Goal: Task Accomplishment & Management: Complete application form

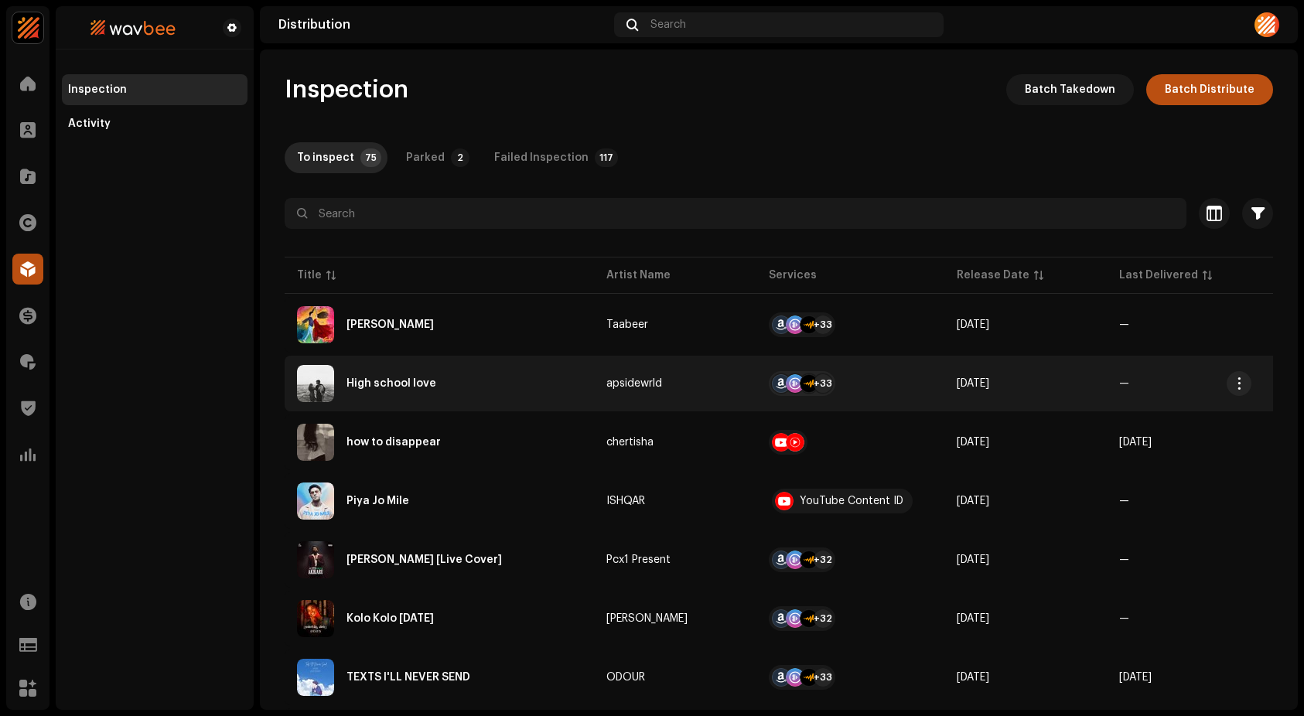
click at [418, 368] on div "High school love" at bounding box center [439, 383] width 285 height 37
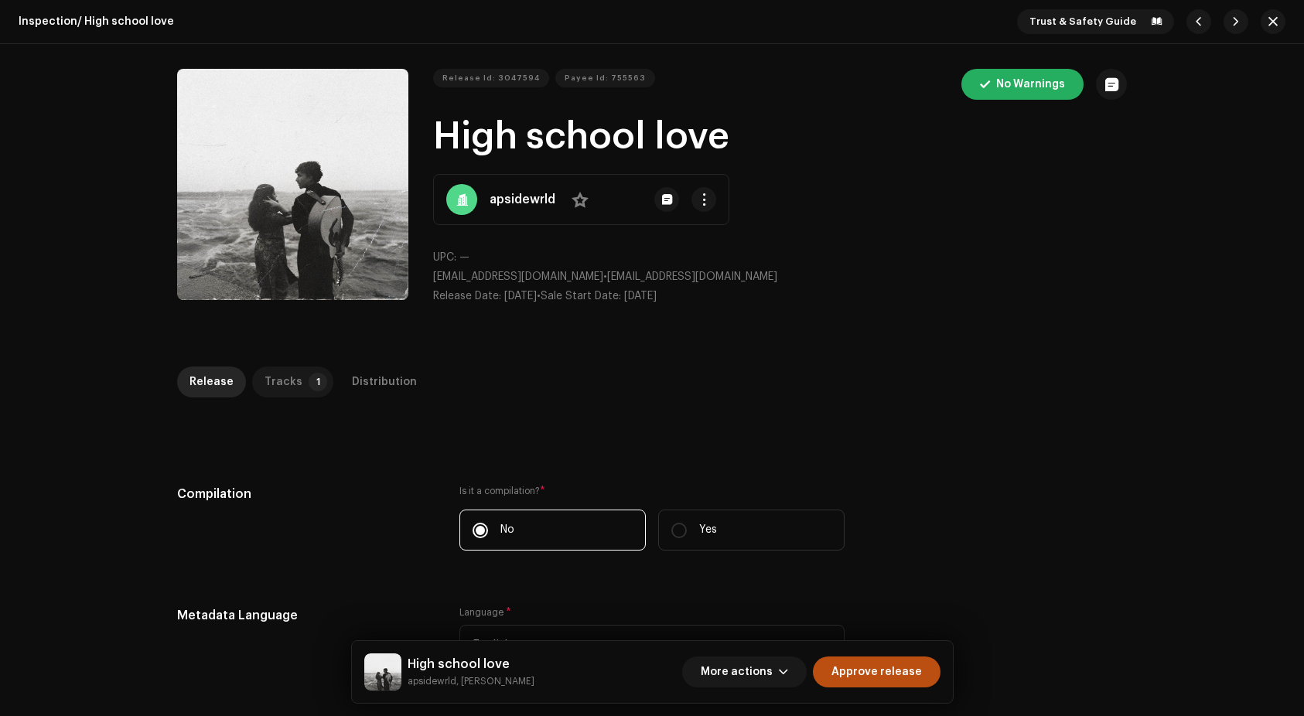
click at [289, 377] on div "Tracks" at bounding box center [283, 382] width 38 height 31
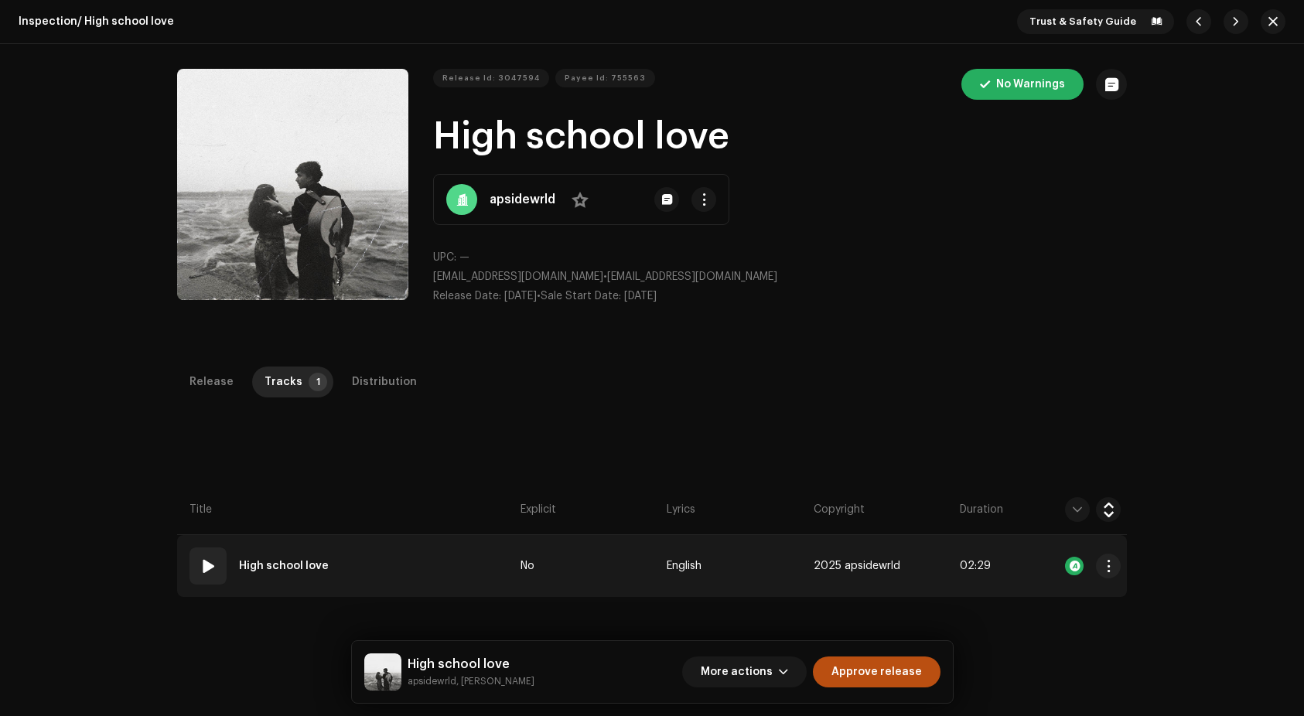
click at [193, 561] on div "01" at bounding box center [207, 565] width 37 height 37
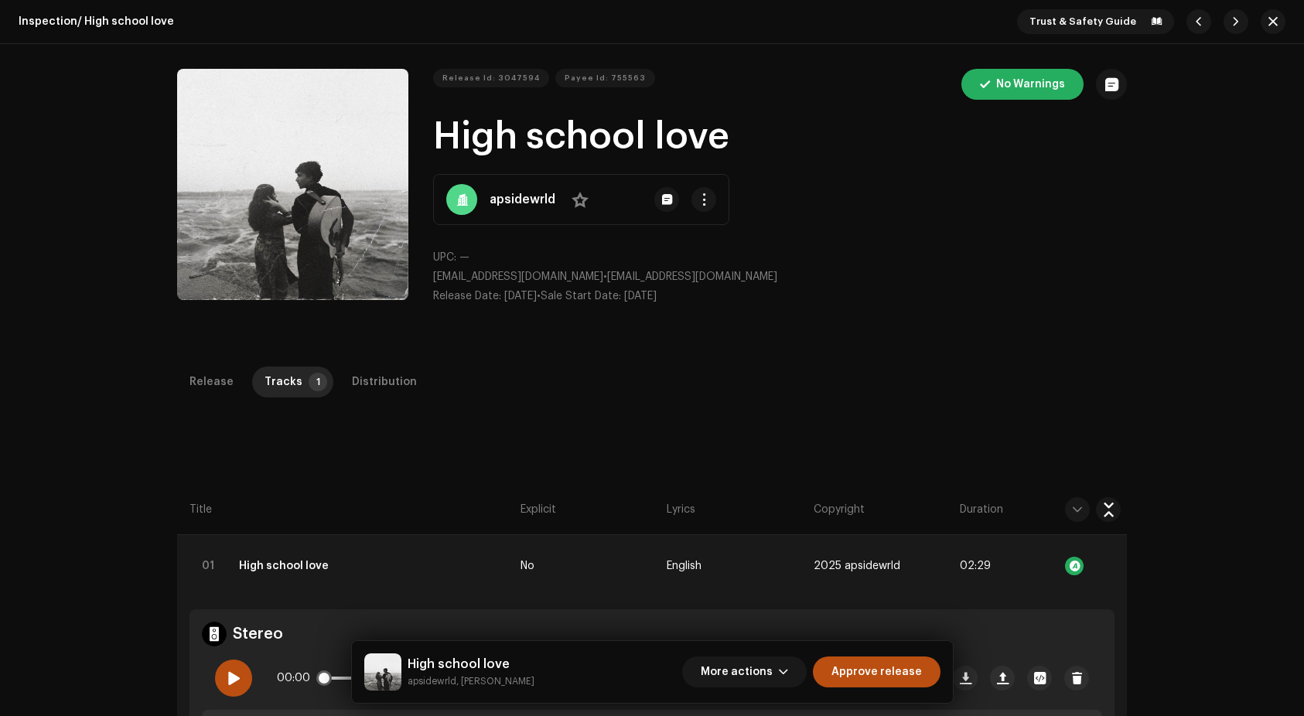
click at [229, 677] on span at bounding box center [233, 678] width 13 height 12
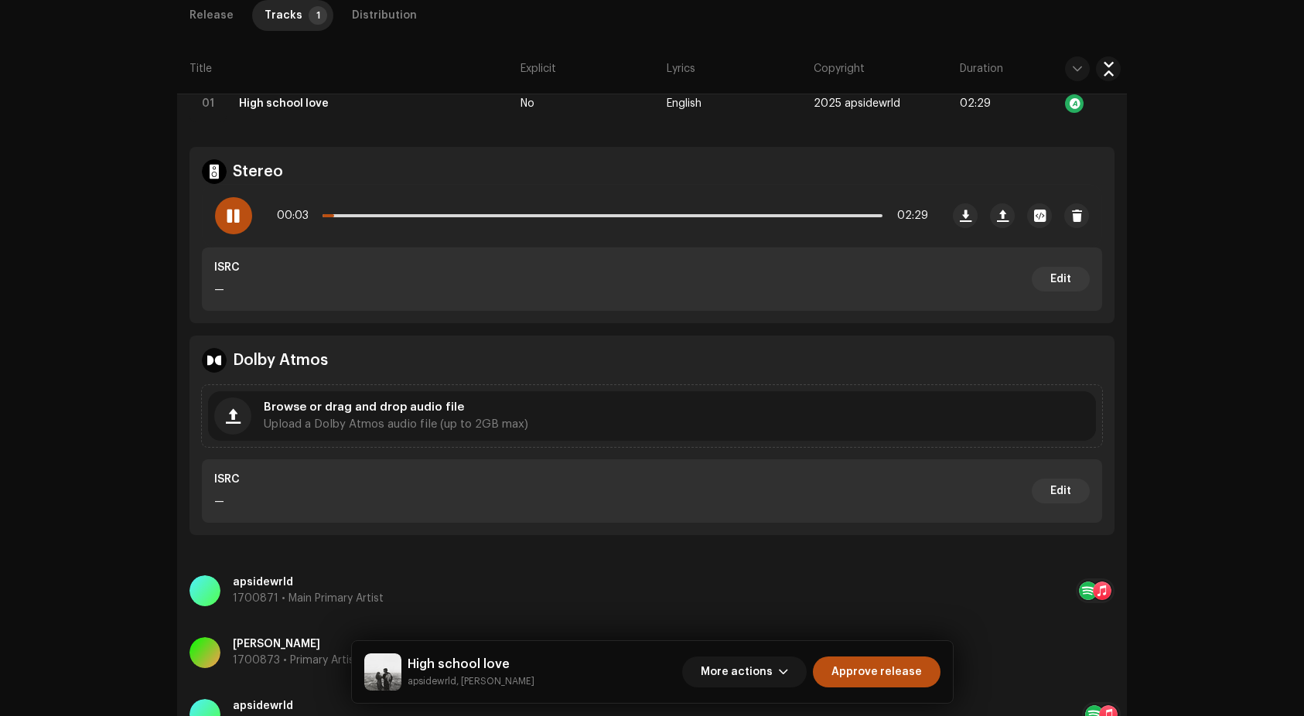
scroll to position [469, 0]
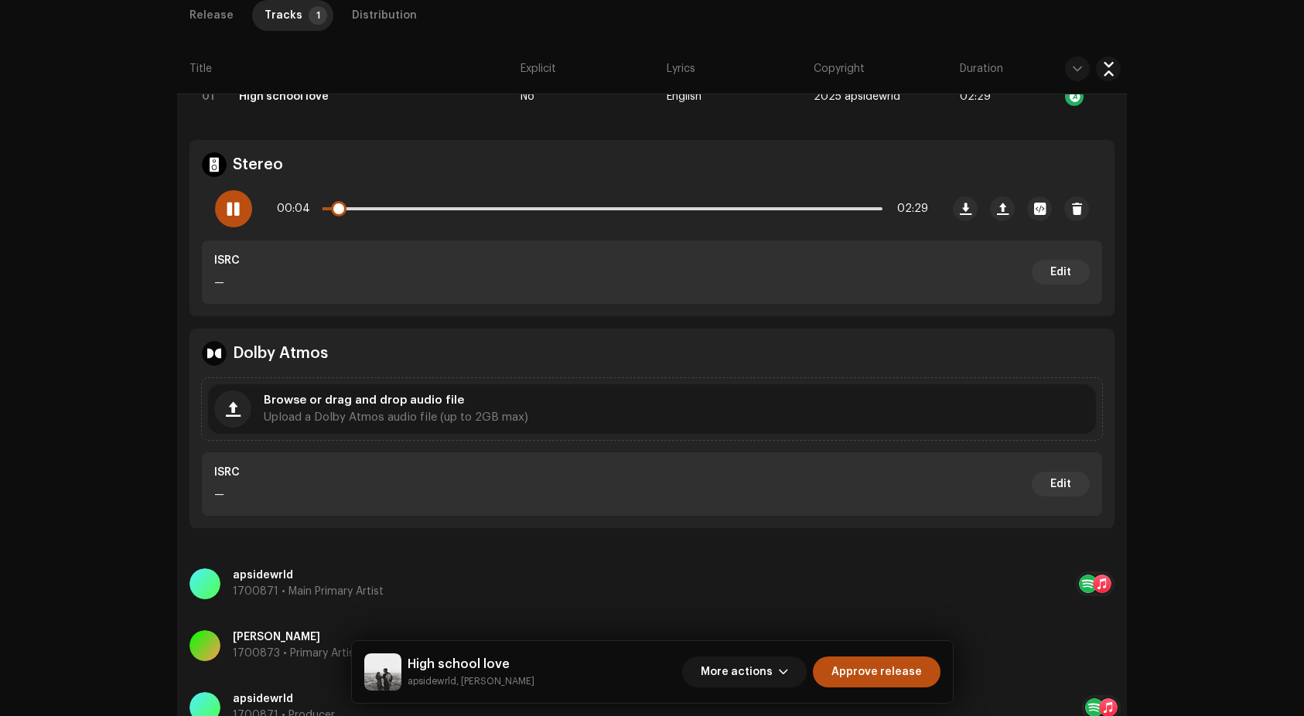
click at [745, 202] on div "00:04 02:29" at bounding box center [602, 208] width 651 height 31
click at [752, 207] on p-slider at bounding box center [602, 208] width 560 height 3
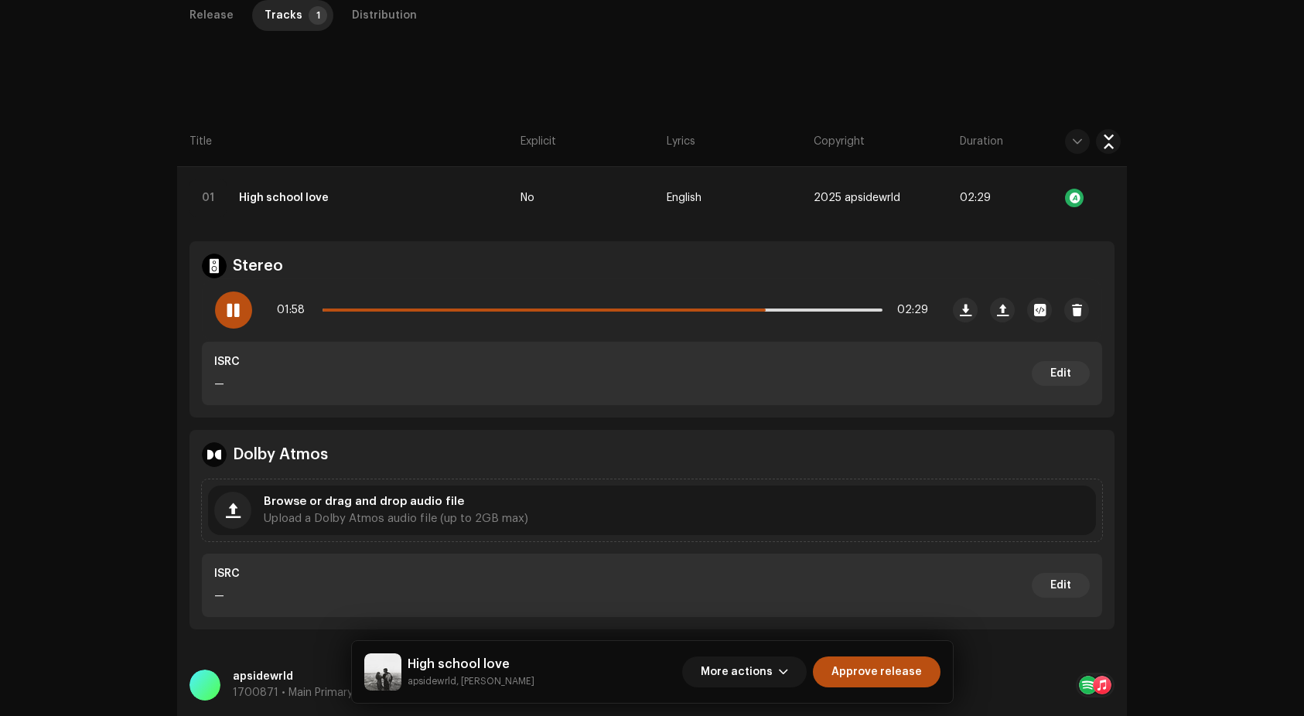
scroll to position [326, 0]
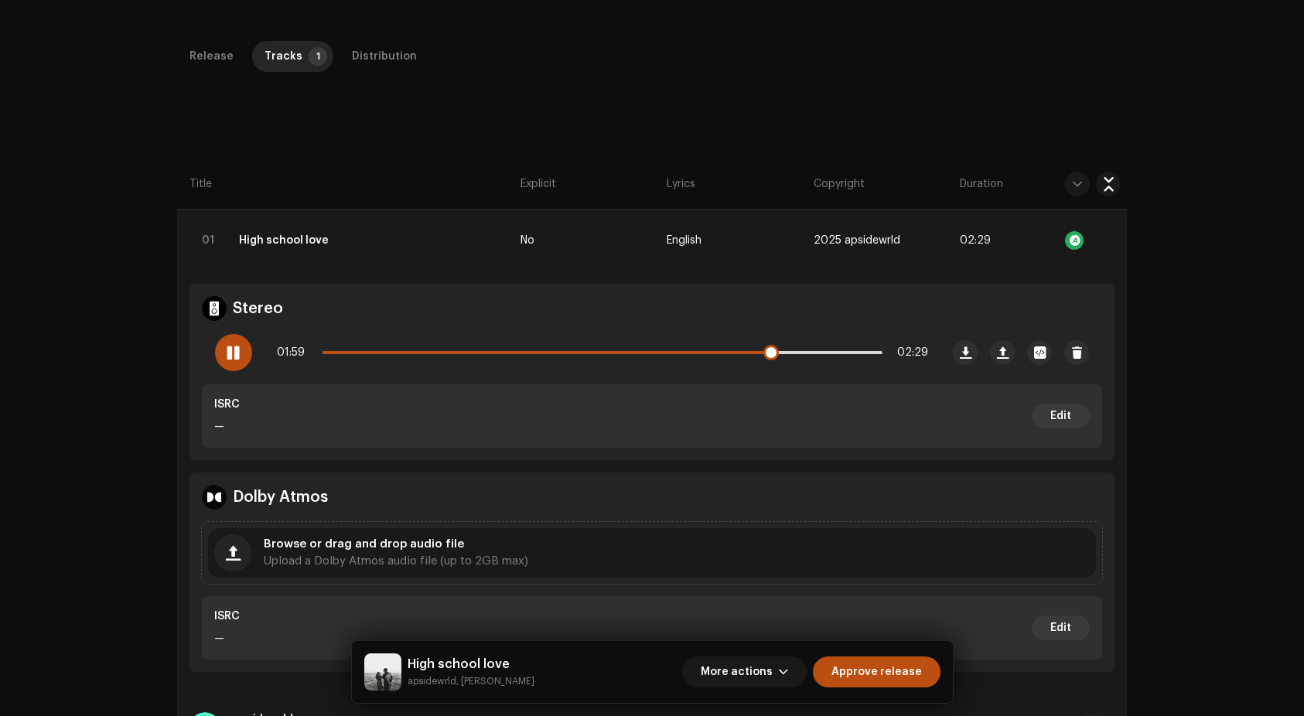
click at [810, 354] on div "01:59 02:29" at bounding box center [602, 352] width 651 height 31
click at [815, 351] on p-slider at bounding box center [602, 352] width 560 height 3
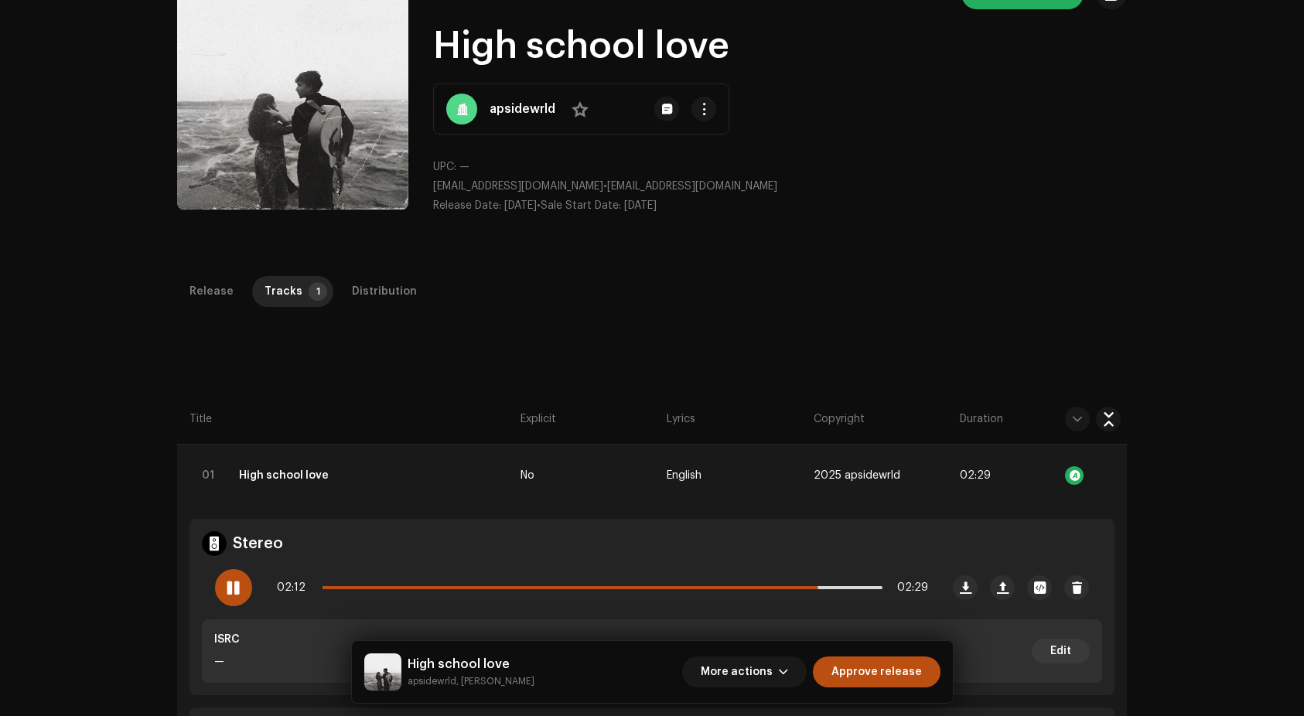
scroll to position [0, 0]
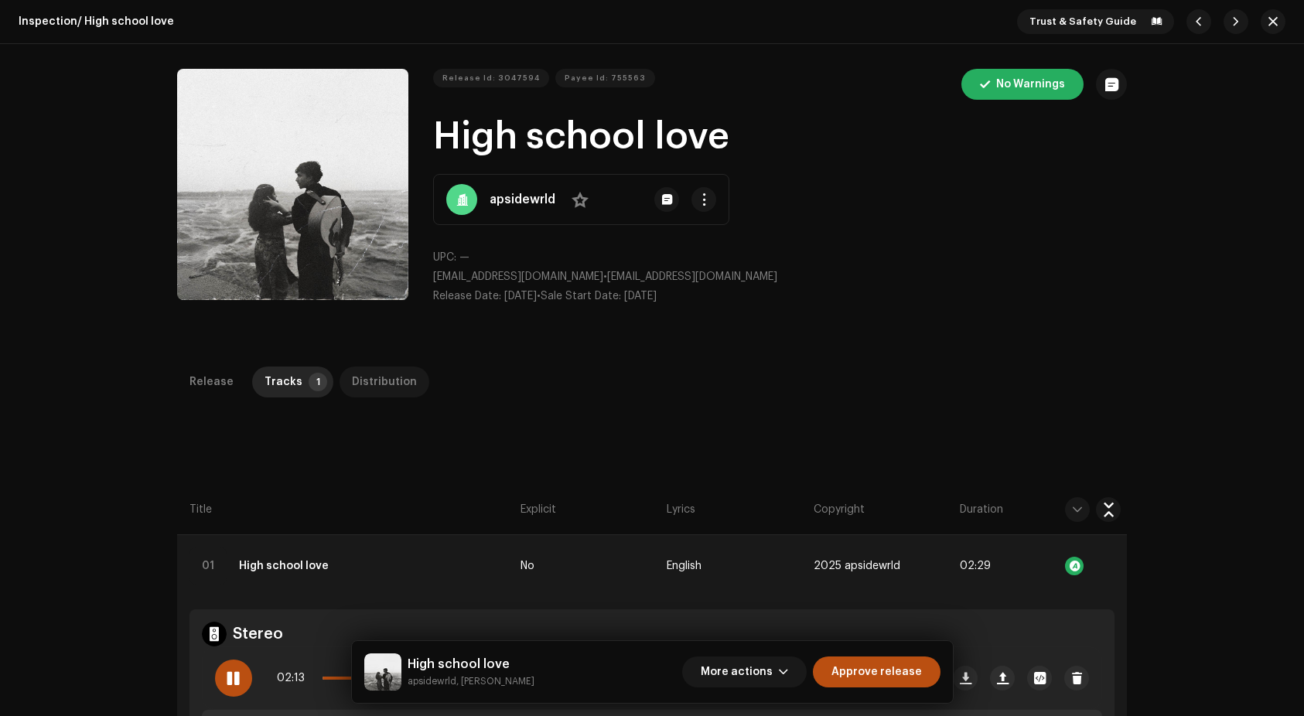
click at [352, 380] on div "Distribution" at bounding box center [384, 382] width 65 height 31
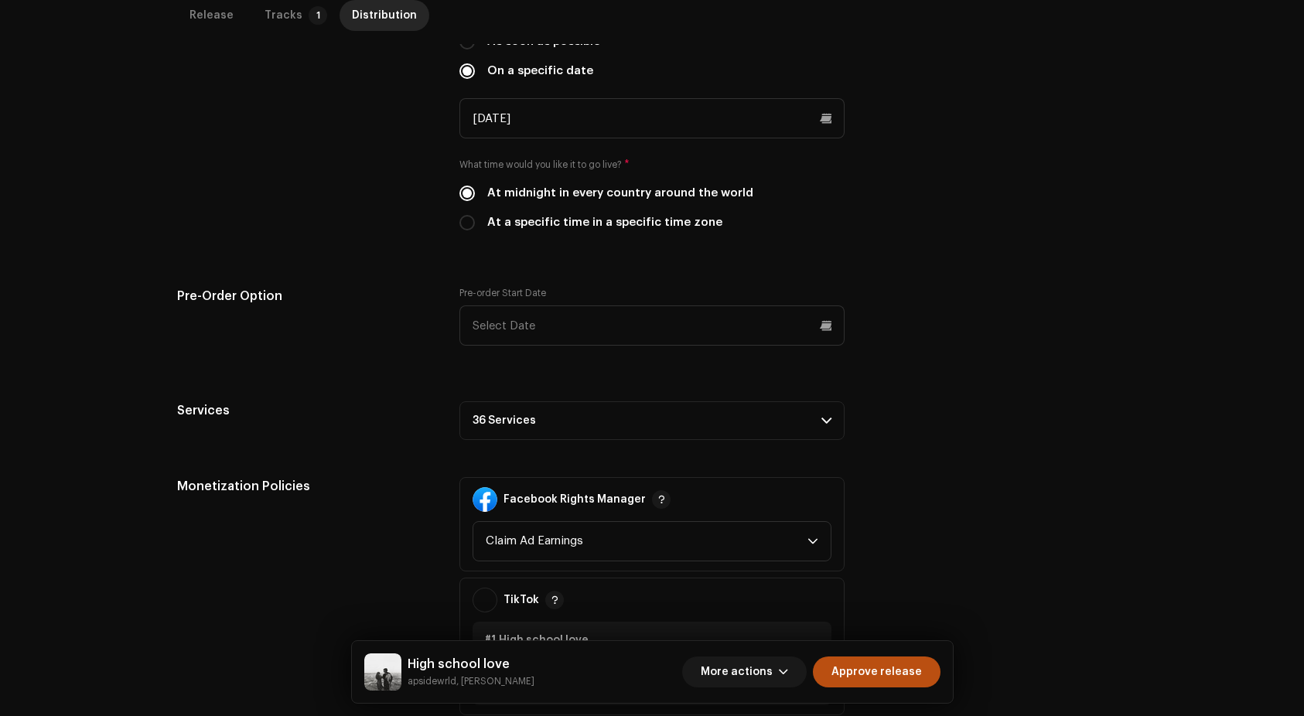
scroll to position [578, 0]
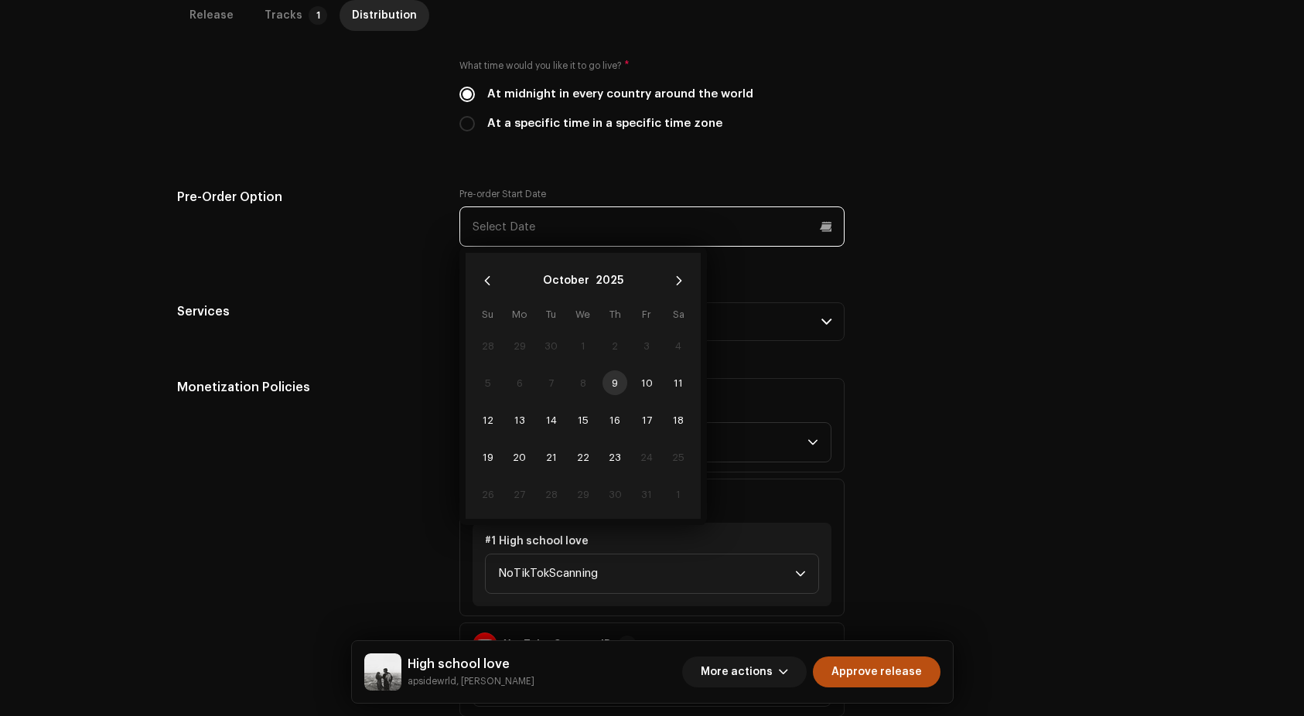
click at [639, 221] on input "text" at bounding box center [651, 226] width 385 height 40
click at [646, 380] on span "10" at bounding box center [646, 382] width 25 height 25
type input "[DATE]"
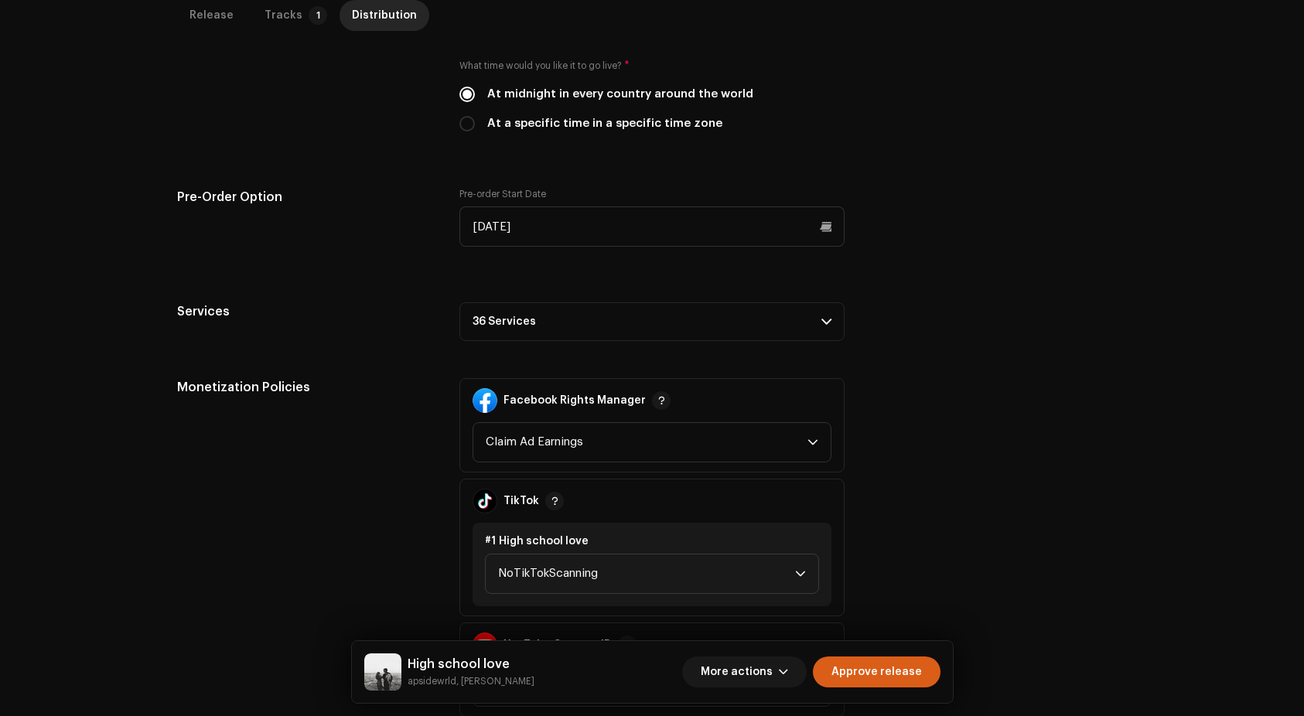
click at [892, 676] on span "Approve release" at bounding box center [876, 672] width 90 height 31
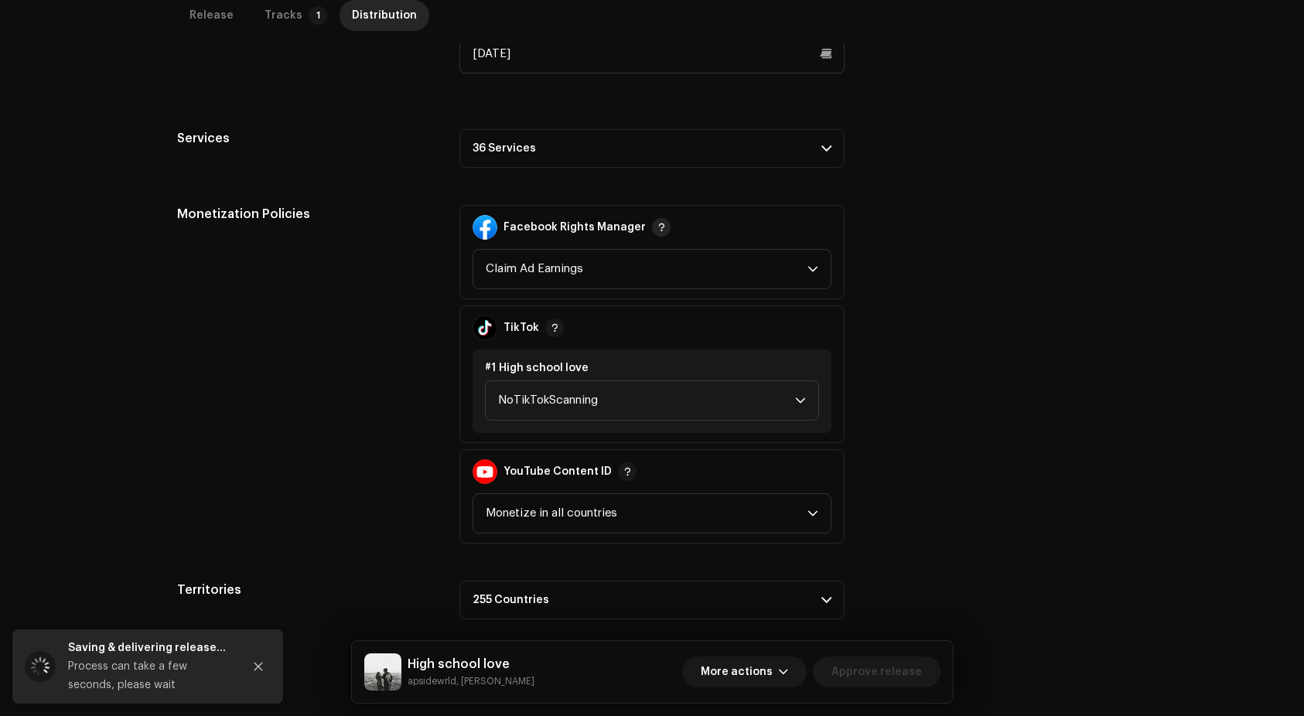
scroll to position [766, 0]
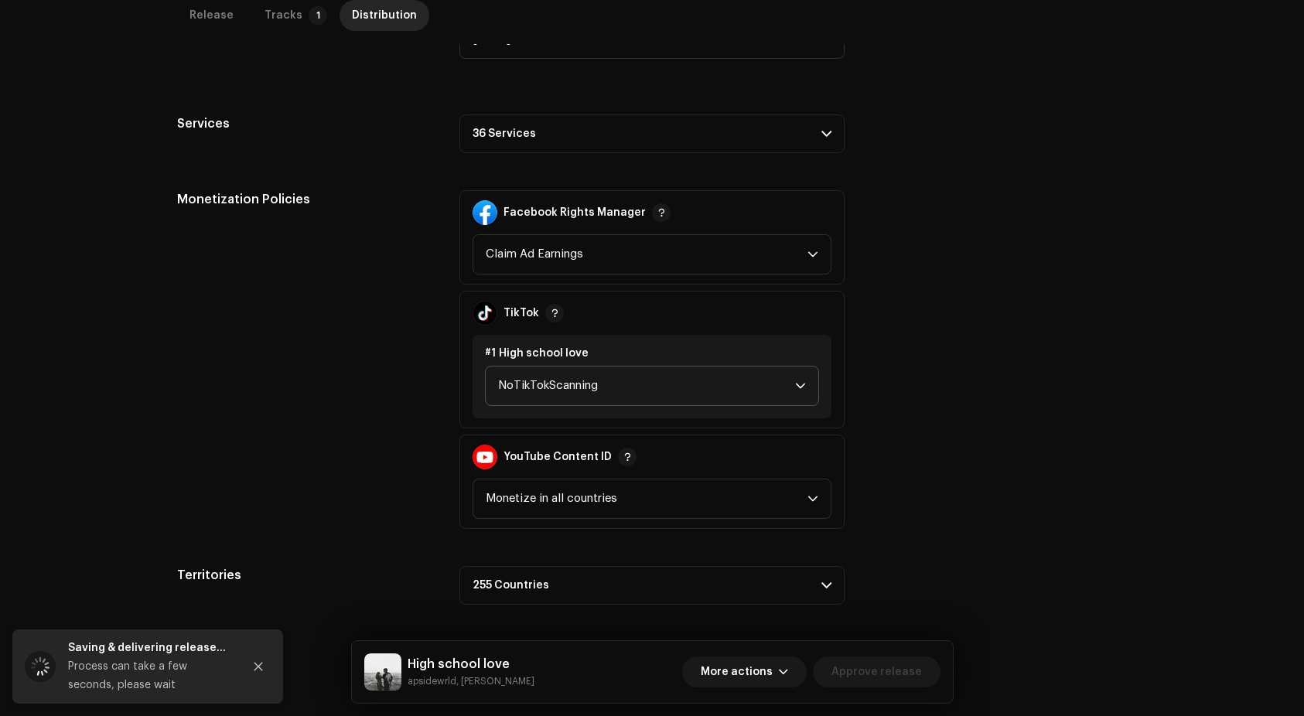
click at [623, 378] on span "NoTikTokScanning" at bounding box center [646, 386] width 297 height 39
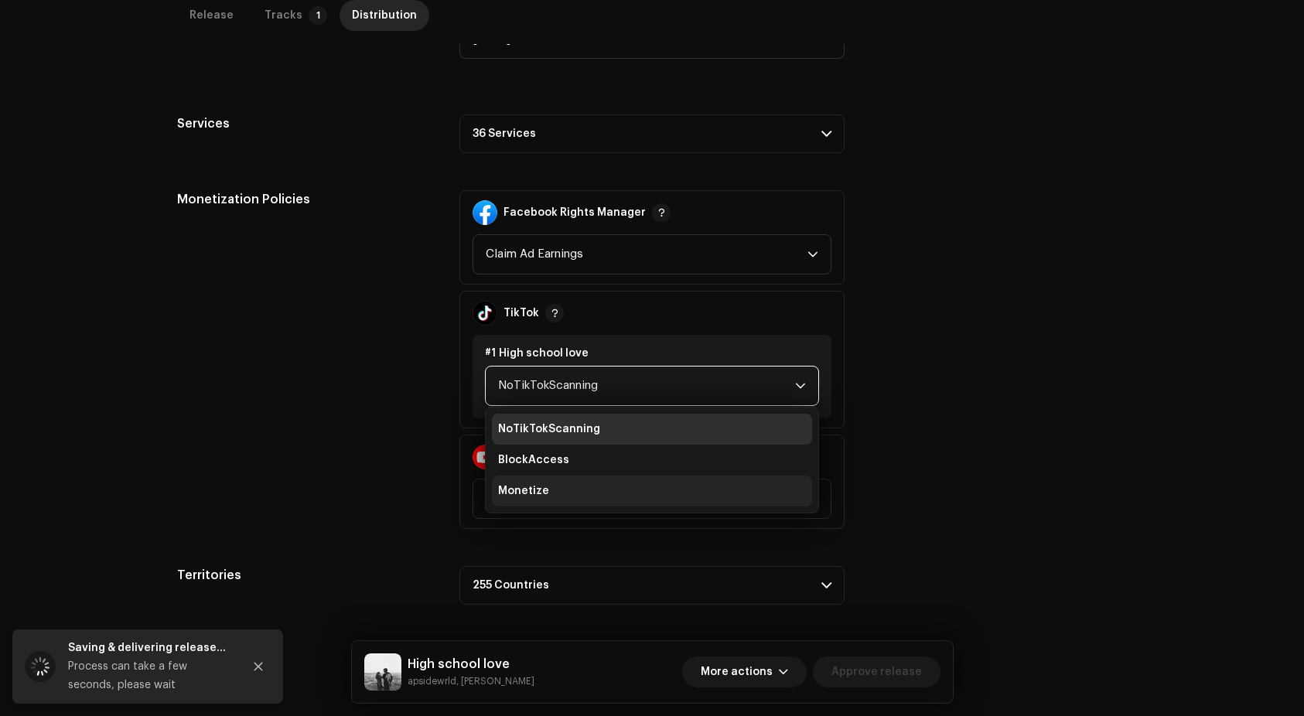
click at [535, 488] on span "Monetize" at bounding box center [523, 490] width 51 height 15
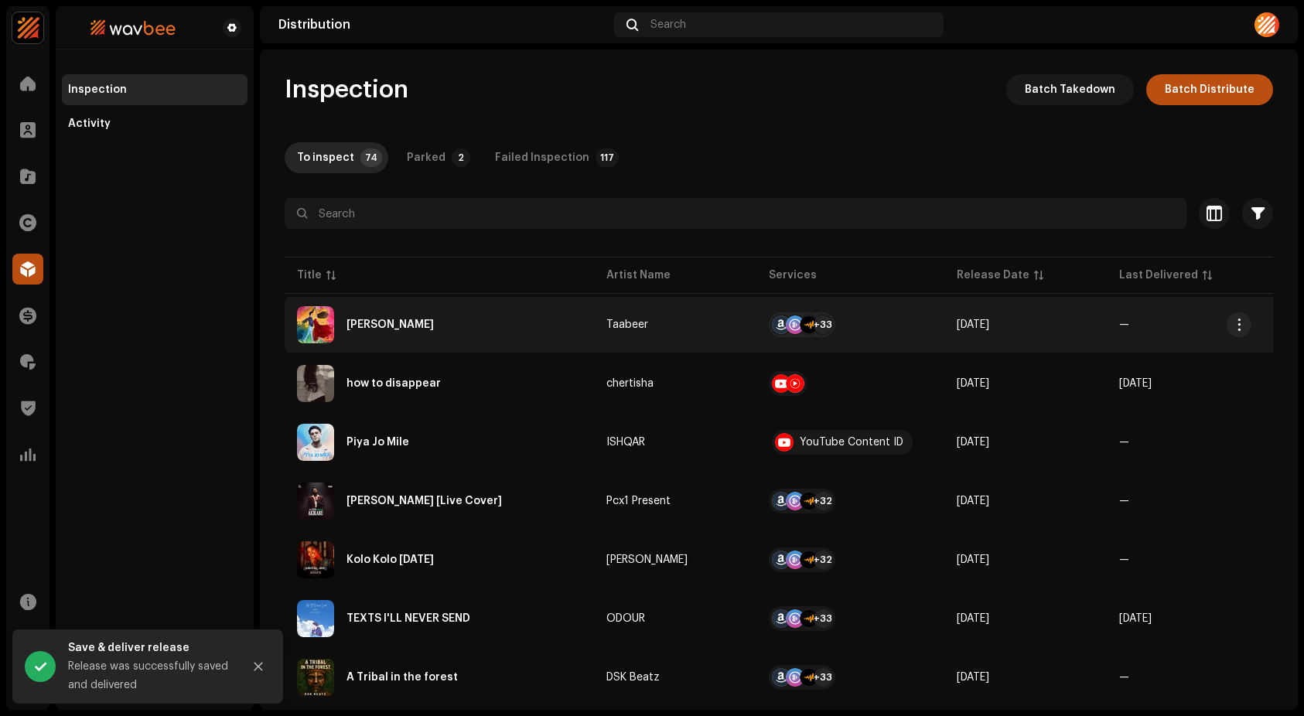
click at [382, 322] on div "[PERSON_NAME]" at bounding box center [439, 324] width 285 height 37
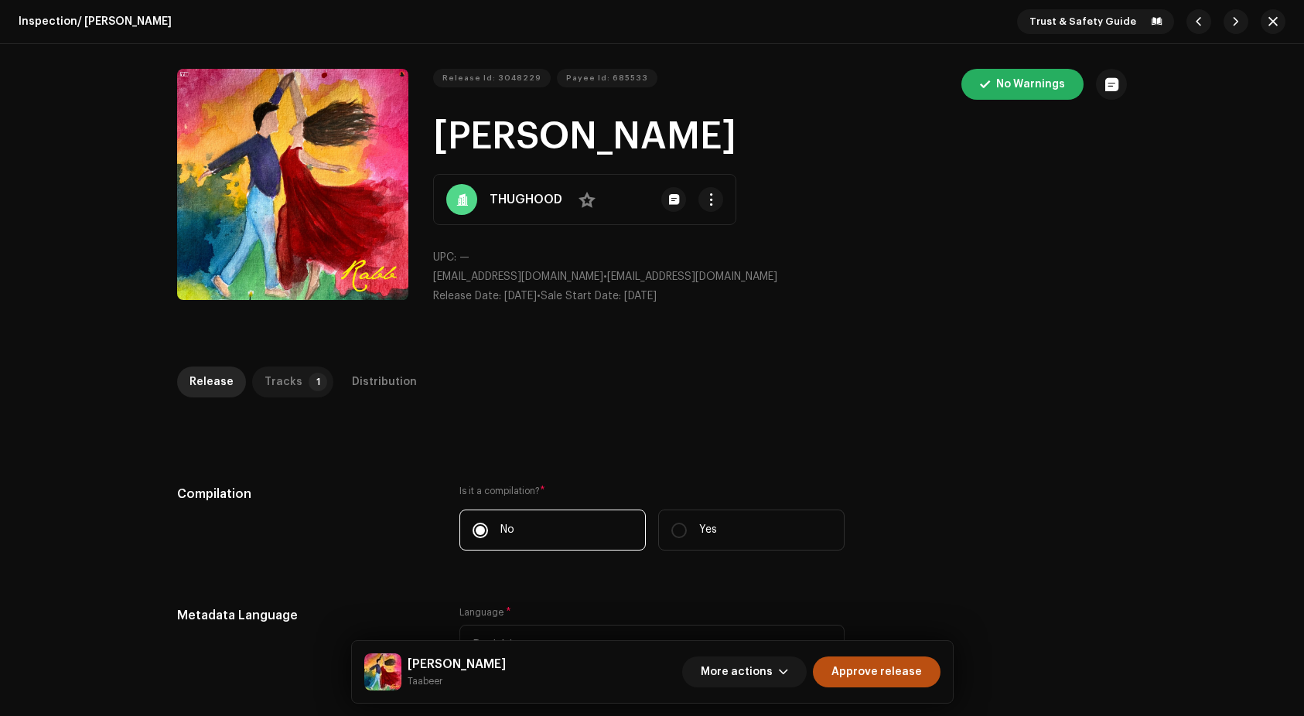
click at [271, 375] on div "Tracks" at bounding box center [283, 382] width 38 height 31
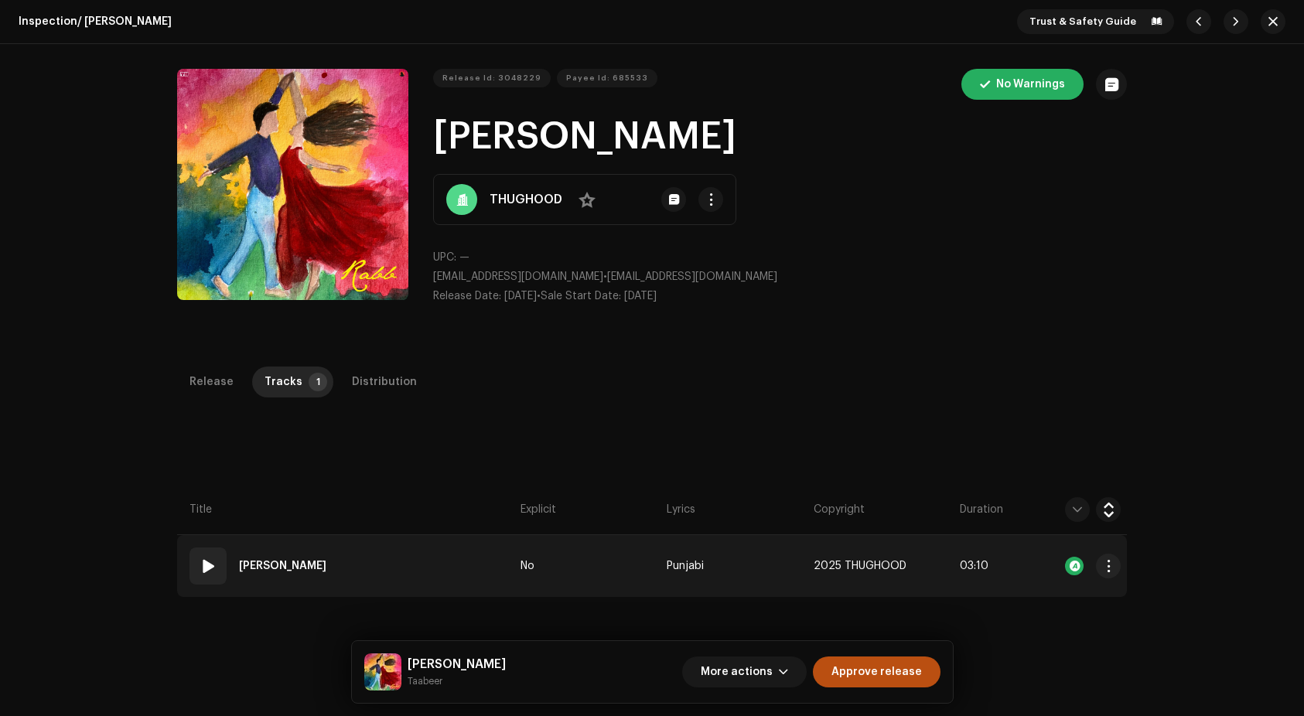
click at [195, 568] on div "01 [PERSON_NAME]" at bounding box center [260, 565] width 143 height 37
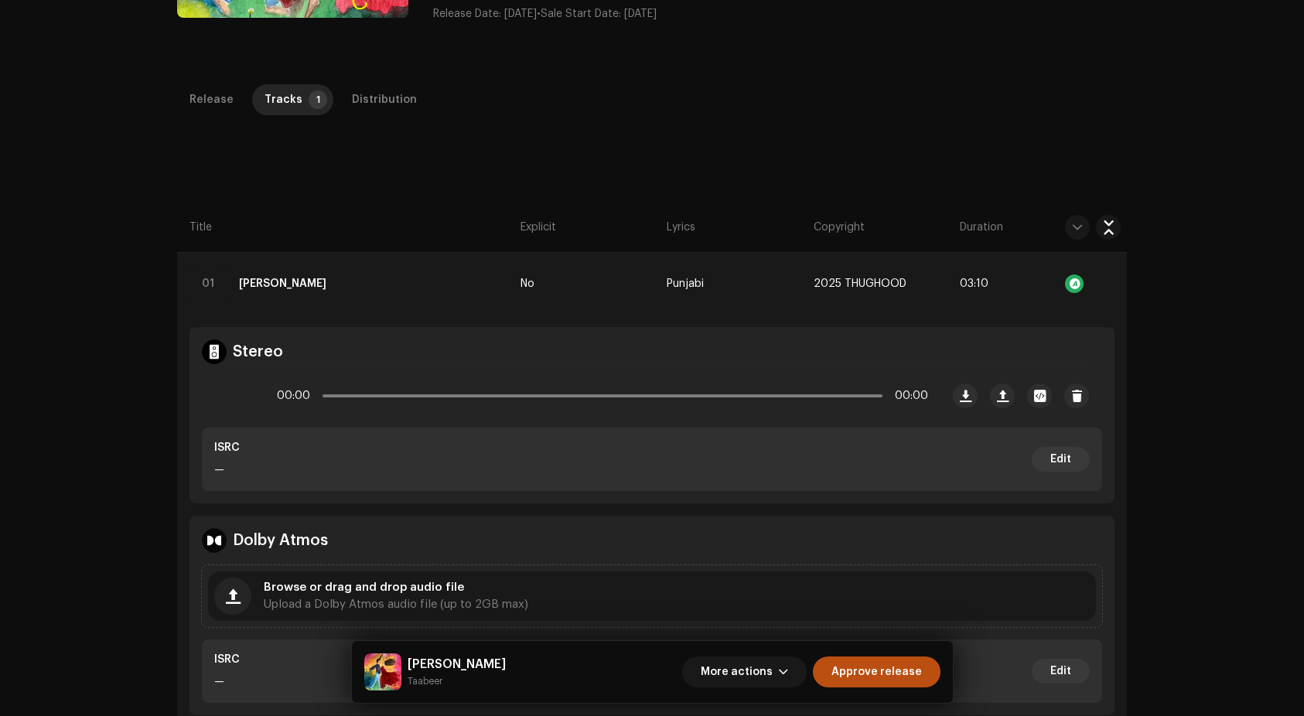
scroll to position [181, 0]
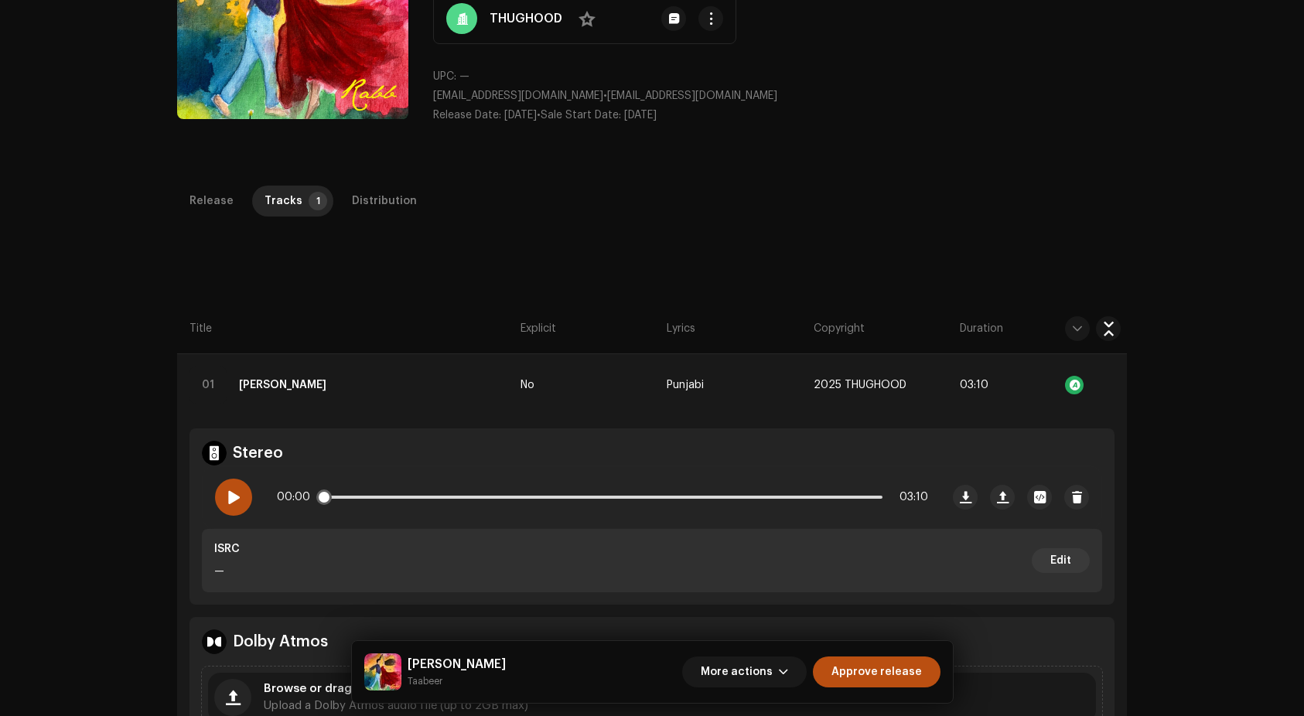
click at [233, 498] on span at bounding box center [233, 497] width 13 height 12
click at [349, 496] on p-slider at bounding box center [602, 497] width 560 height 3
click at [546, 500] on div "00:48 03:10" at bounding box center [602, 497] width 651 height 31
click at [566, 494] on div "00:49 03:10" at bounding box center [602, 497] width 651 height 31
click at [643, 498] on p-slider at bounding box center [602, 497] width 560 height 3
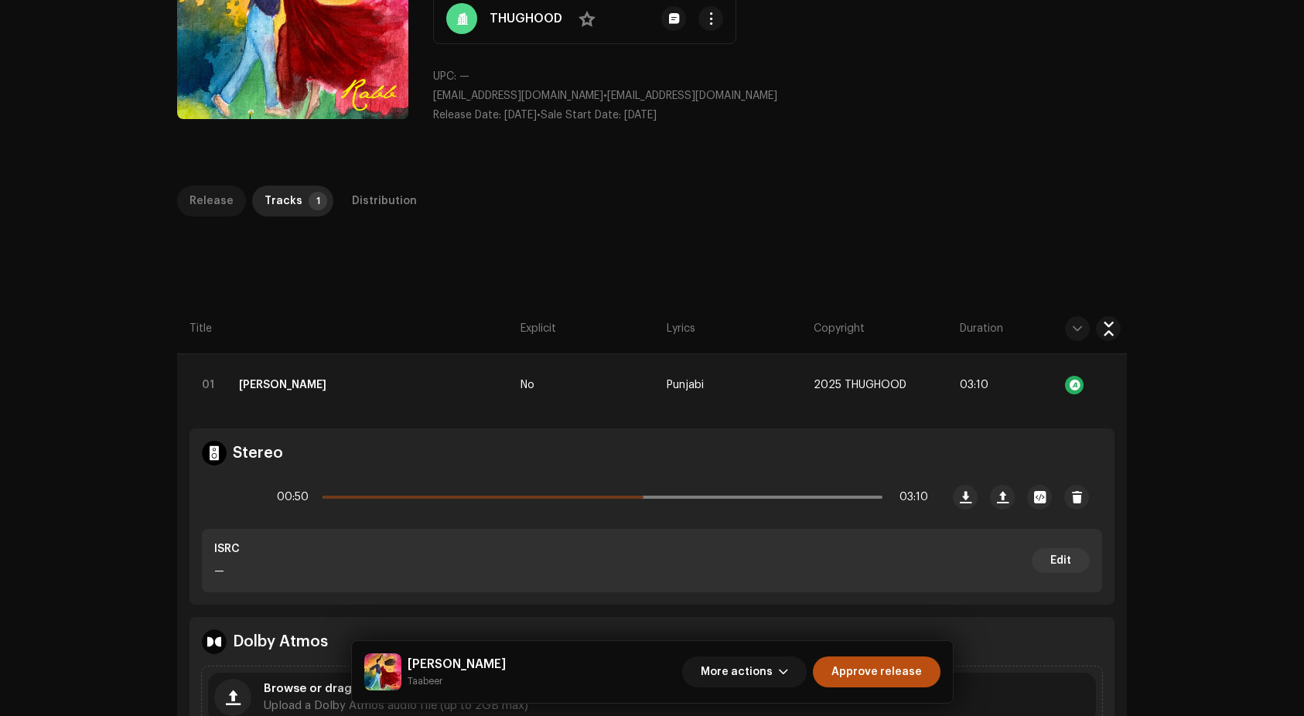
click at [202, 203] on div "Release" at bounding box center [211, 201] width 44 height 31
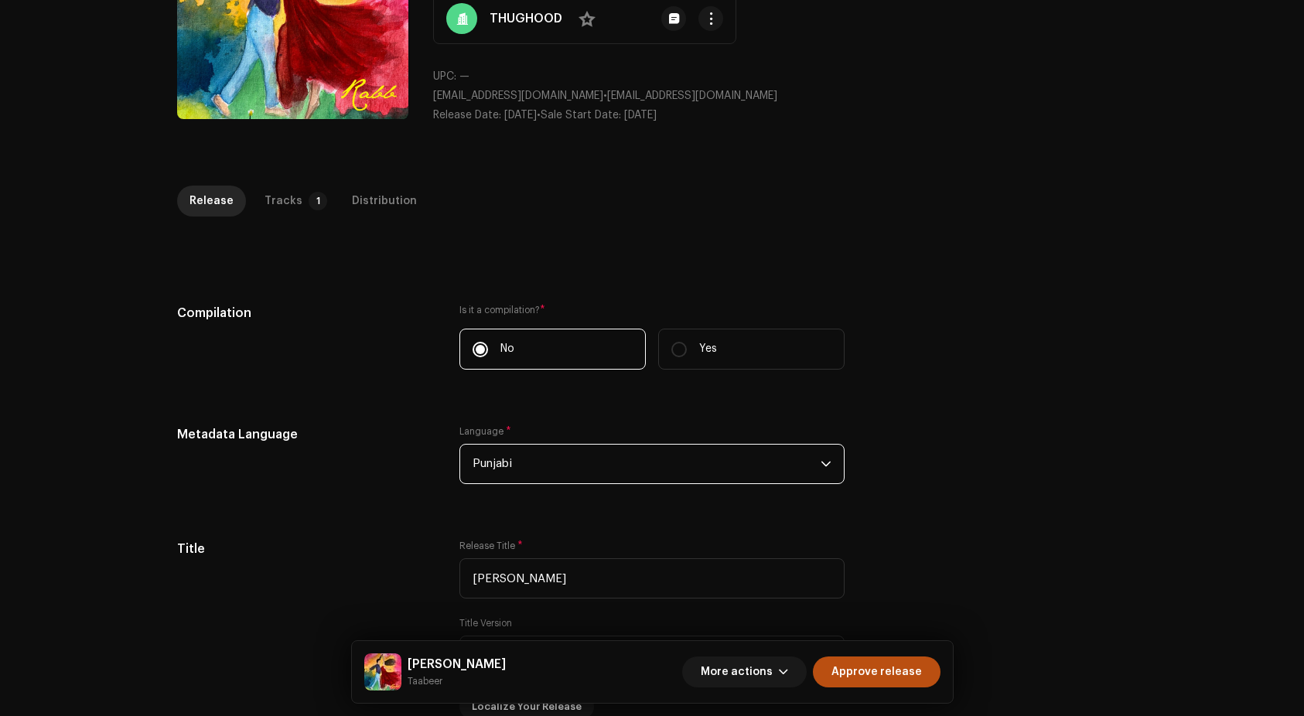
click at [565, 457] on span "Punjabi" at bounding box center [646, 464] width 348 height 39
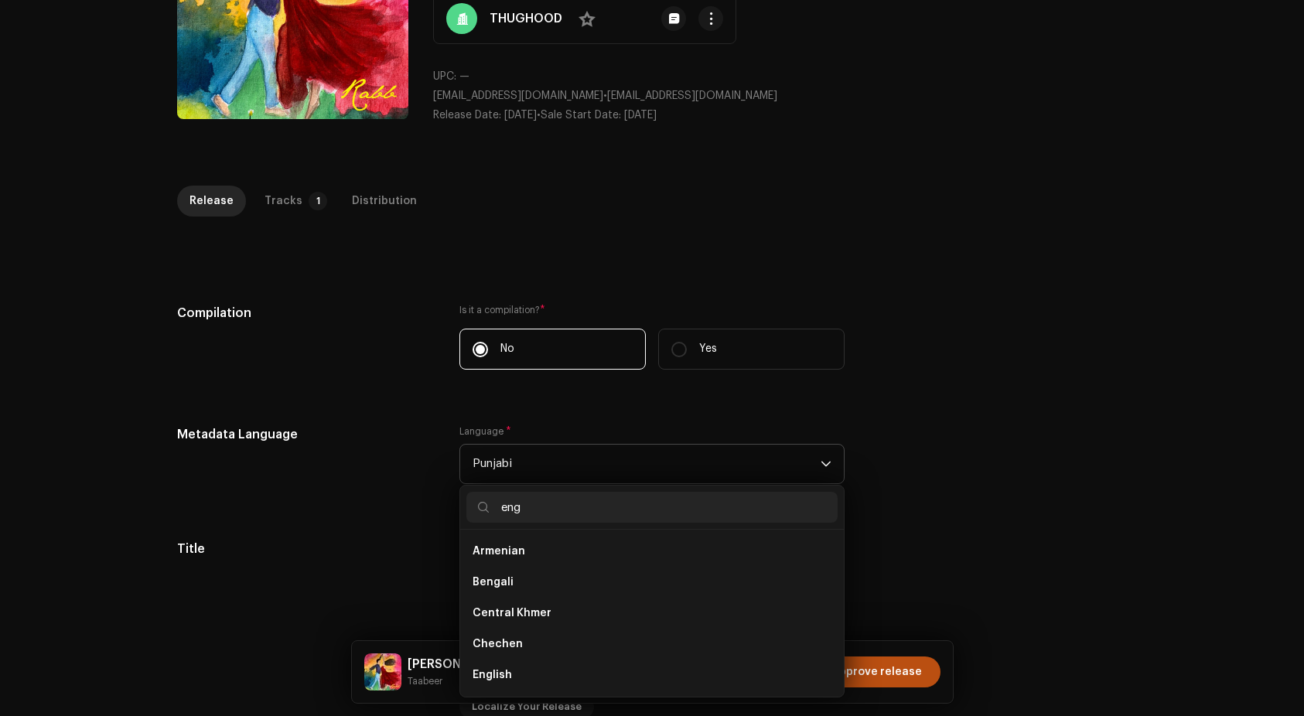
scroll to position [0, 0]
type input "eng"
click at [496, 571] on li "English" at bounding box center [651, 582] width 371 height 31
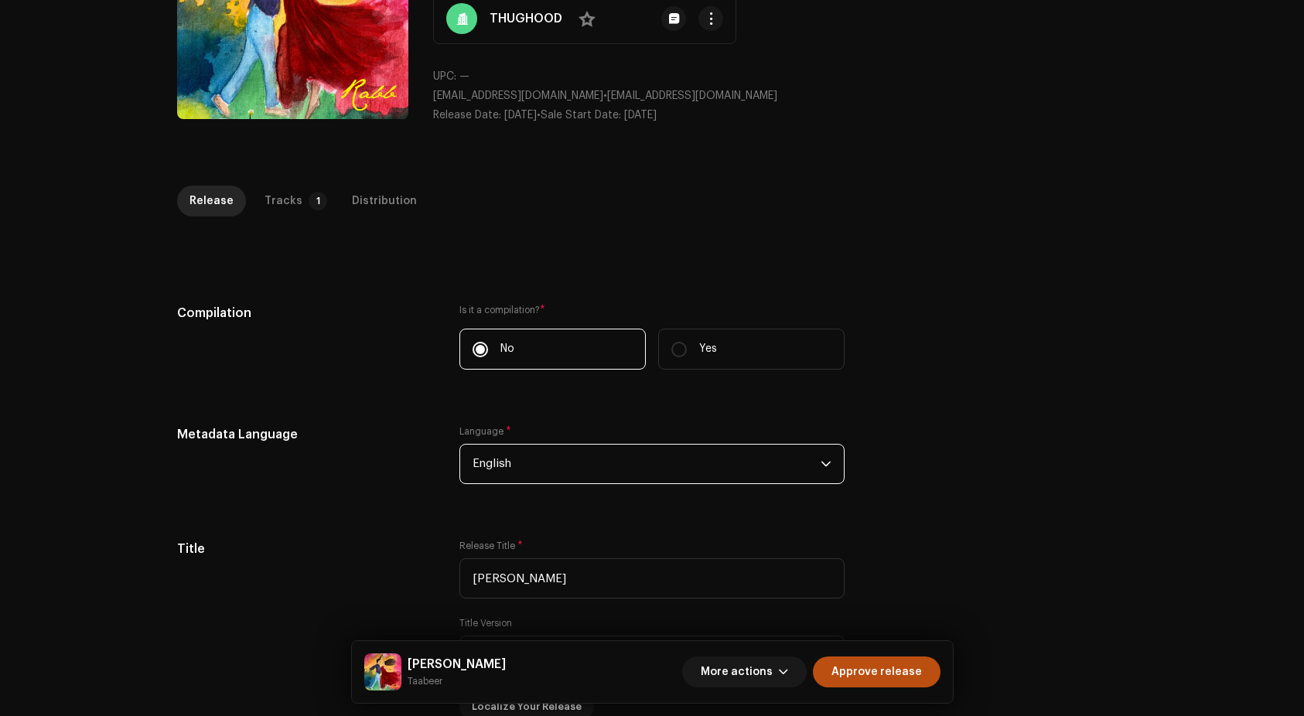
click at [984, 375] on div "Compilation Is it a compilation? * No Yes" at bounding box center [652, 346] width 950 height 84
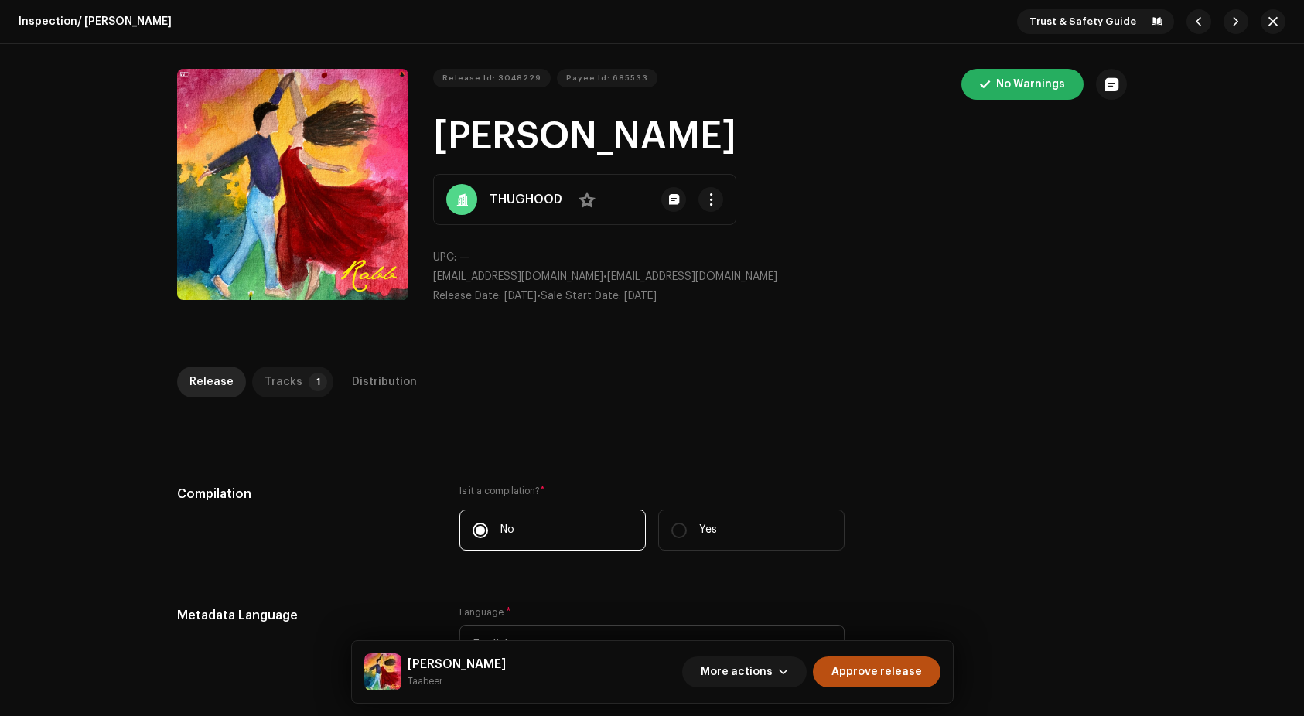
click at [320, 378] on p-tab "Tracks 1" at bounding box center [292, 382] width 81 height 31
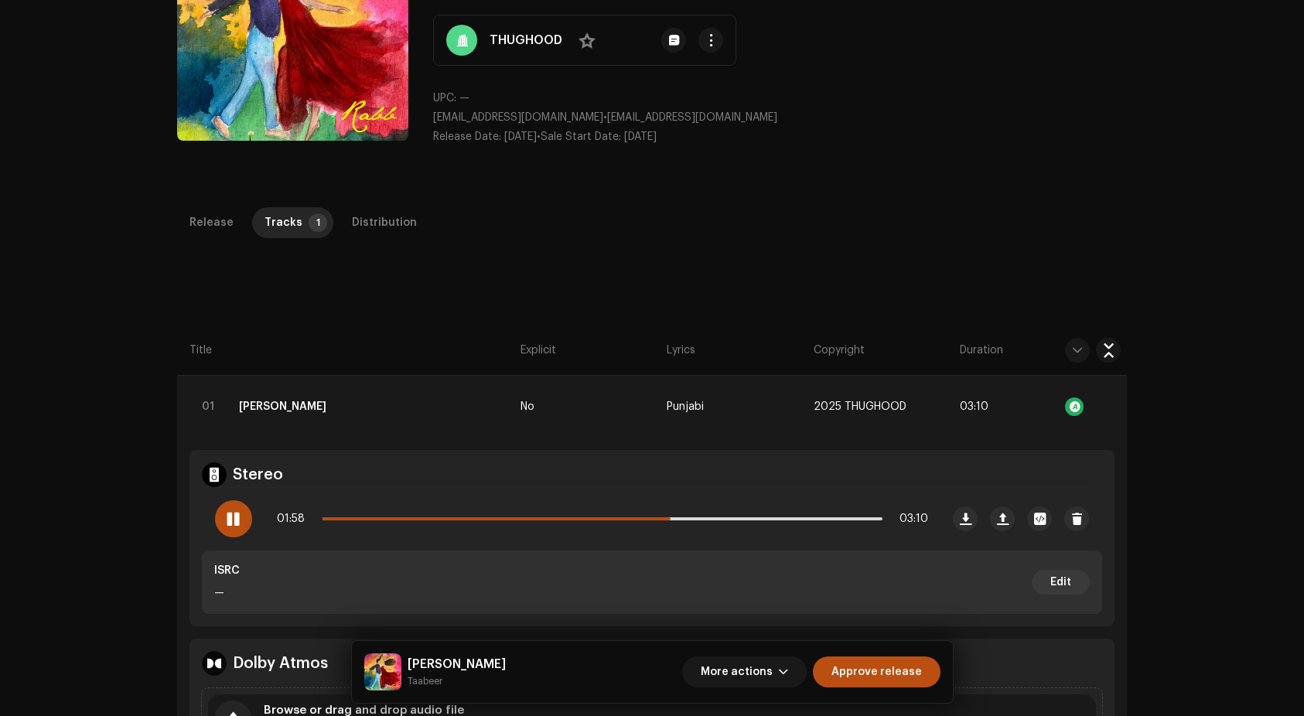
scroll to position [312, 0]
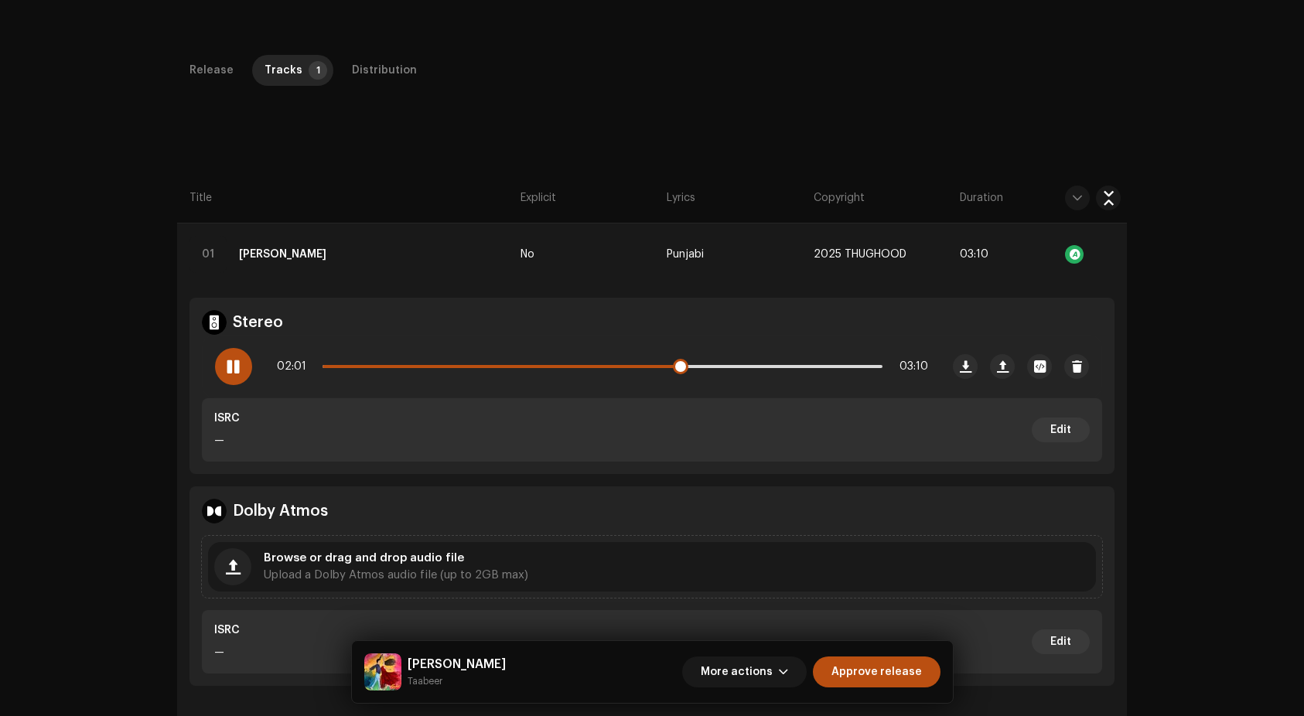
click at [791, 366] on p-slider at bounding box center [602, 366] width 560 height 3
click at [841, 366] on p-slider at bounding box center [602, 366] width 560 height 3
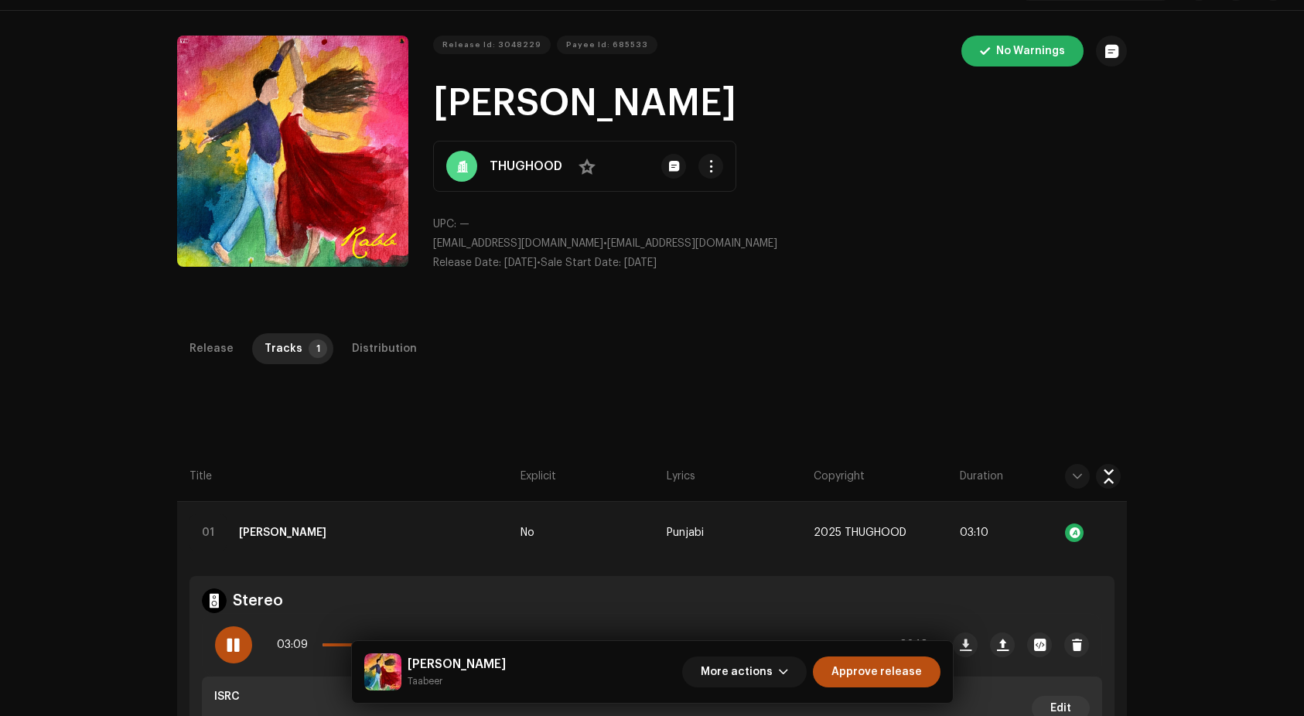
scroll to position [0, 0]
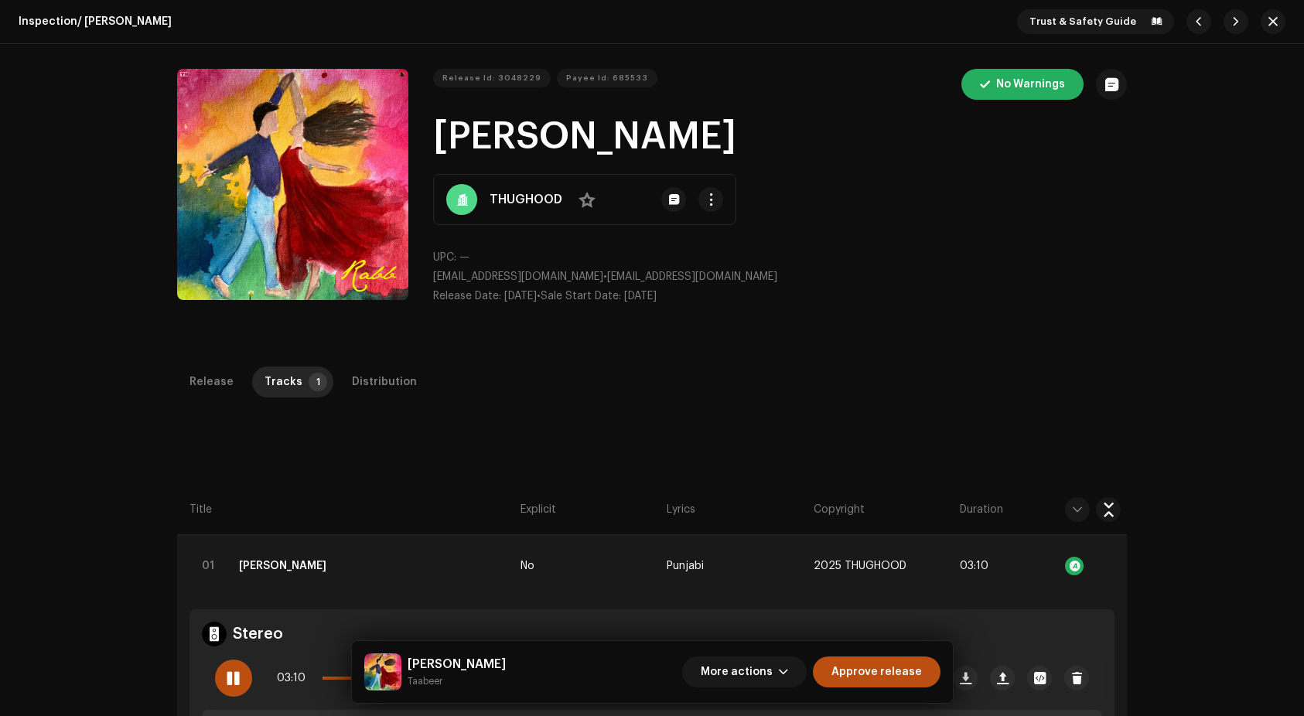
click at [373, 363] on div "Inspection / [PERSON_NAME] Trust & Safety Guide Release Id: 3048229 Payee Id: 6…" at bounding box center [652, 358] width 1304 height 716
click at [373, 375] on div "Distribution" at bounding box center [384, 382] width 65 height 31
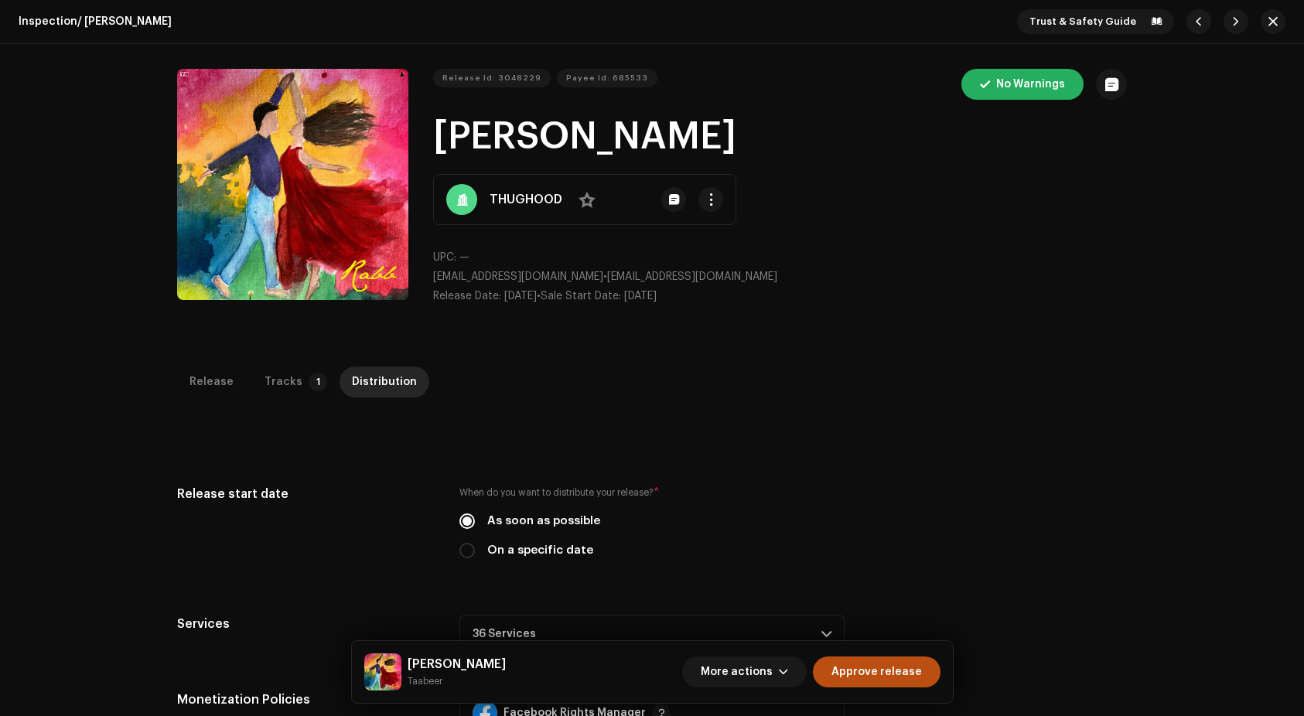
scroll to position [500, 0]
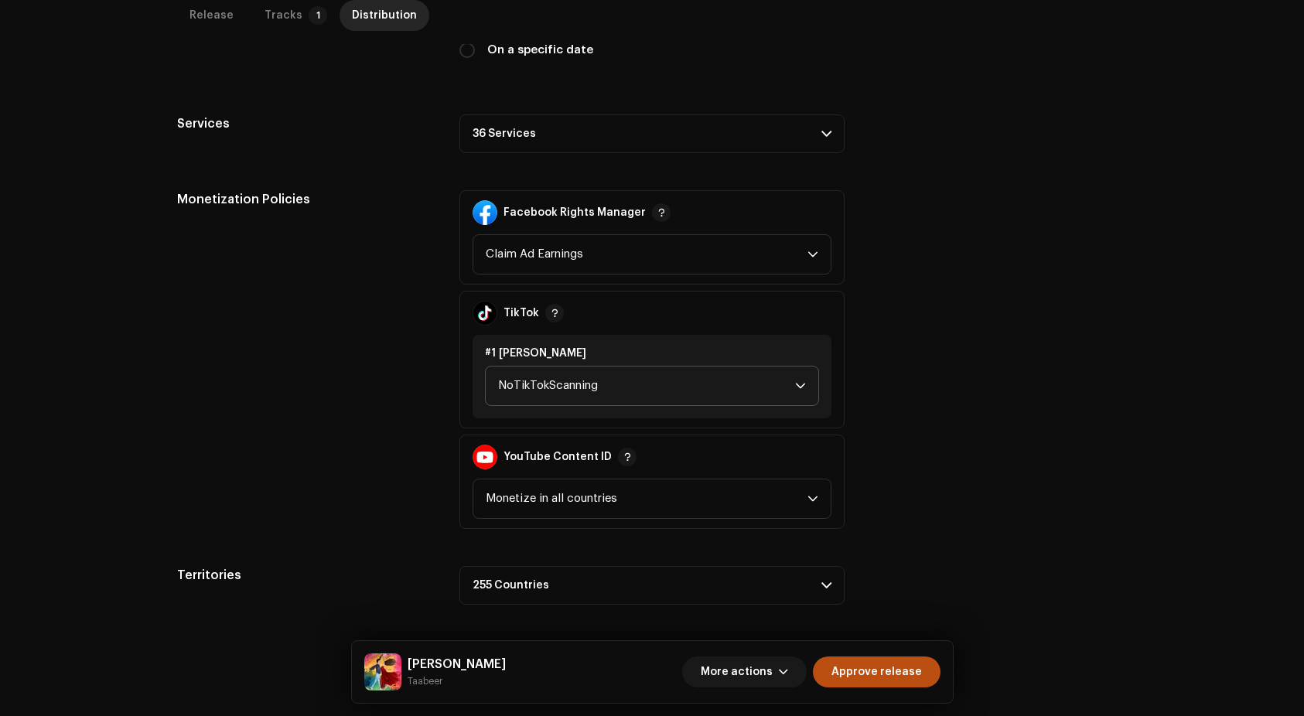
click at [629, 392] on span "NoTikTokScanning" at bounding box center [646, 386] width 297 height 39
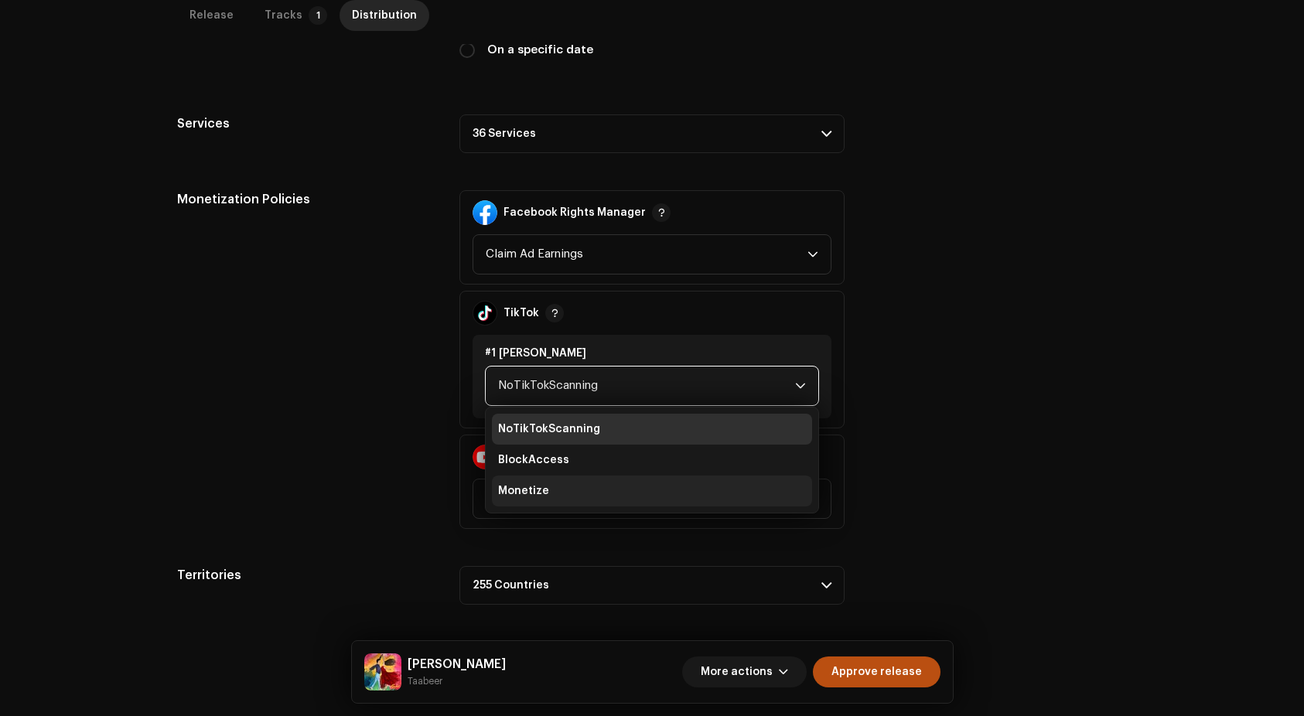
click at [564, 485] on li "Monetize" at bounding box center [652, 491] width 320 height 31
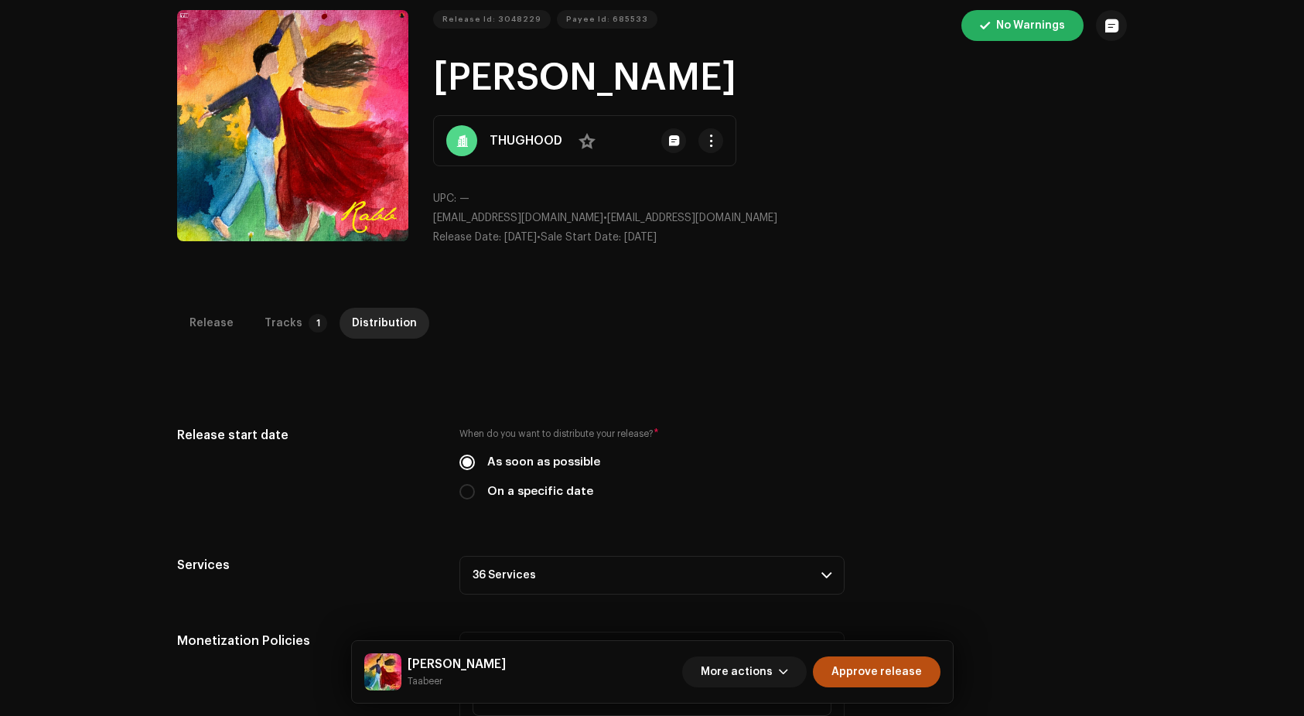
scroll to position [140, 0]
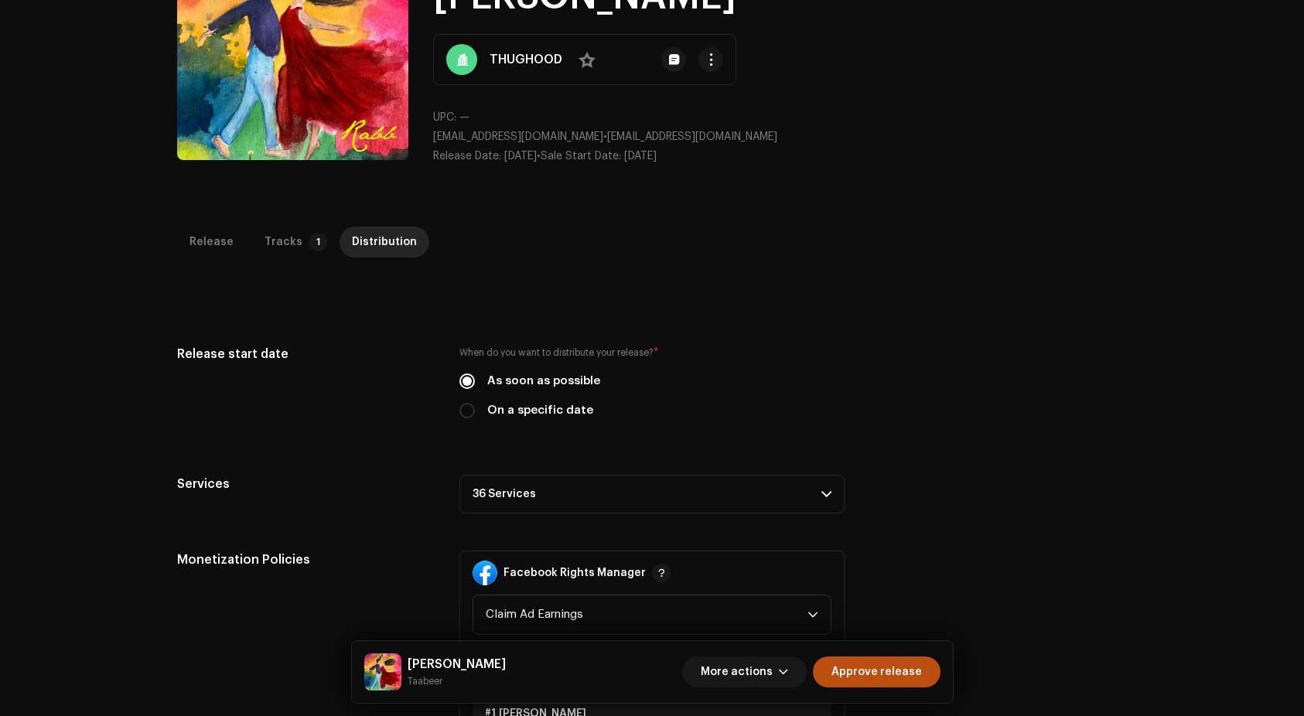
click at [568, 412] on label "On a specific date" at bounding box center [540, 410] width 106 height 17
click at [475, 412] on input "On a specific date" at bounding box center [466, 410] width 15 height 15
radio input "true"
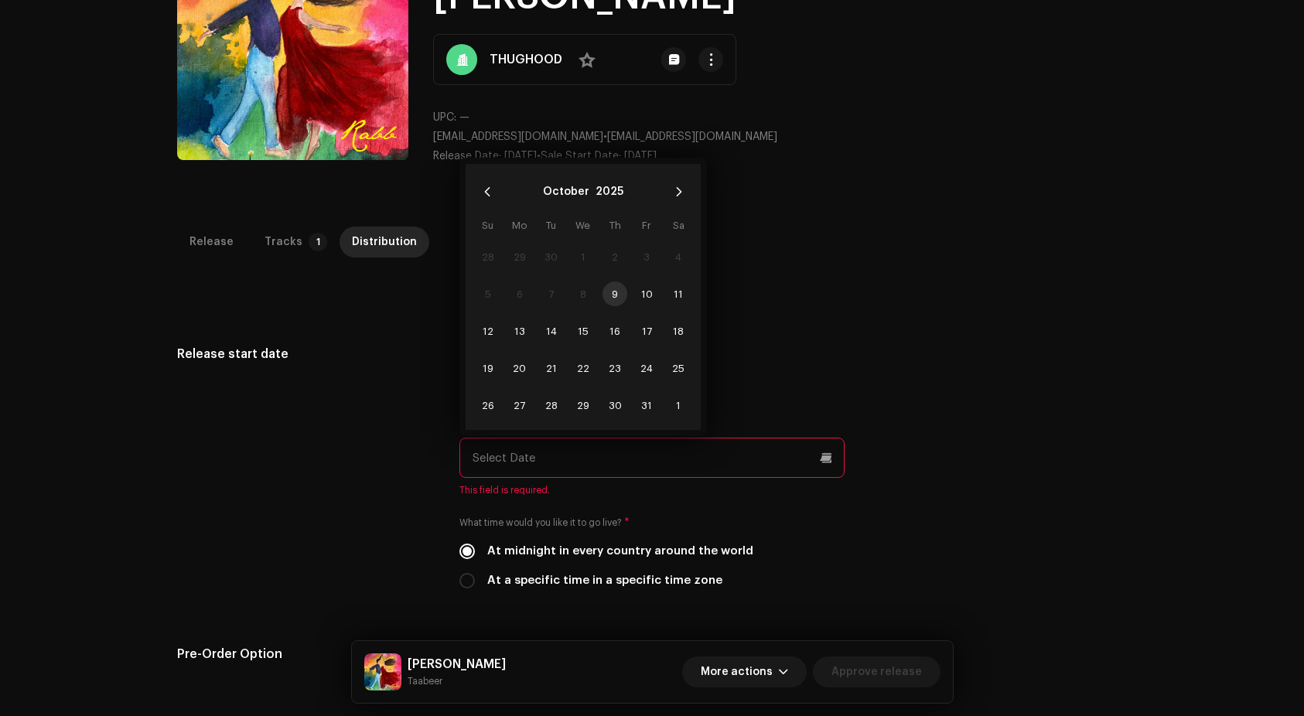
click at [561, 460] on input "text" at bounding box center [651, 458] width 385 height 40
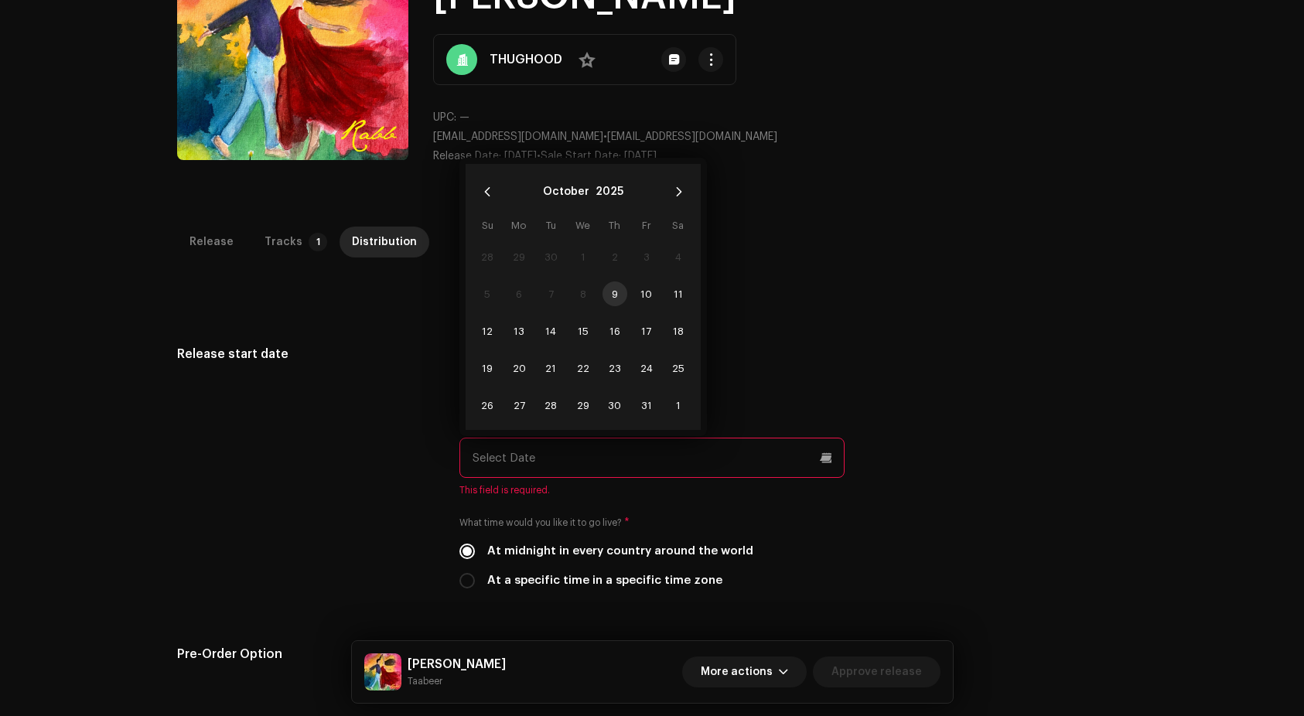
click at [676, 459] on input "text" at bounding box center [651, 458] width 385 height 40
click at [636, 291] on span "10" at bounding box center [646, 293] width 25 height 25
type input "[DATE]"
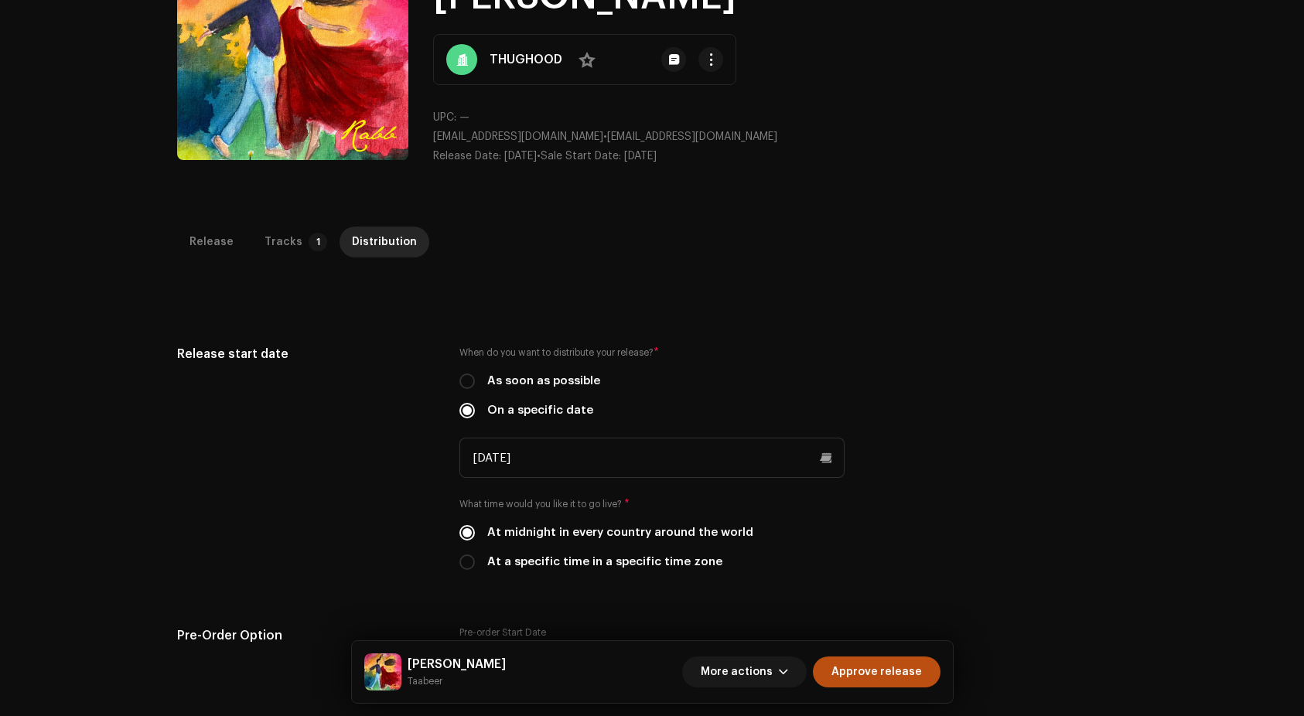
click at [958, 345] on div "Release start date When do you want to distribute your release? * As soon as po…" at bounding box center [652, 467] width 950 height 244
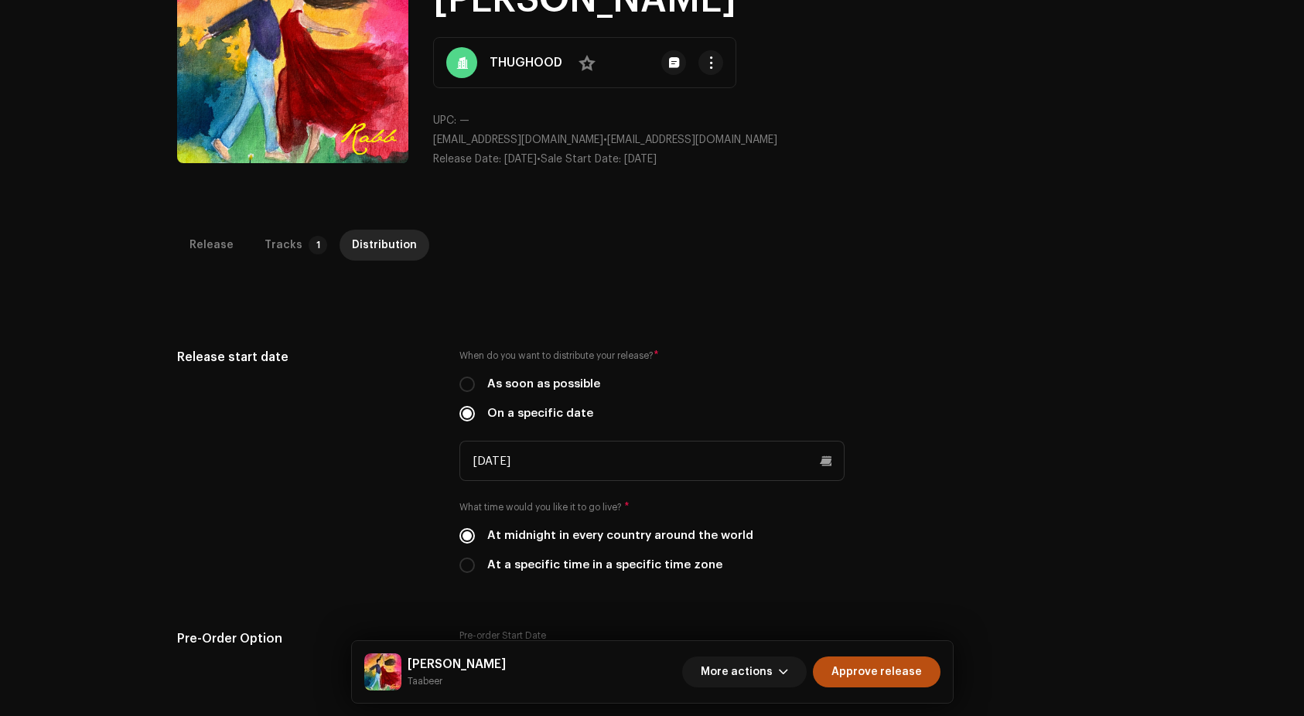
scroll to position [695, 0]
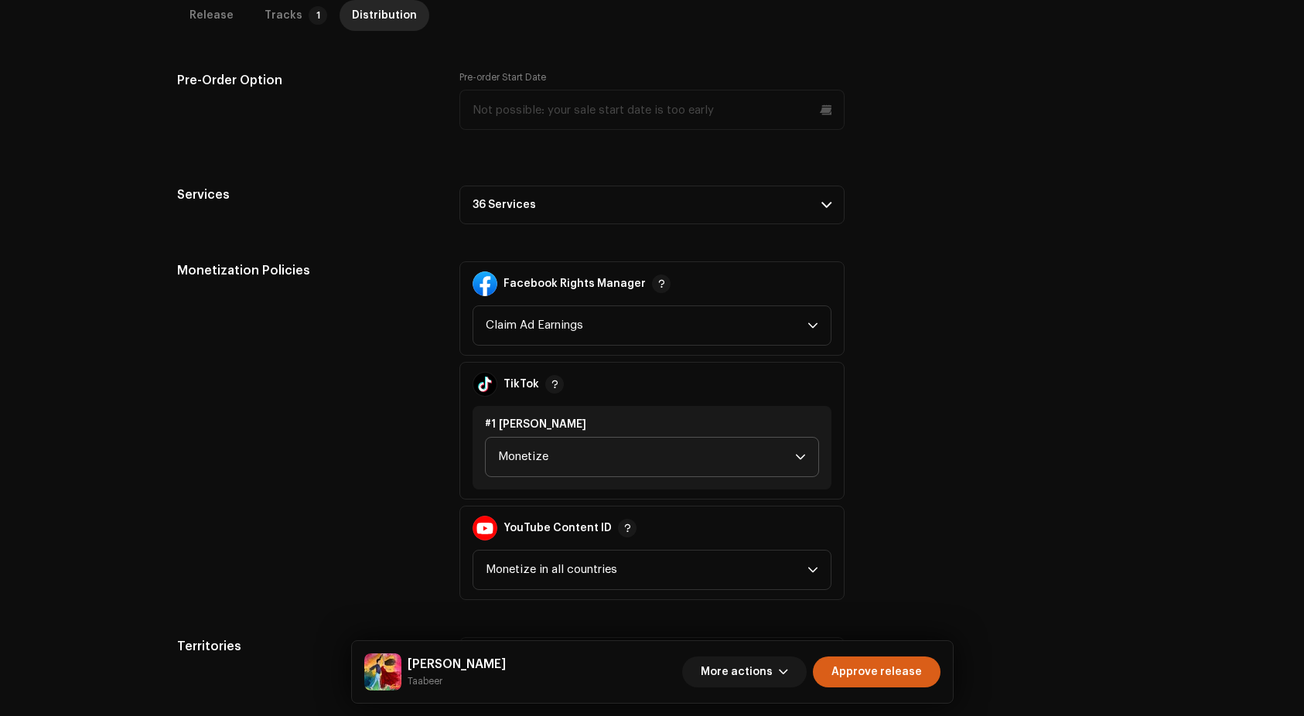
click at [902, 670] on span "Approve release" at bounding box center [876, 672] width 90 height 31
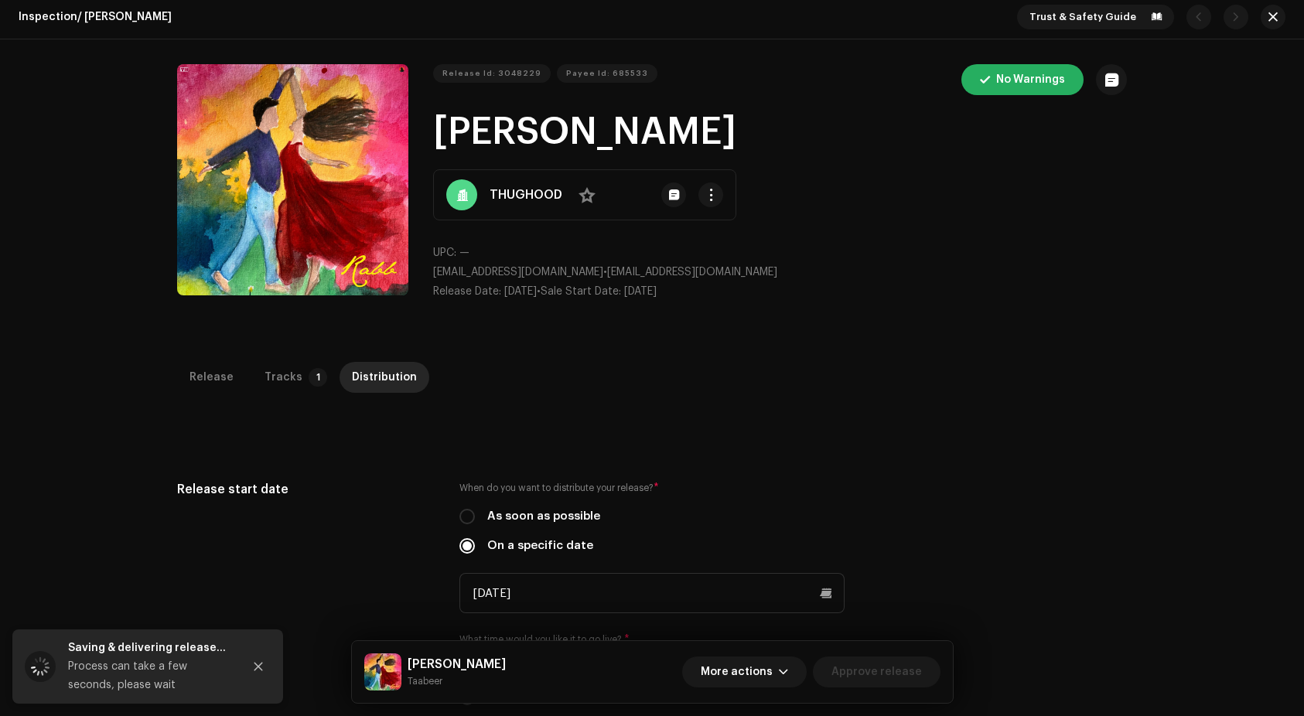
scroll to position [0, 0]
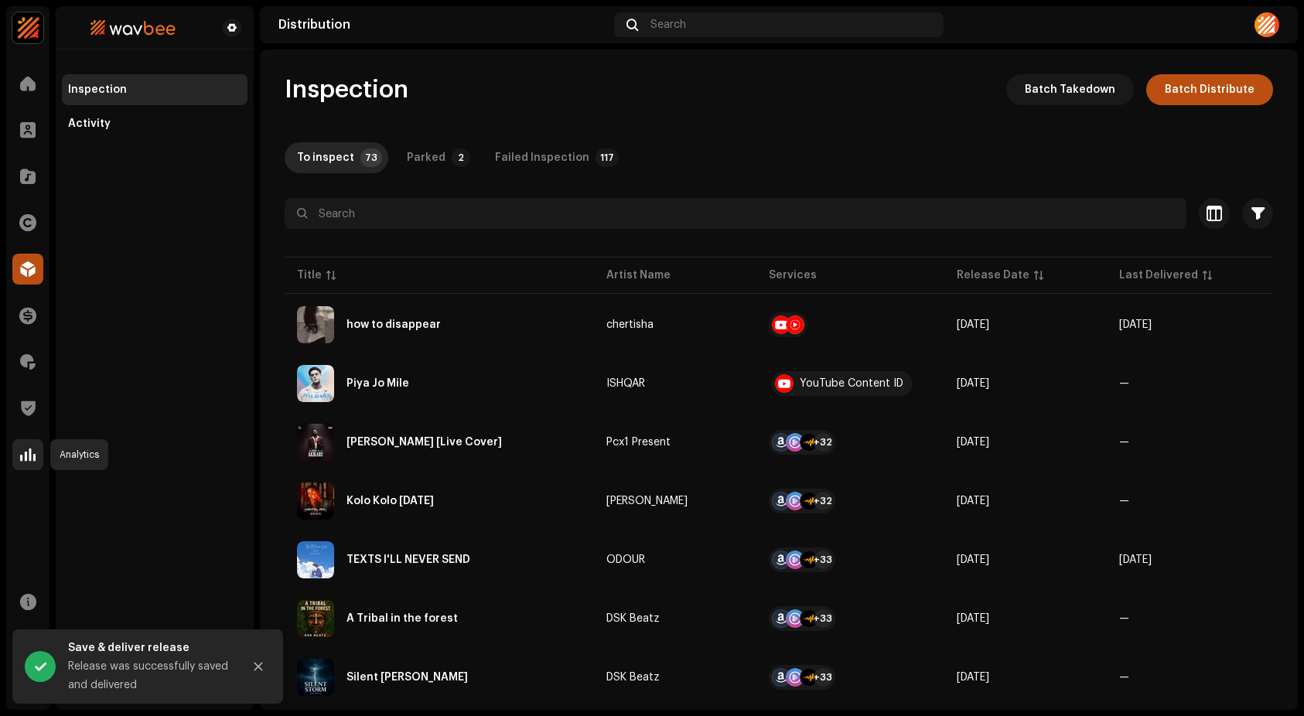
click at [36, 460] on div at bounding box center [27, 454] width 31 height 31
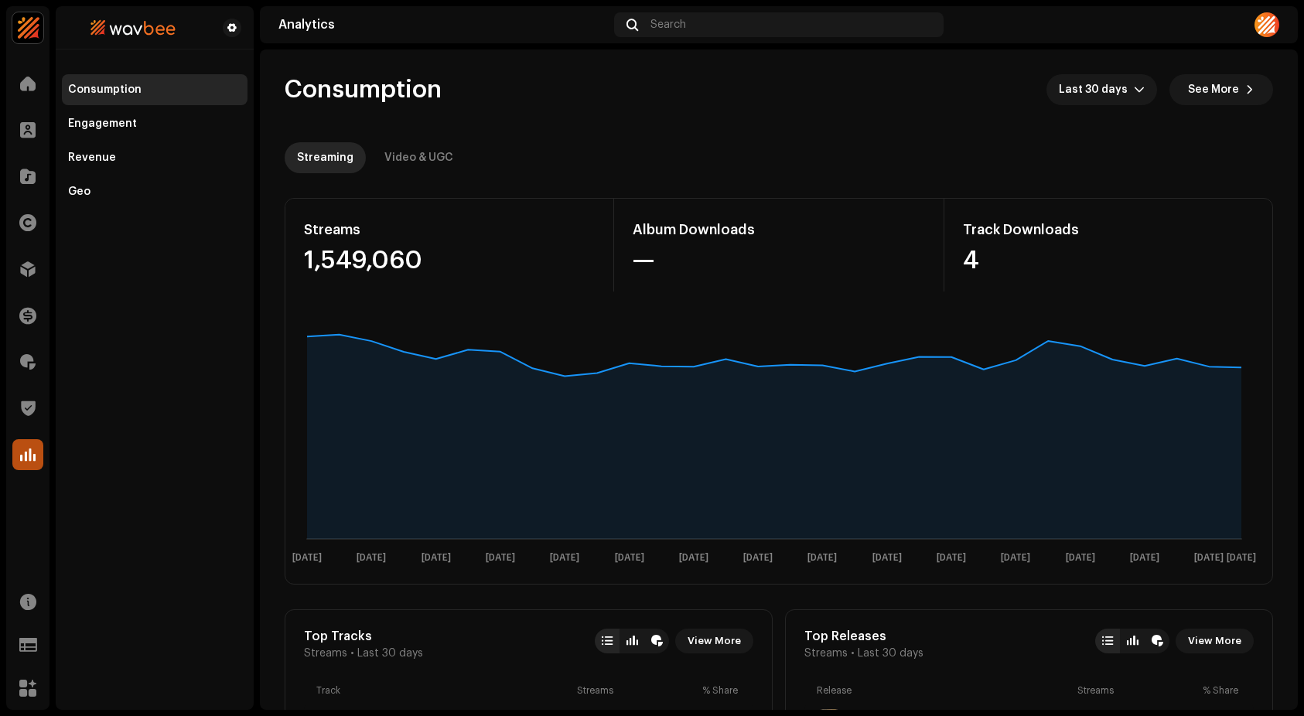
click at [943, 155] on div "Streaming Video & UGC" at bounding box center [779, 157] width 988 height 31
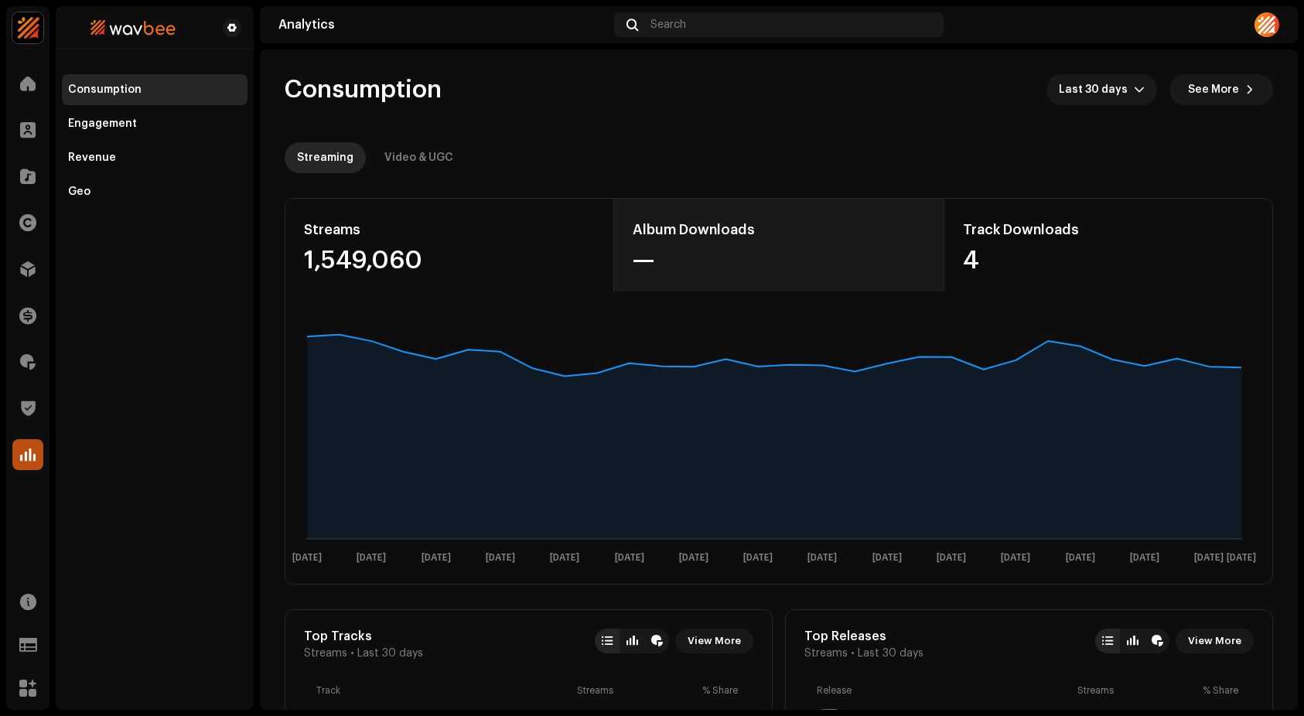
click at [923, 227] on div "Album Downloads —" at bounding box center [778, 245] width 329 height 93
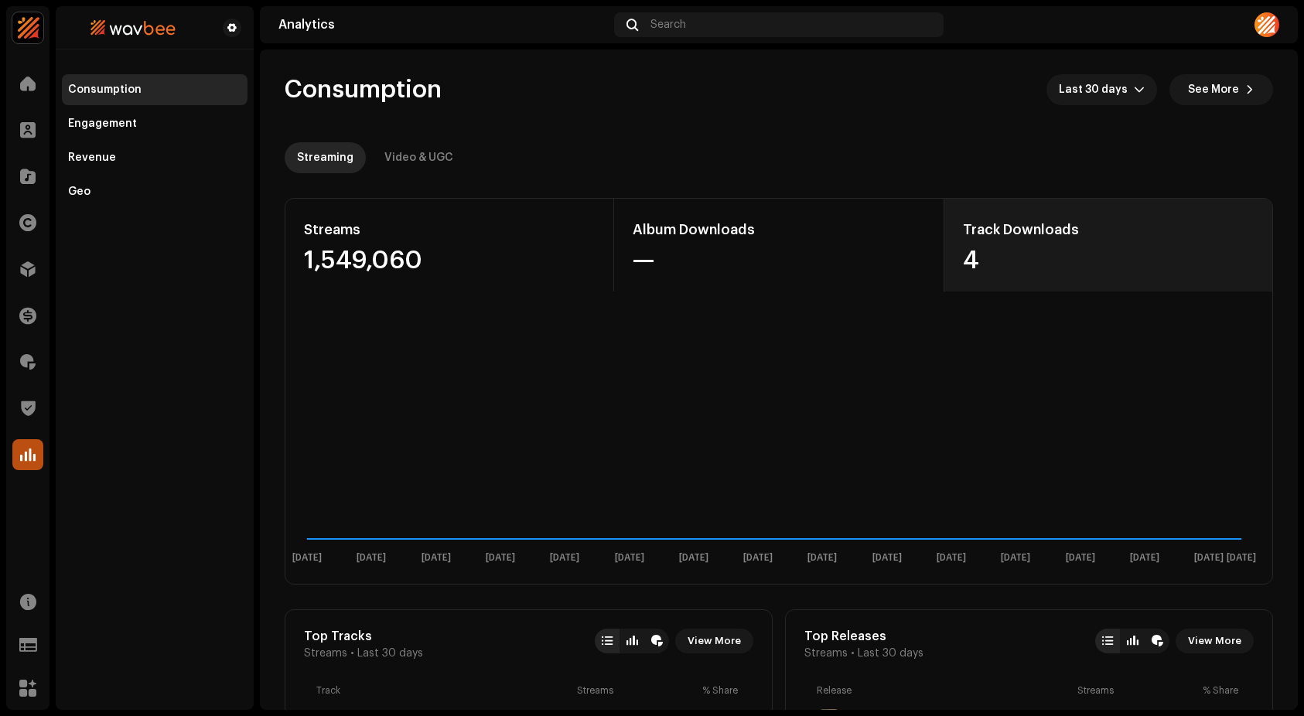
click at [1107, 257] on div "4" at bounding box center [1108, 260] width 291 height 25
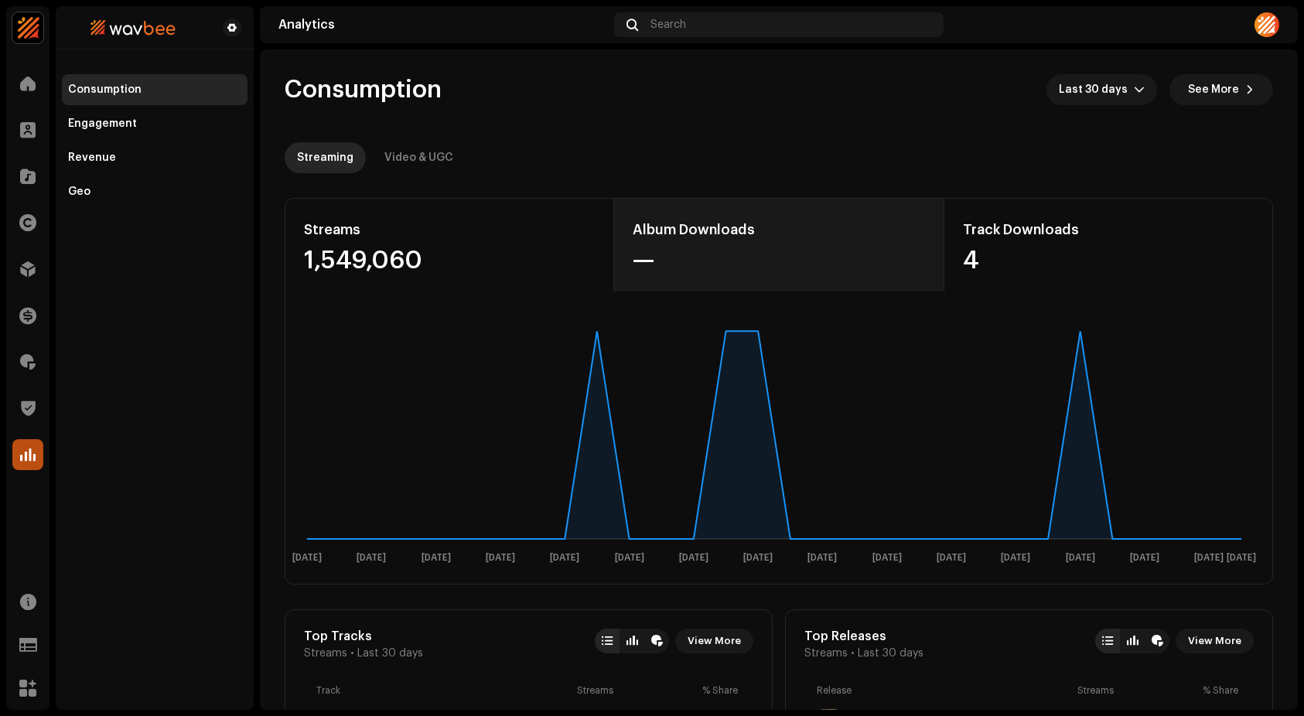
click at [851, 256] on div "—" at bounding box center [779, 260] width 292 height 25
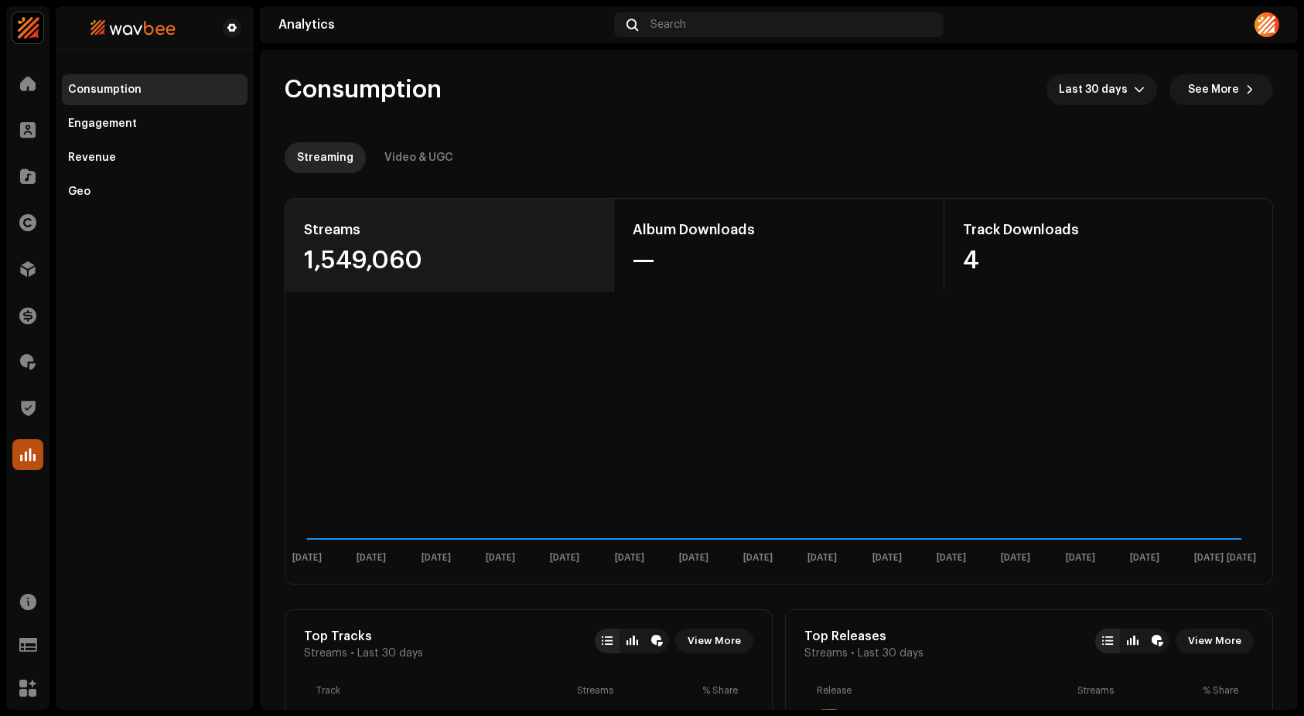
click at [499, 247] on div "Streams 1,549,060" at bounding box center [449, 245] width 329 height 93
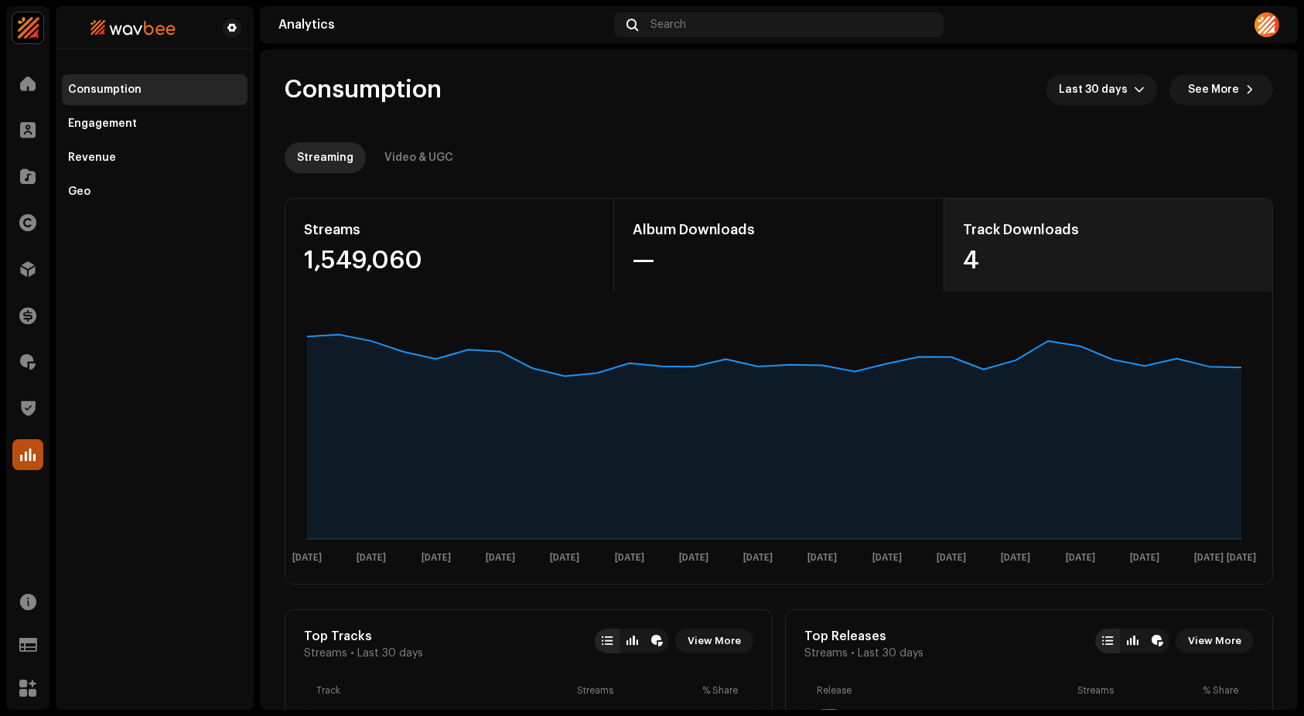
click at [1076, 244] on div "Track Downloads 4" at bounding box center [1107, 245] width 329 height 93
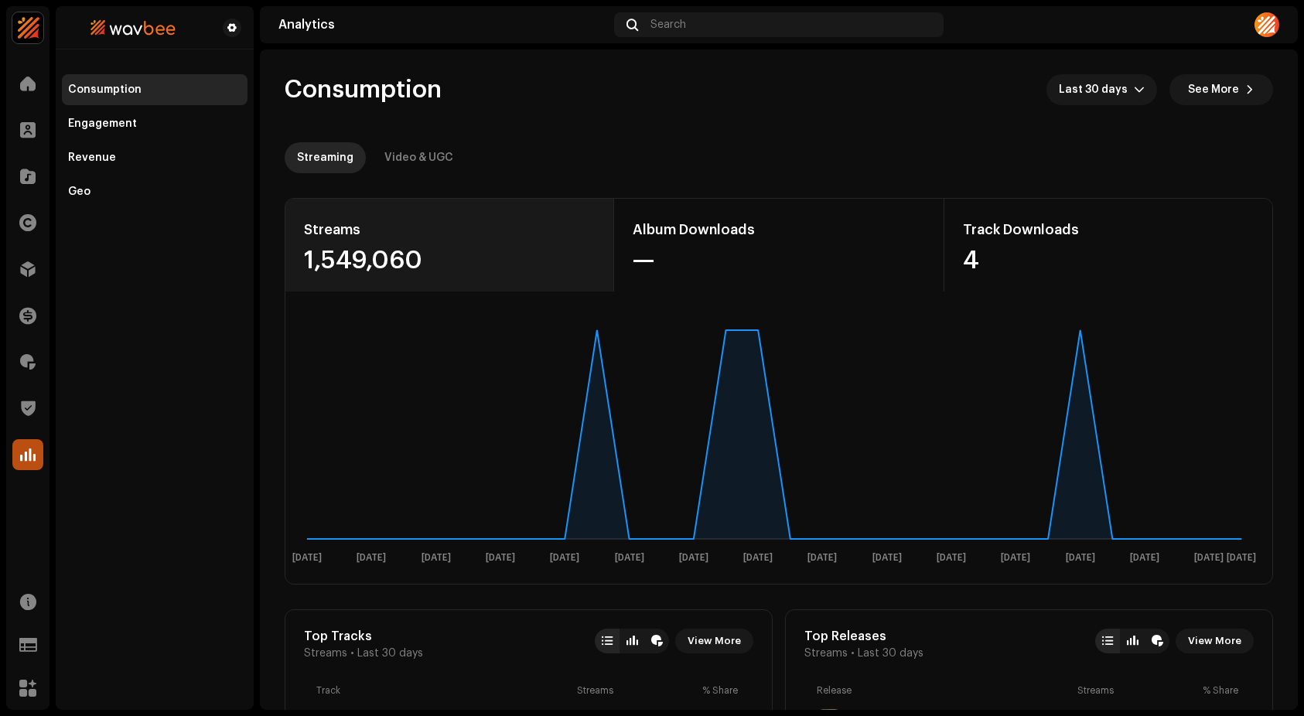
click at [507, 257] on div "1,549,060" at bounding box center [449, 260] width 291 height 25
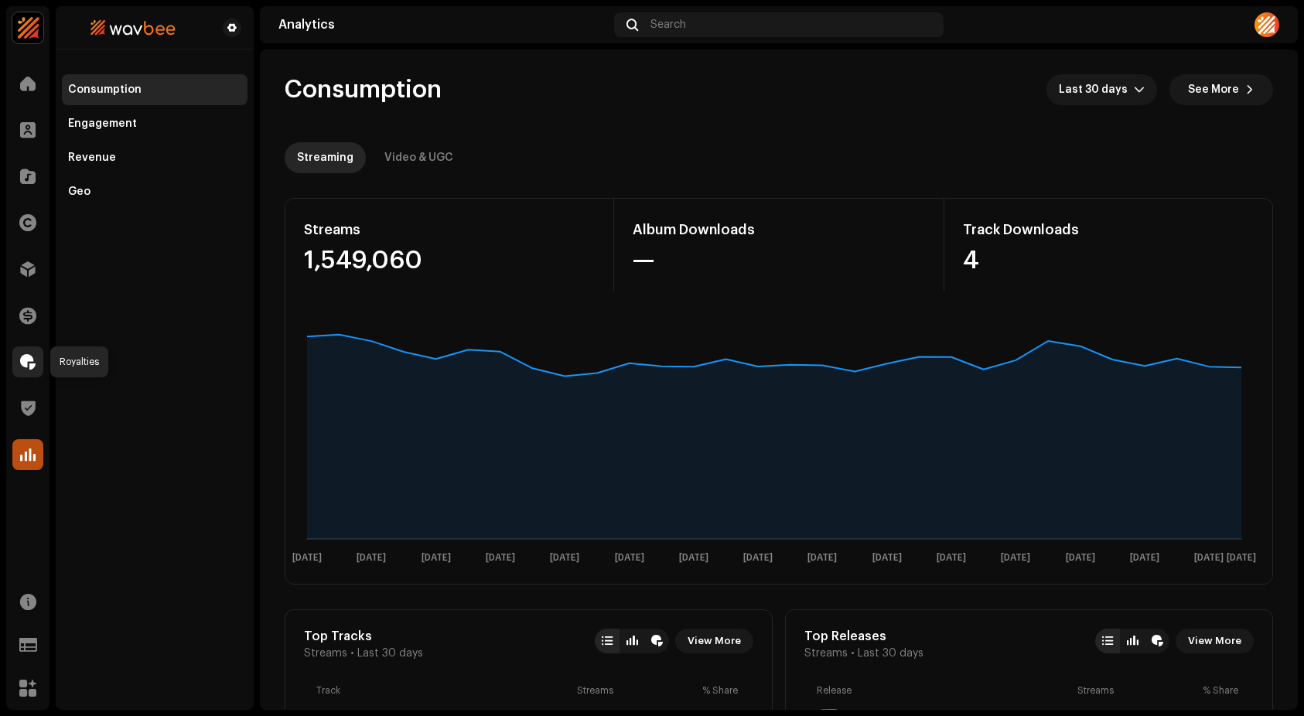
click at [18, 353] on div at bounding box center [27, 361] width 31 height 31
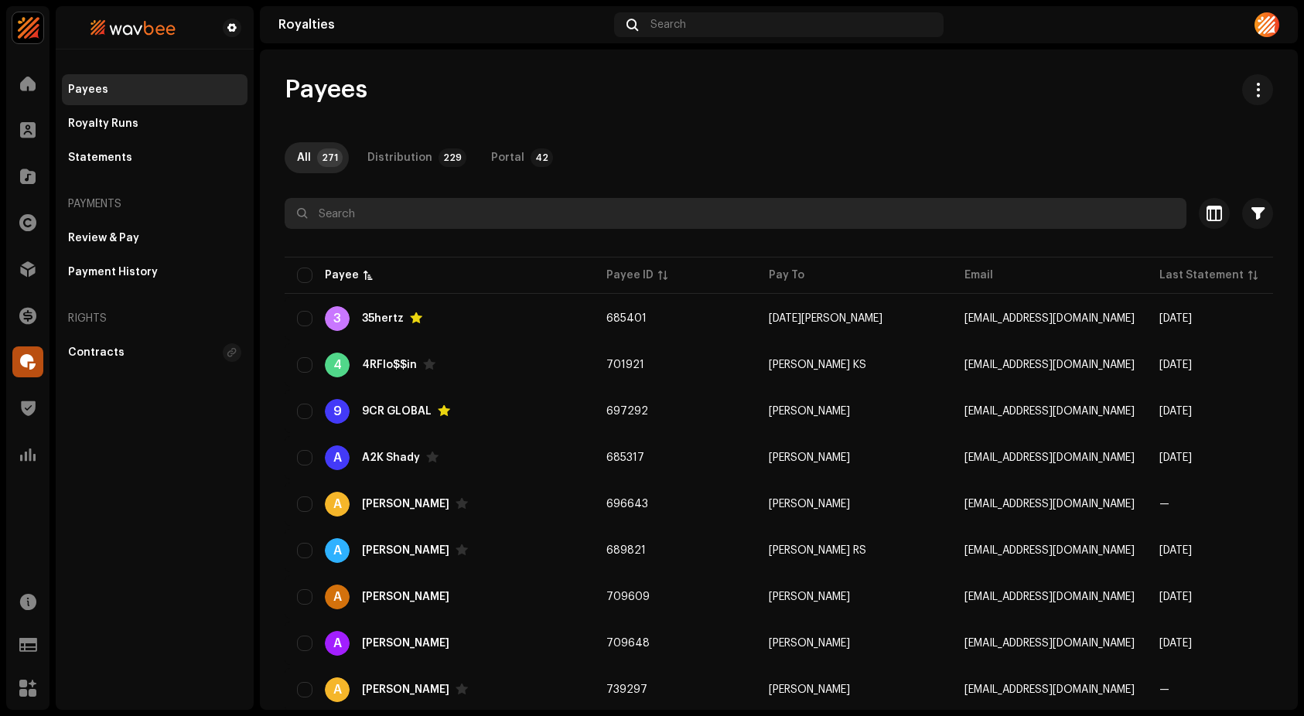
click at [419, 212] on input "text" at bounding box center [736, 213] width 902 height 31
paste input "[EMAIL_ADDRESS][DOMAIN_NAME]"
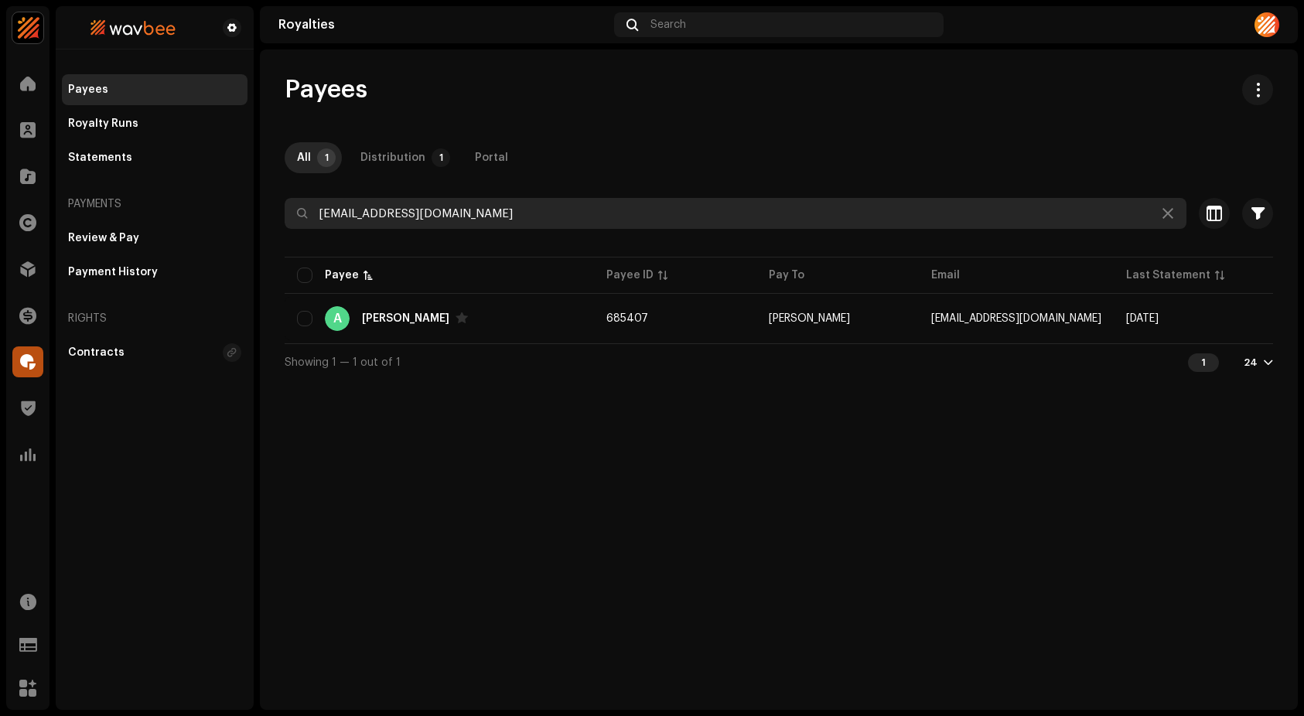
drag, startPoint x: 636, startPoint y: 349, endPoint x: 741, endPoint y: 354, distance: 105.3
click at [740, 354] on div "[EMAIL_ADDRESS][DOMAIN_NAME] Selected 0 Select all 1 Options Filters Status Act…" at bounding box center [779, 289] width 988 height 182
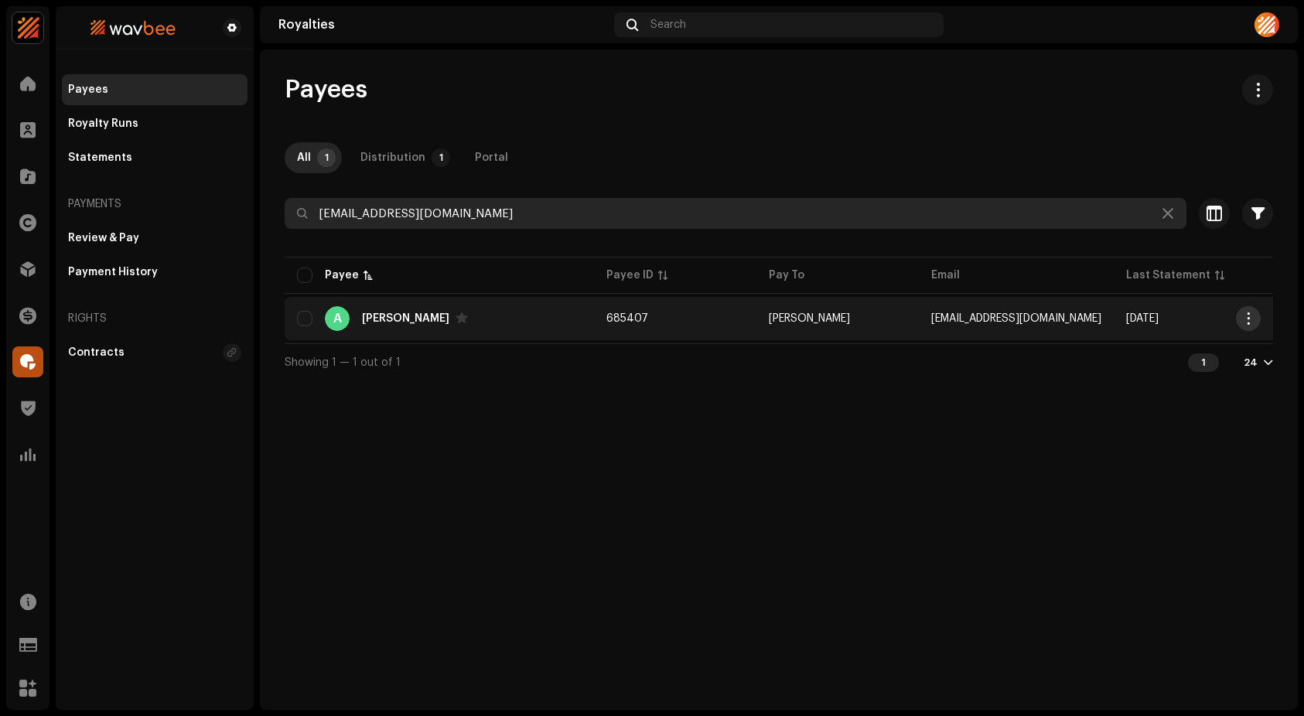
type input "[EMAIL_ADDRESS][DOMAIN_NAME]"
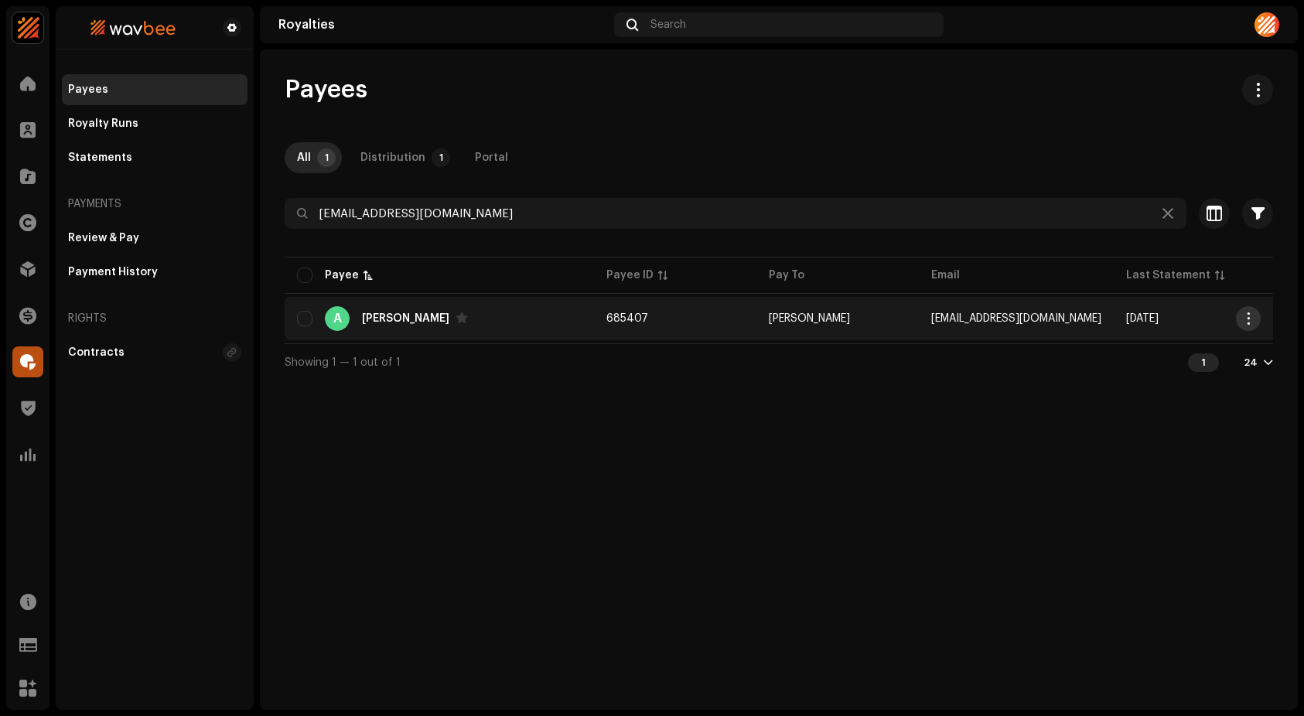
click at [1244, 312] on span "button" at bounding box center [1249, 318] width 12 height 12
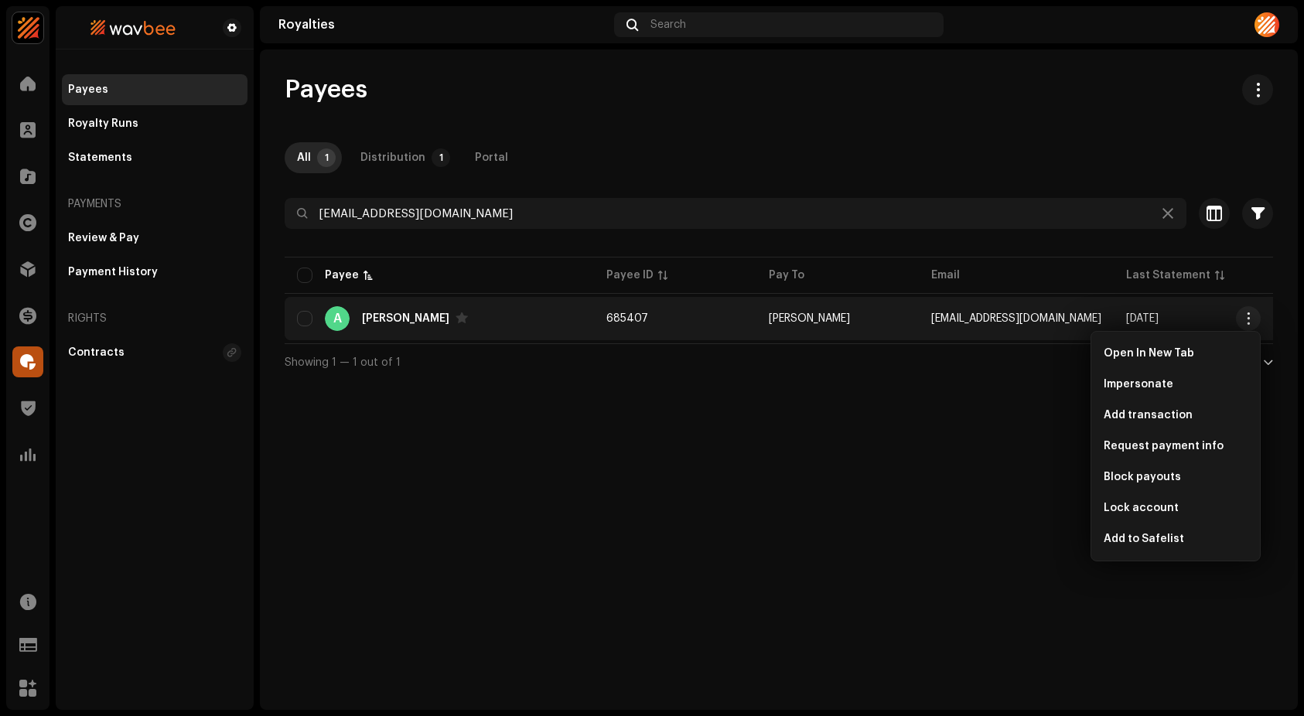
click at [367, 314] on div "[PERSON_NAME]" at bounding box center [405, 318] width 87 height 11
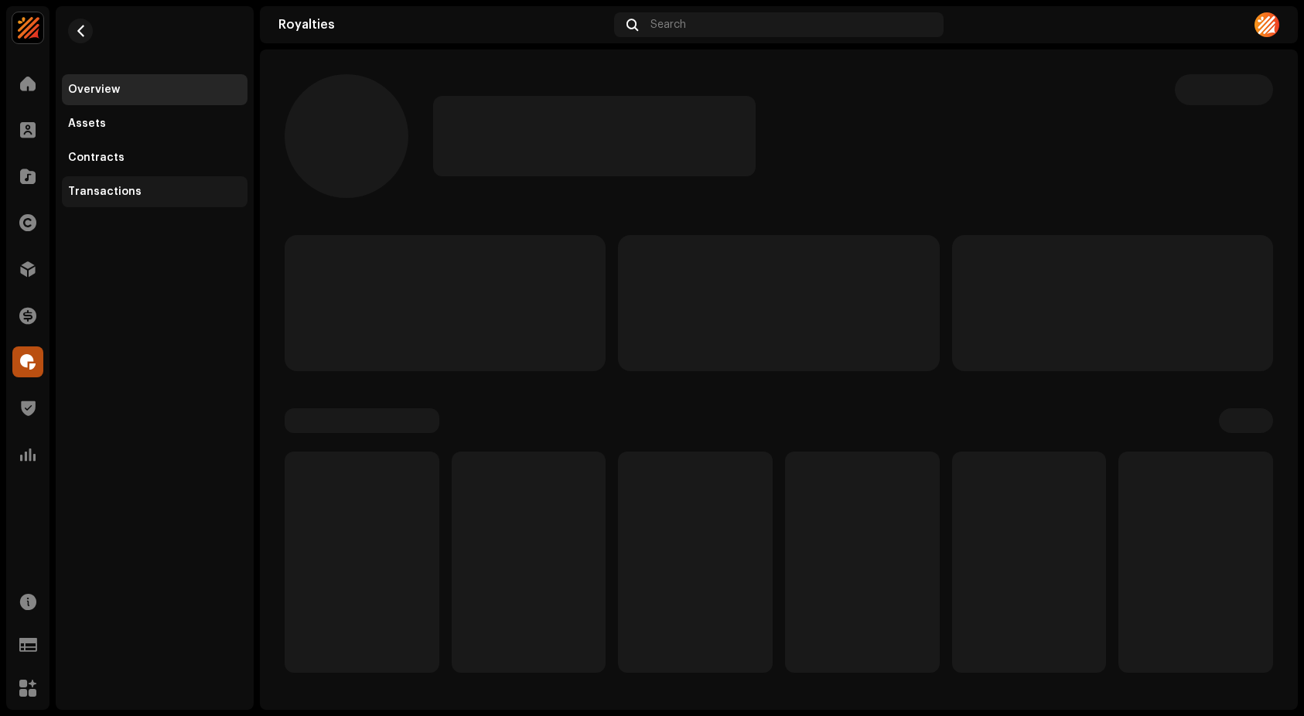
click at [116, 196] on div "Transactions" at bounding box center [104, 192] width 73 height 12
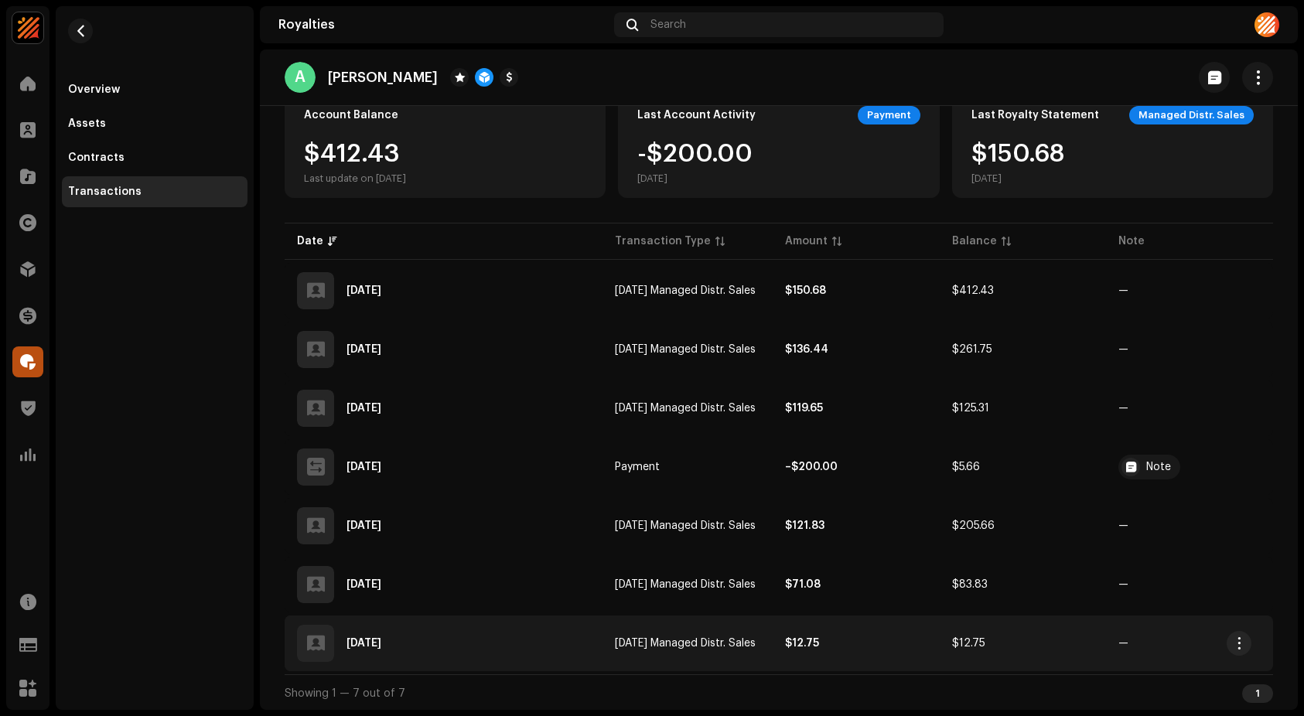
scroll to position [163, 0]
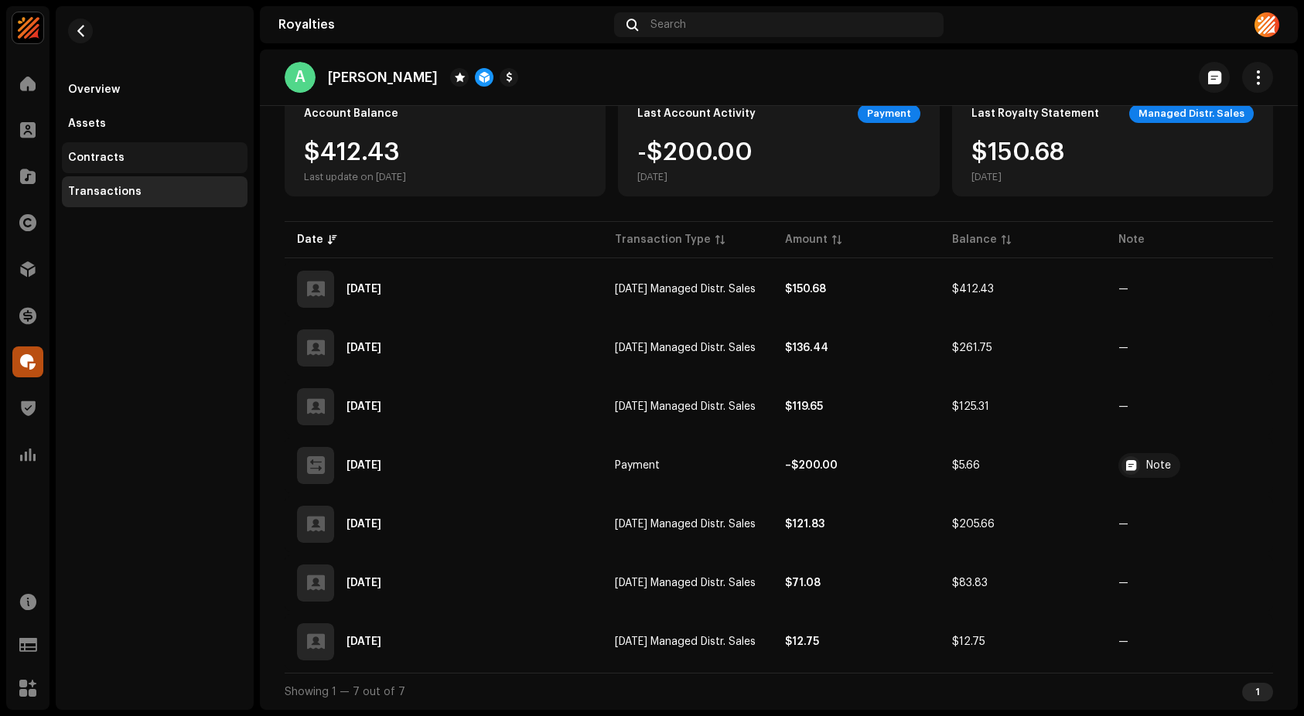
click at [137, 152] on div "Contracts" at bounding box center [154, 158] width 173 height 12
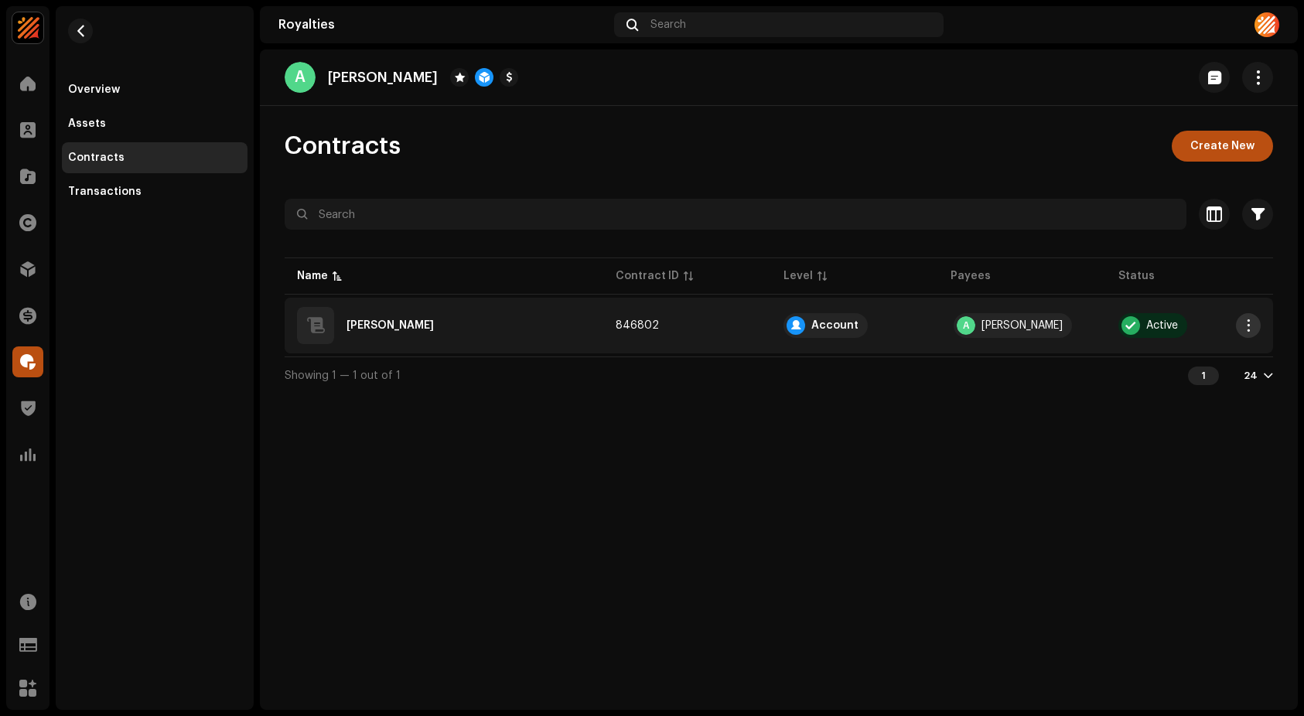
click at [1256, 324] on button "button" at bounding box center [1248, 325] width 25 height 25
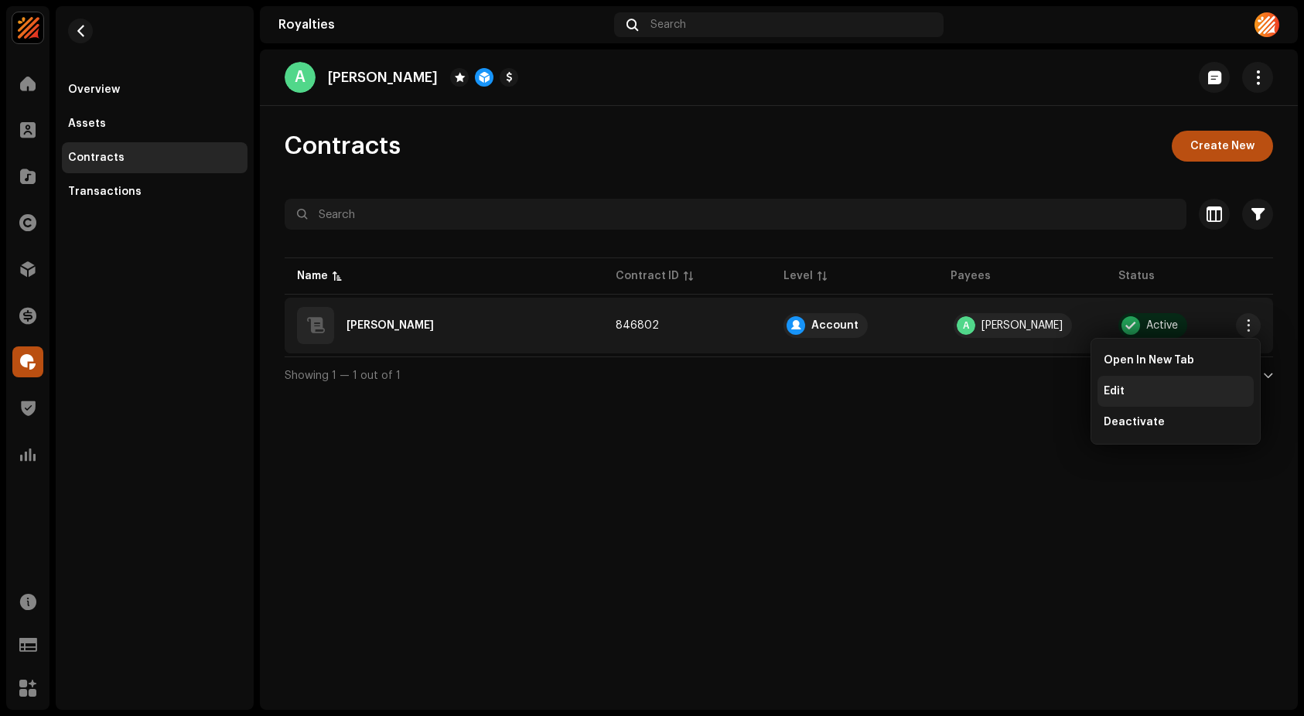
click at [1120, 397] on span "Edit" at bounding box center [1113, 391] width 21 height 12
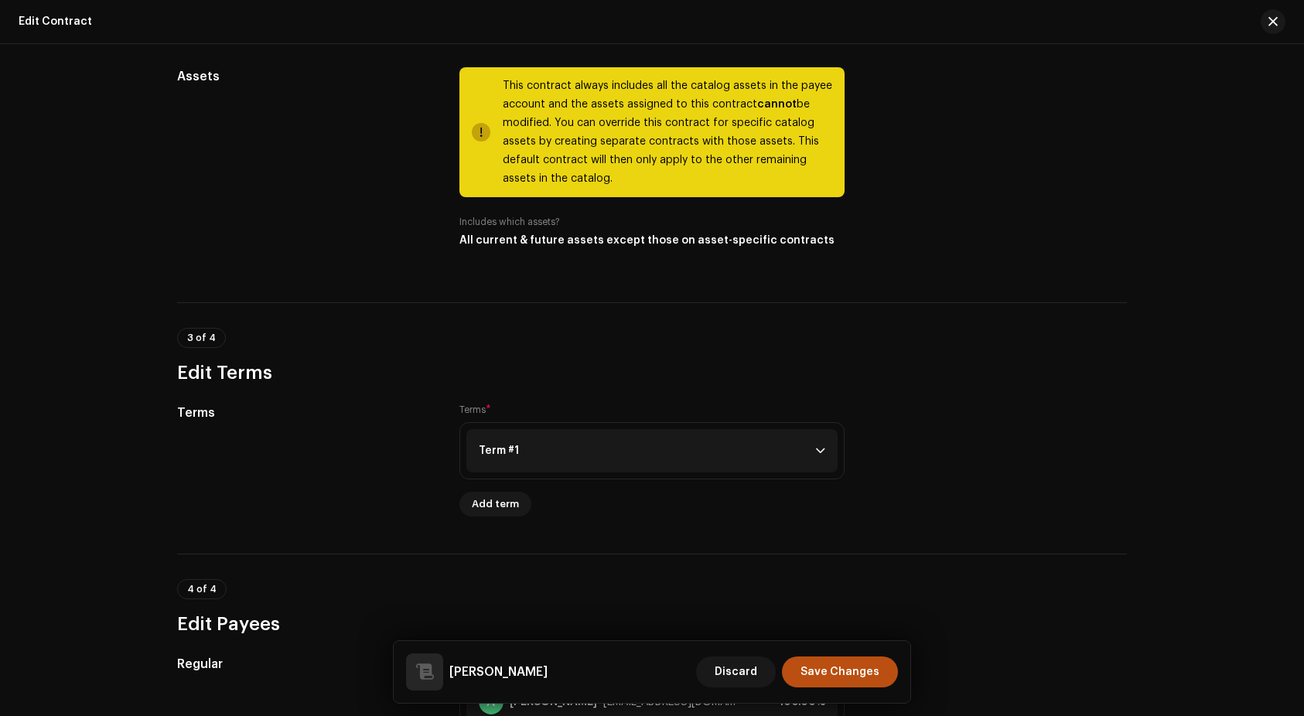
scroll to position [778, 0]
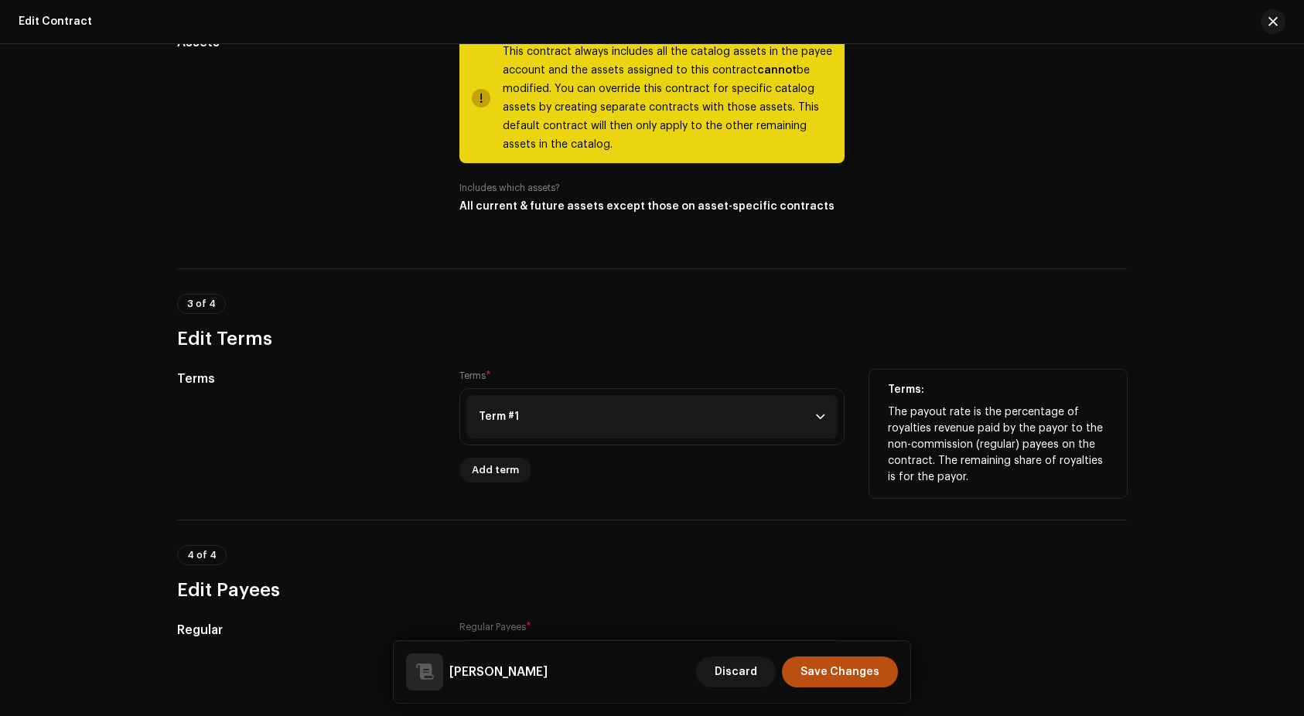
click at [781, 408] on p-accordion-header "Term #1" at bounding box center [651, 416] width 371 height 43
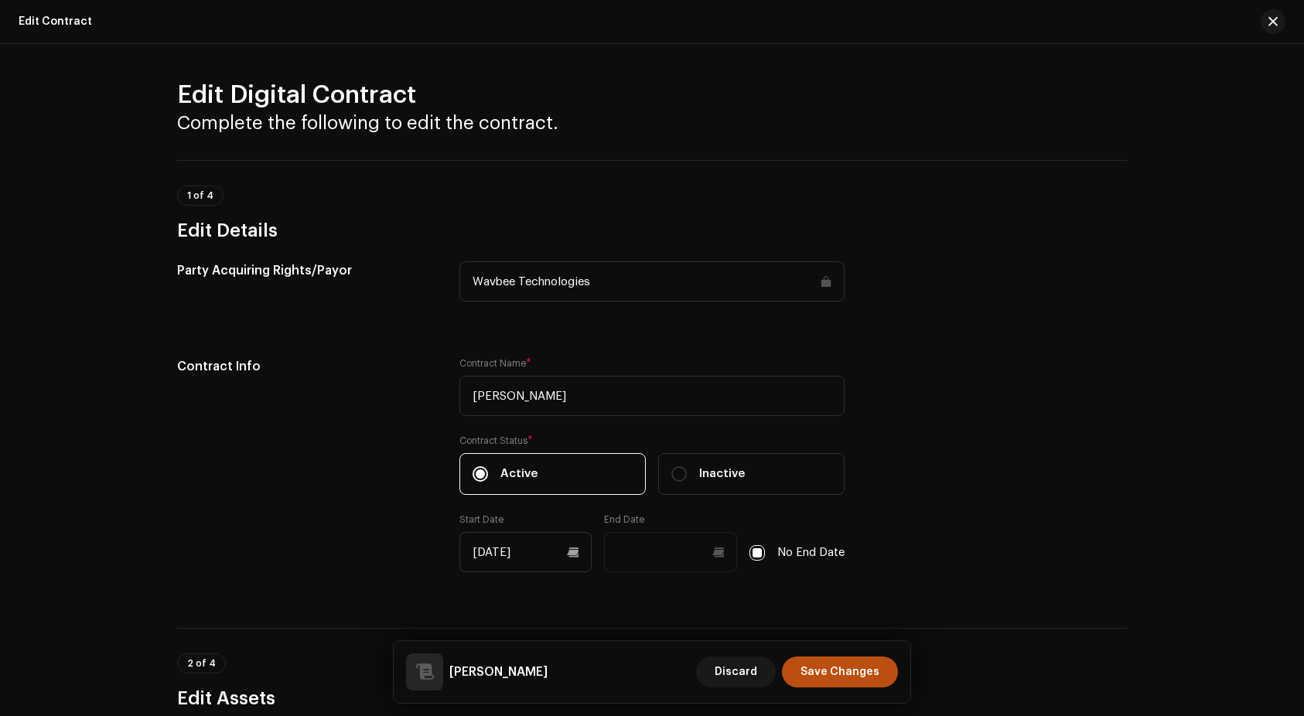
scroll to position [0, 0]
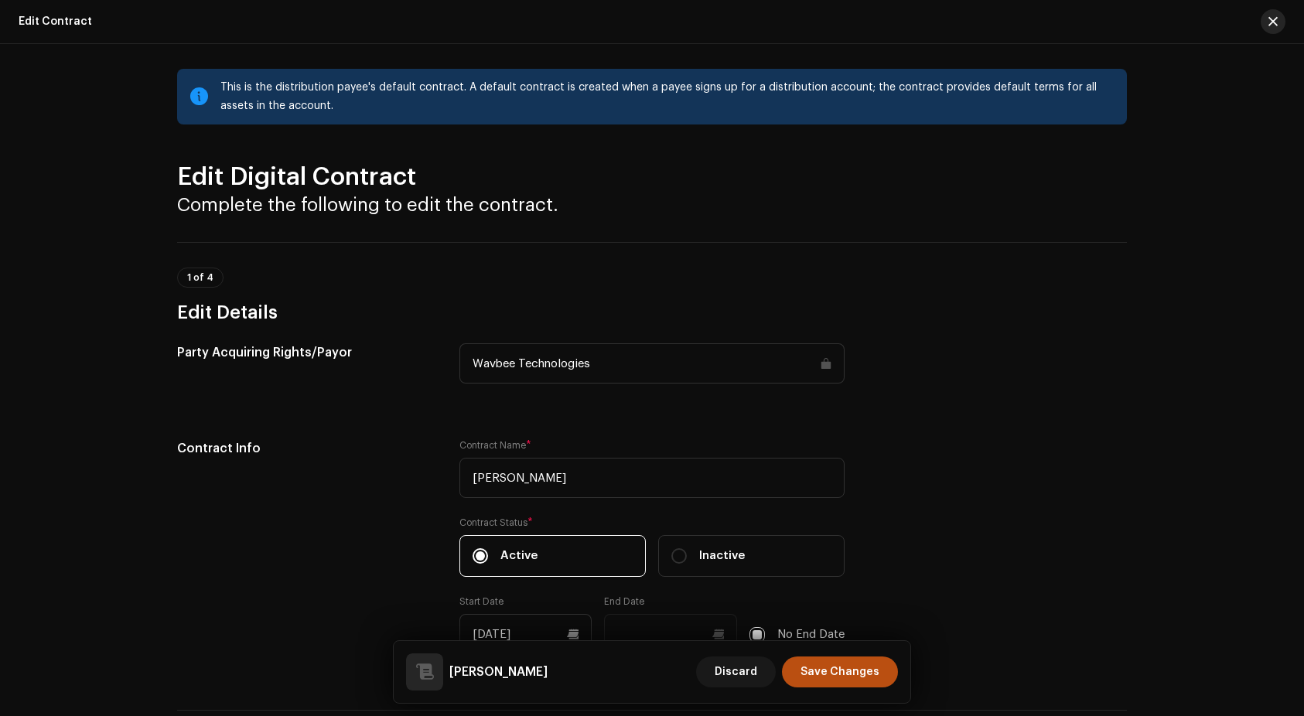
click at [1274, 19] on span "button" at bounding box center [1272, 21] width 9 height 12
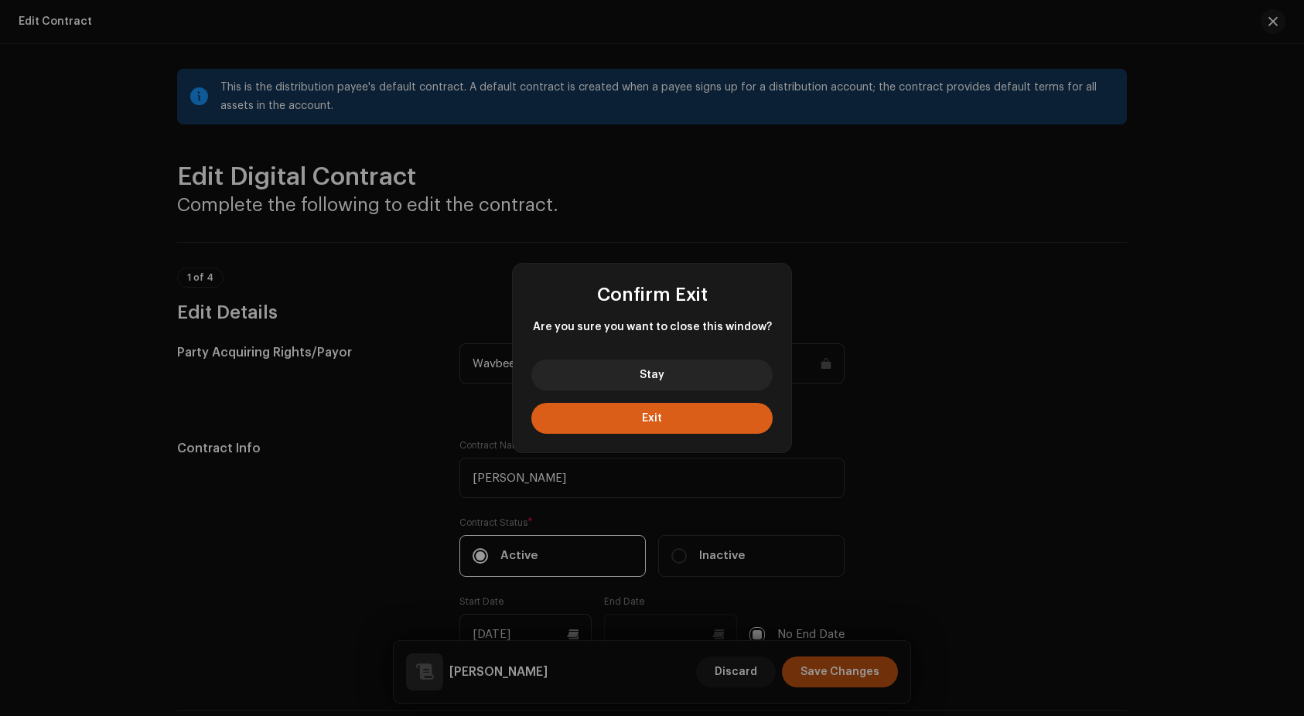
click at [680, 425] on button "Exit" at bounding box center [651, 418] width 241 height 31
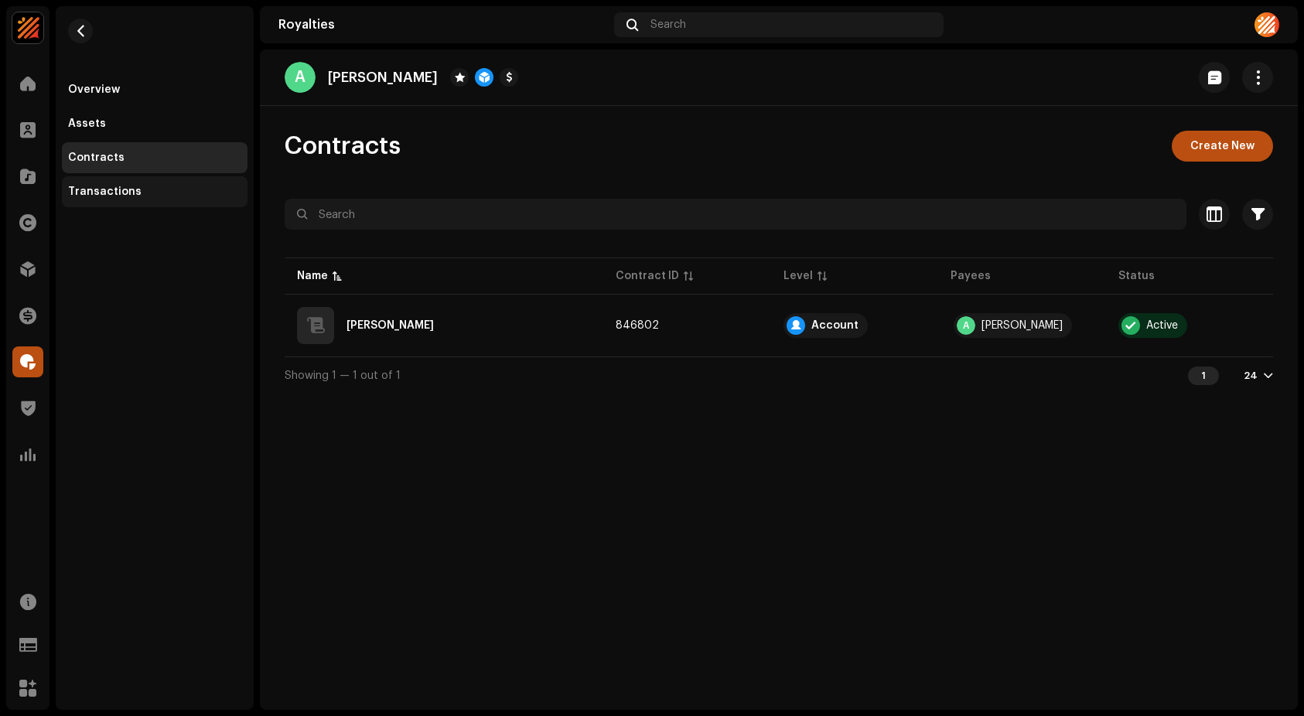
click at [104, 193] on div "Transactions" at bounding box center [104, 192] width 73 height 12
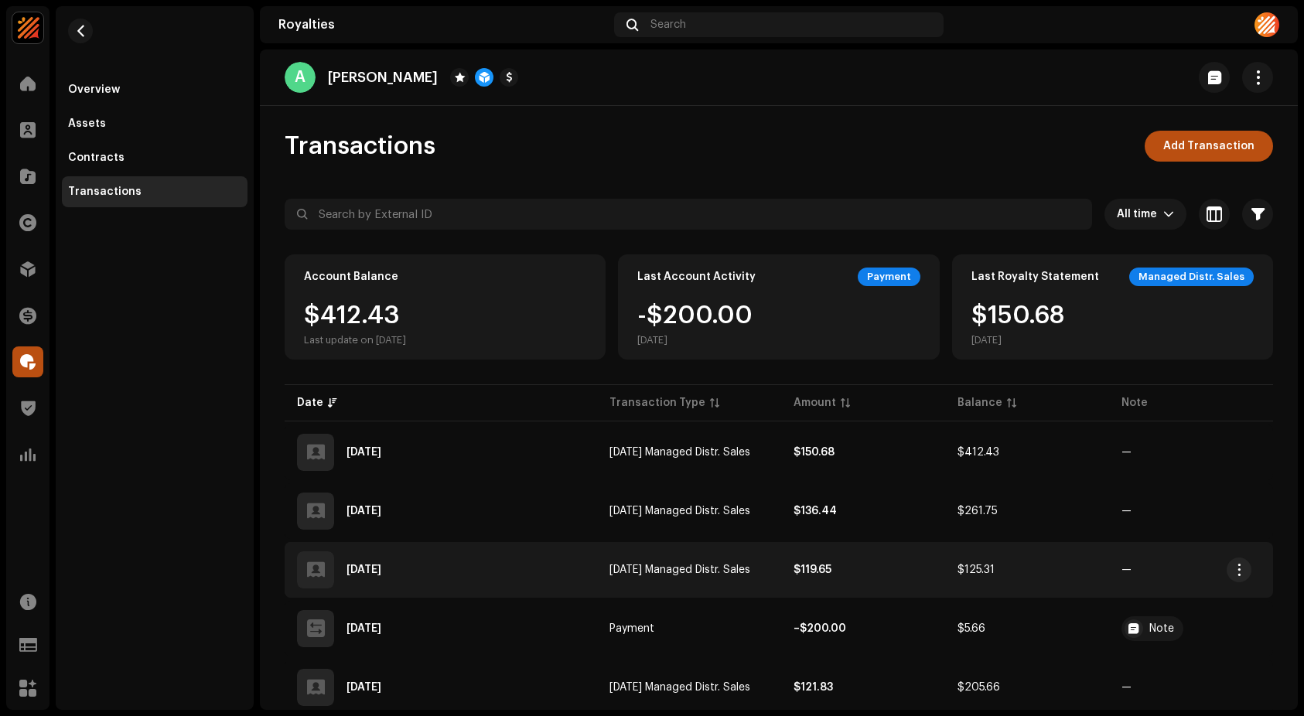
click at [722, 568] on span "[DATE] Managed Distr. Sales" at bounding box center [679, 569] width 141 height 11
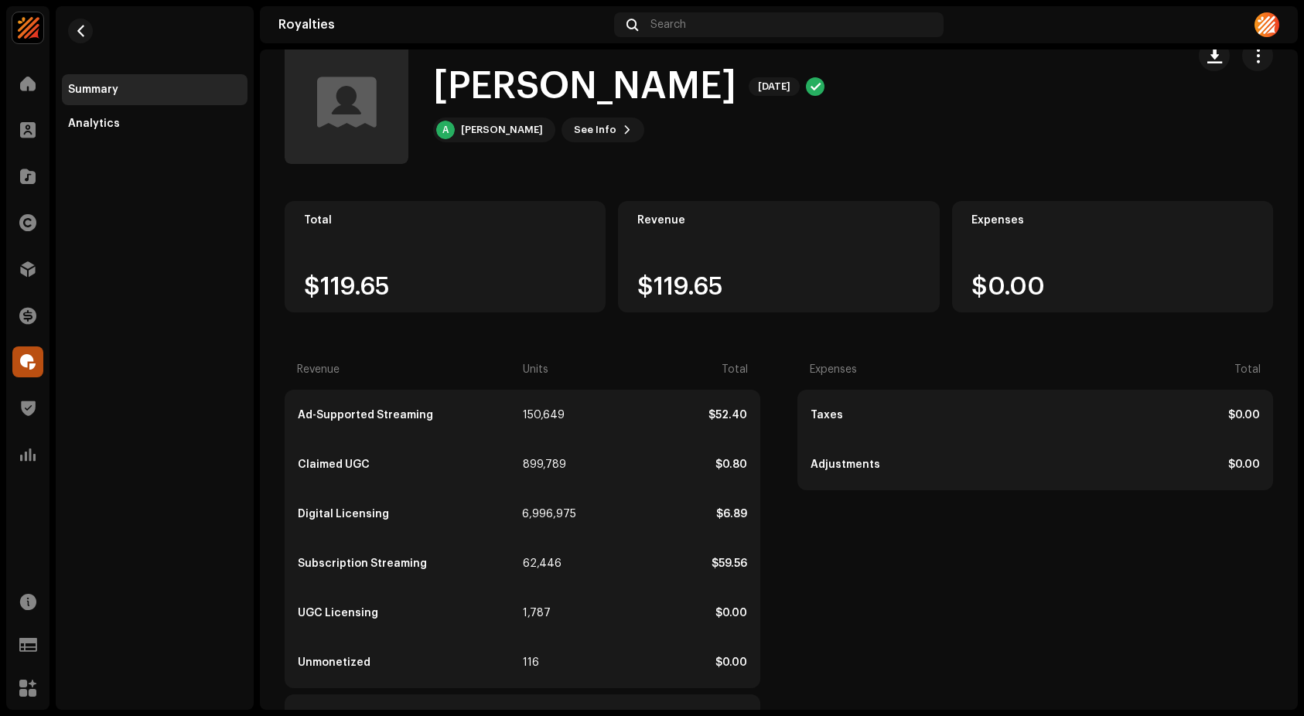
scroll to position [128, 0]
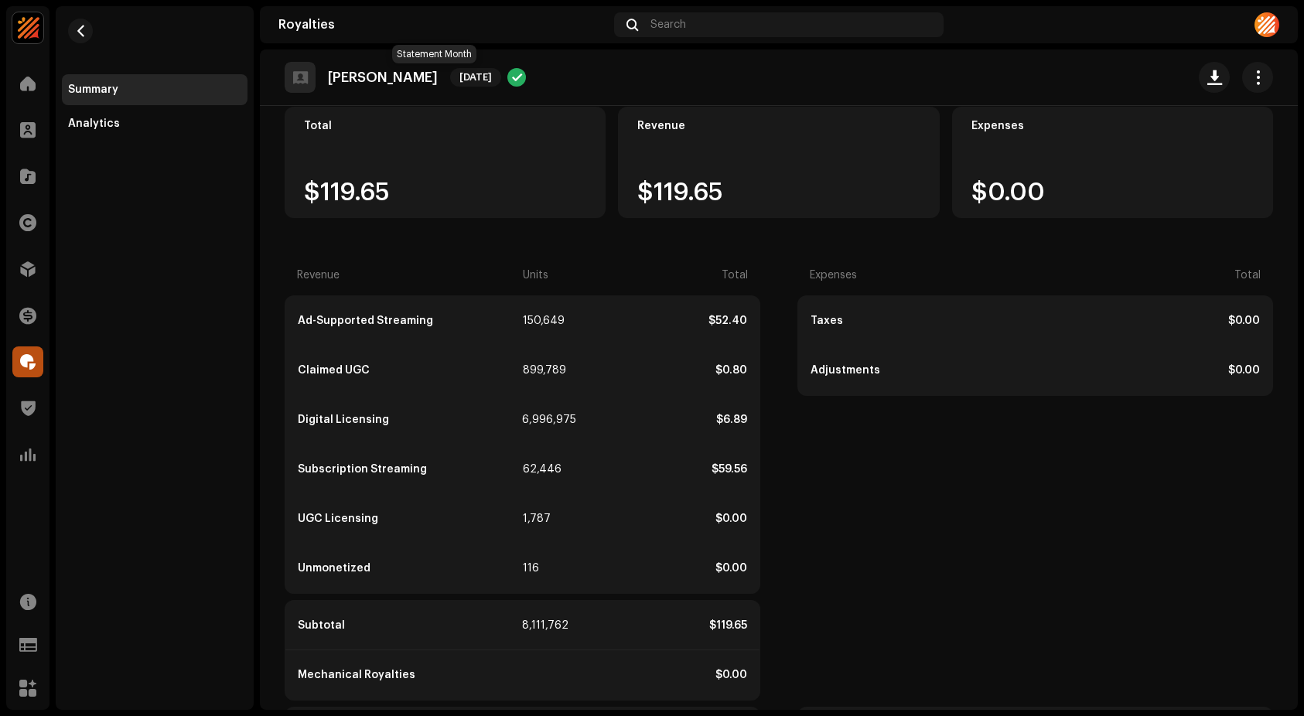
click at [450, 81] on span "[DATE]" at bounding box center [475, 77] width 51 height 19
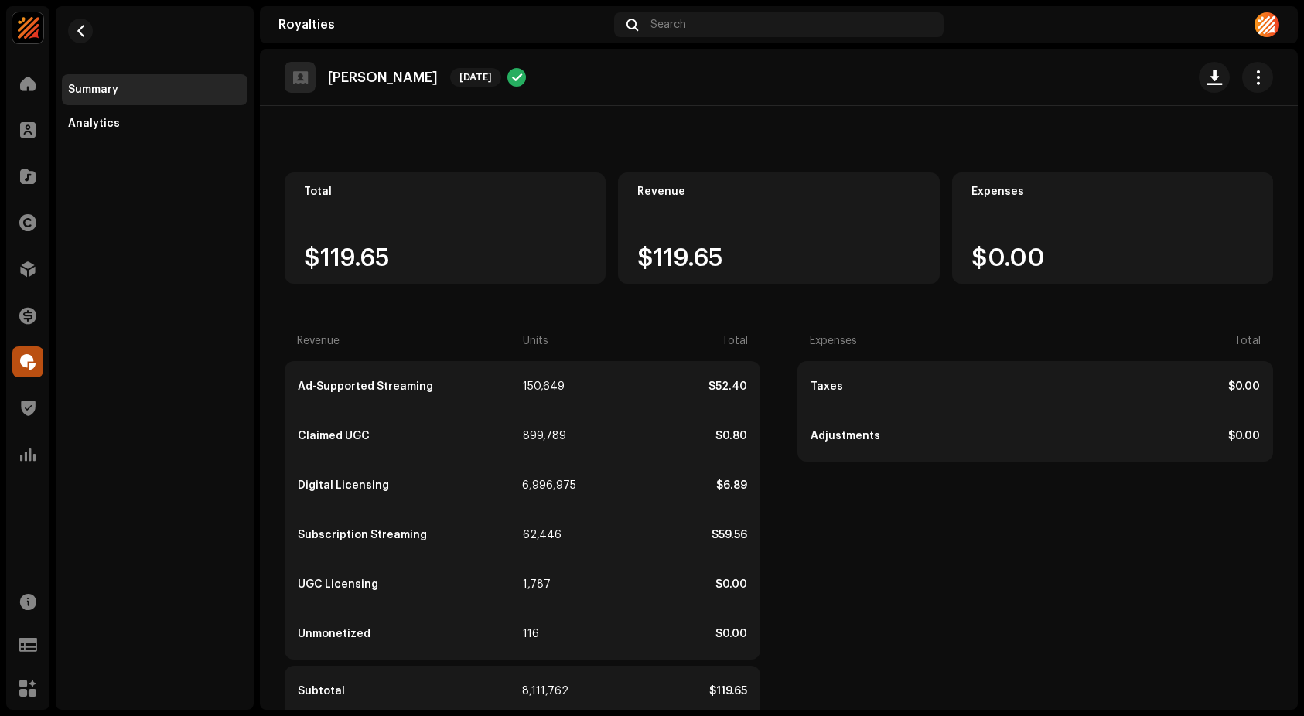
scroll to position [0, 0]
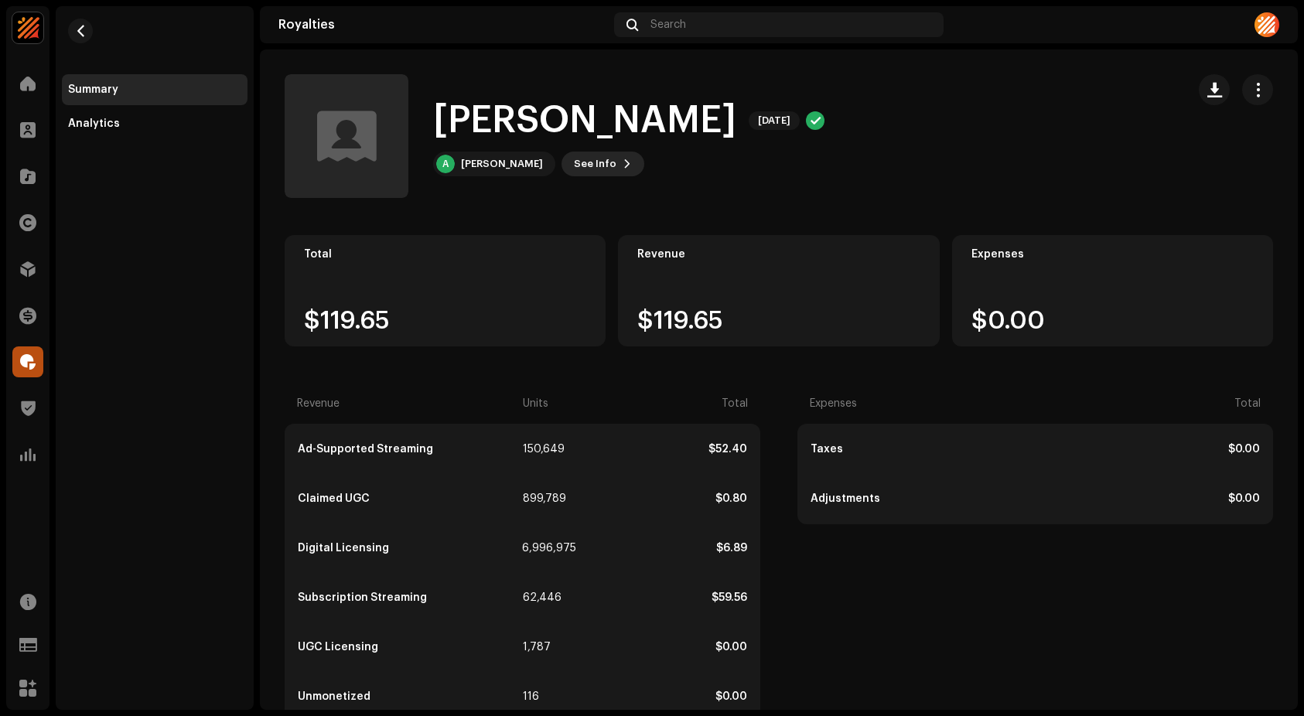
click at [574, 163] on span "See Info" at bounding box center [595, 163] width 43 height 31
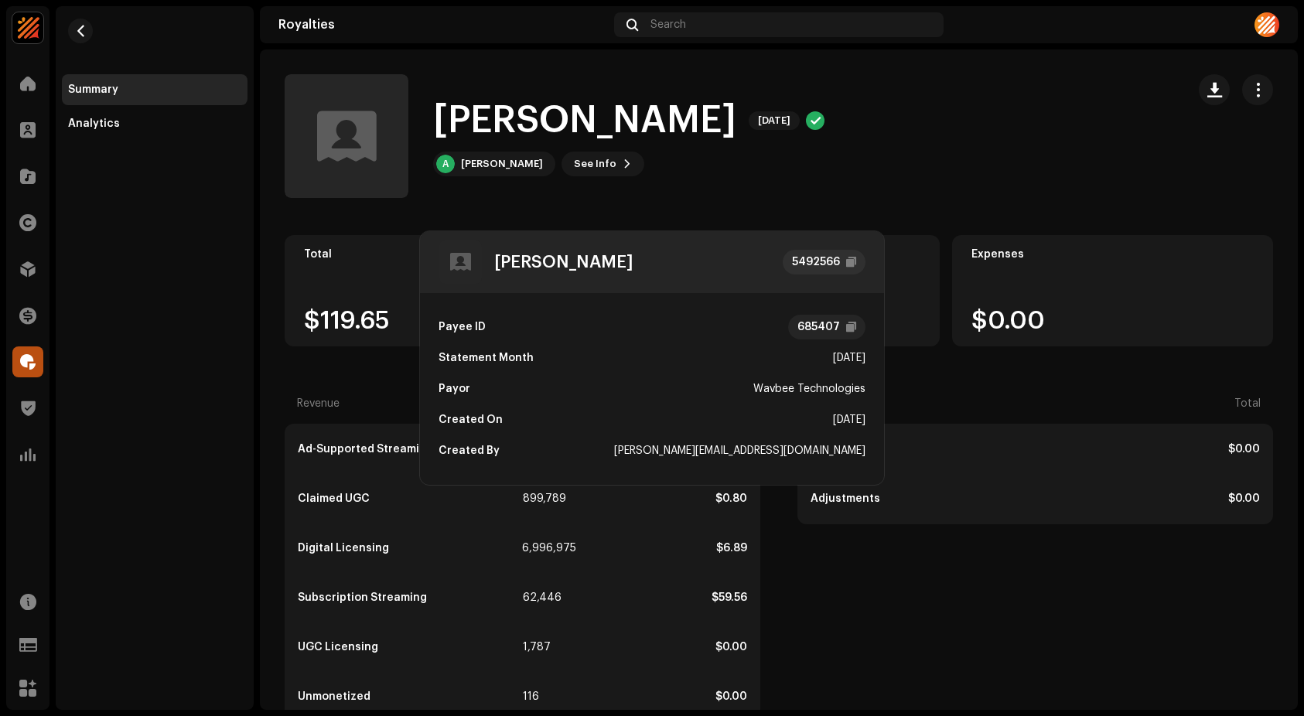
click at [1021, 156] on div "[PERSON_NAME] 5492566 Payee ID 685407 Statement Month [DATE] Payor Wavbee Techn…" at bounding box center [652, 358] width 1304 height 716
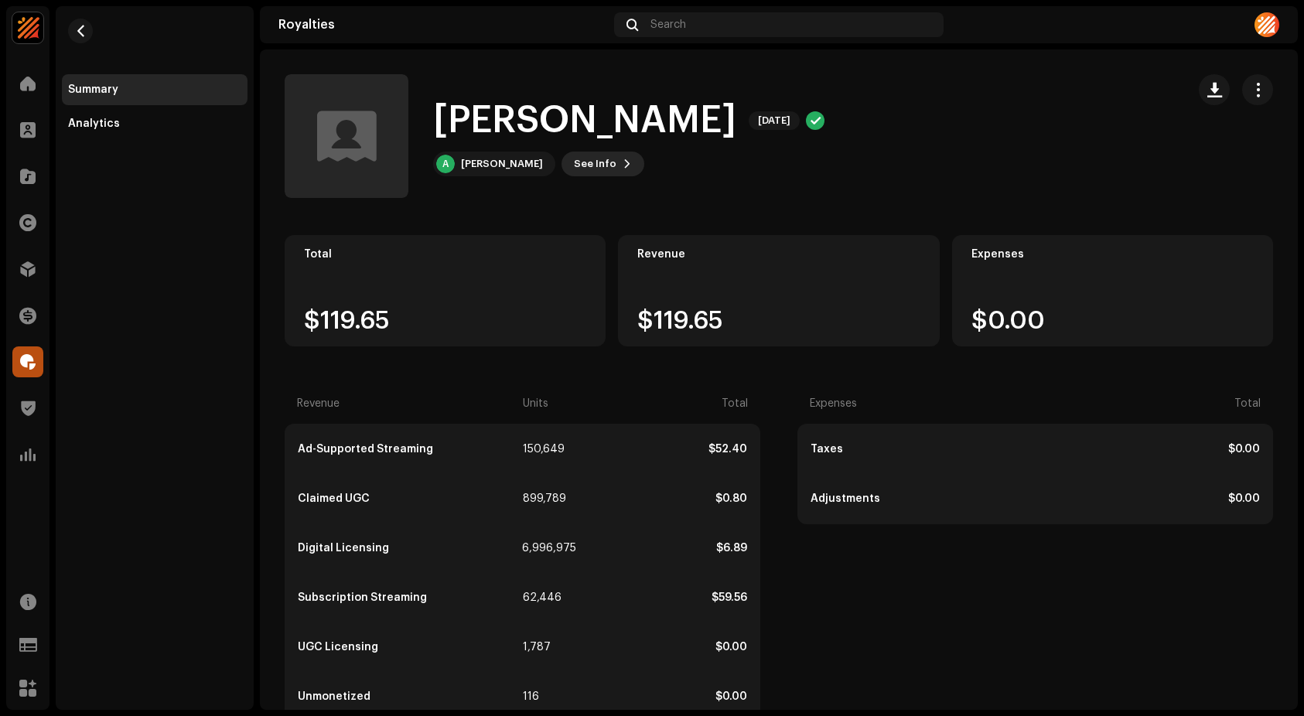
click at [594, 168] on button "See Info" at bounding box center [602, 164] width 83 height 25
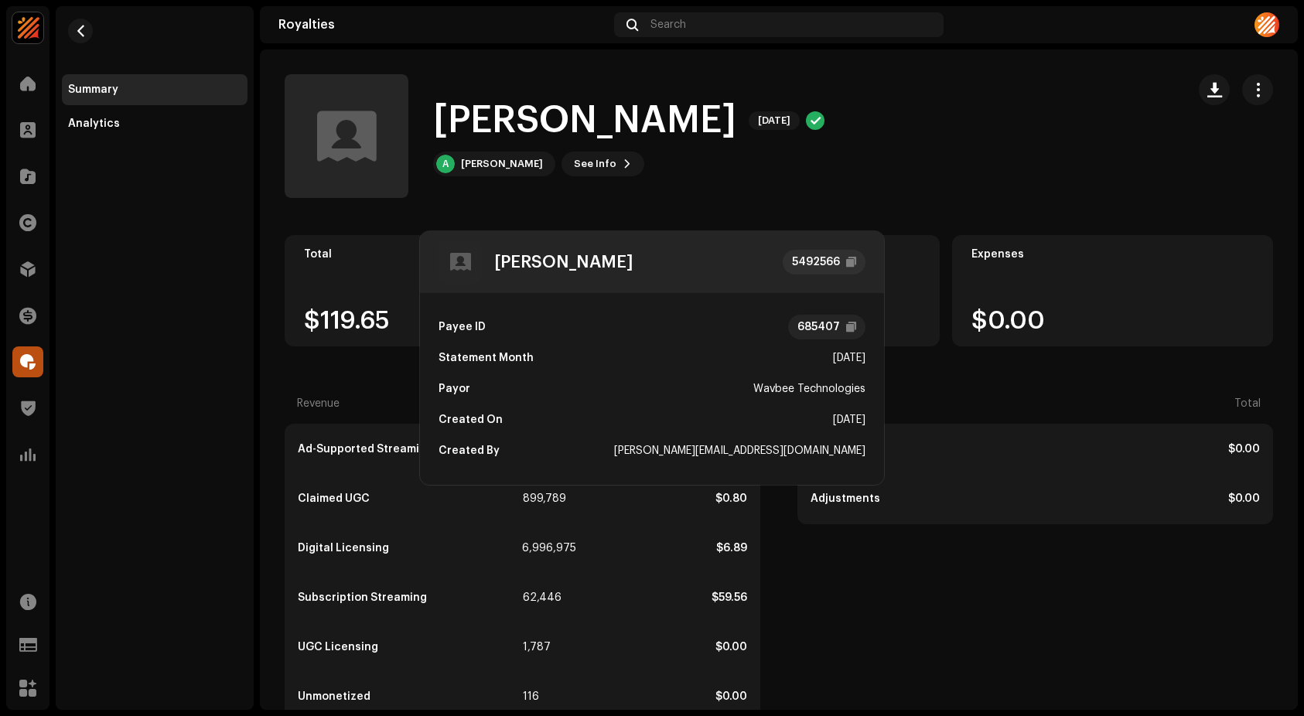
click at [932, 162] on div "[PERSON_NAME] 5492566 Payee ID 685407 Statement Month [DATE] Payor Wavbee Techn…" at bounding box center [652, 358] width 1304 height 716
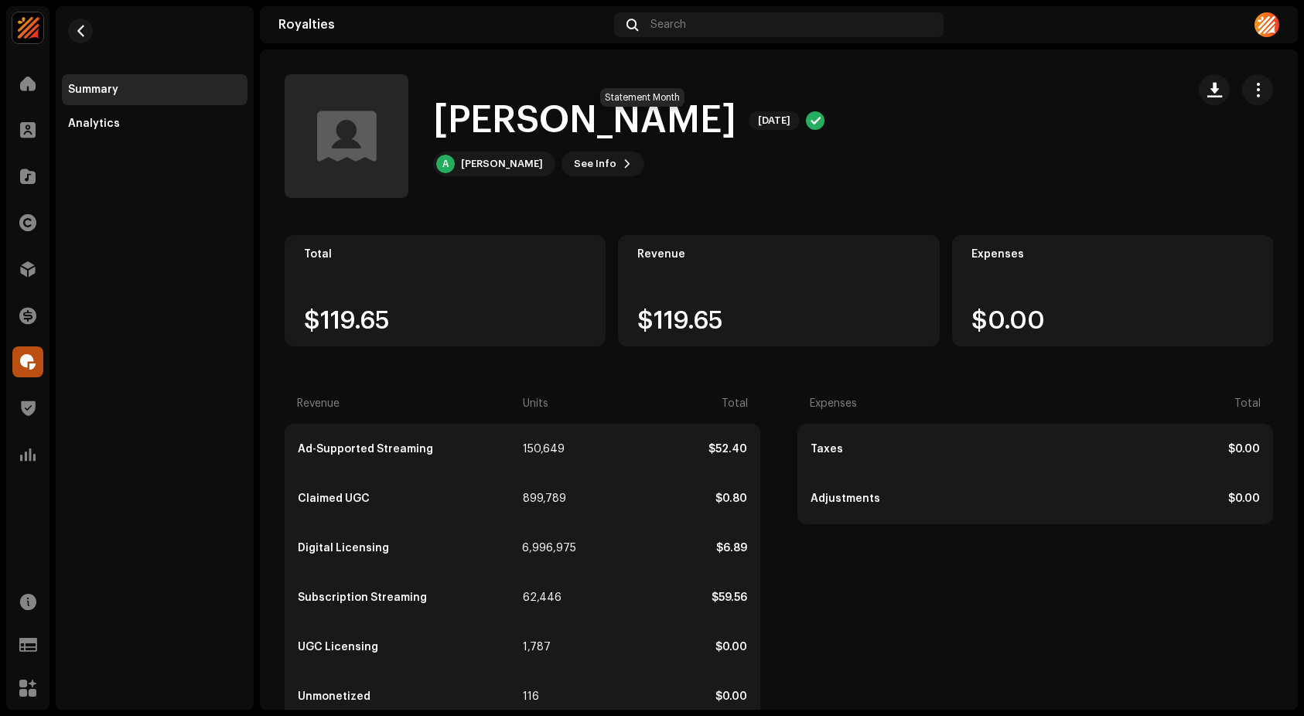
click at [749, 123] on span "[DATE]" at bounding box center [774, 120] width 51 height 19
click at [82, 27] on span "button" at bounding box center [81, 31] width 12 height 12
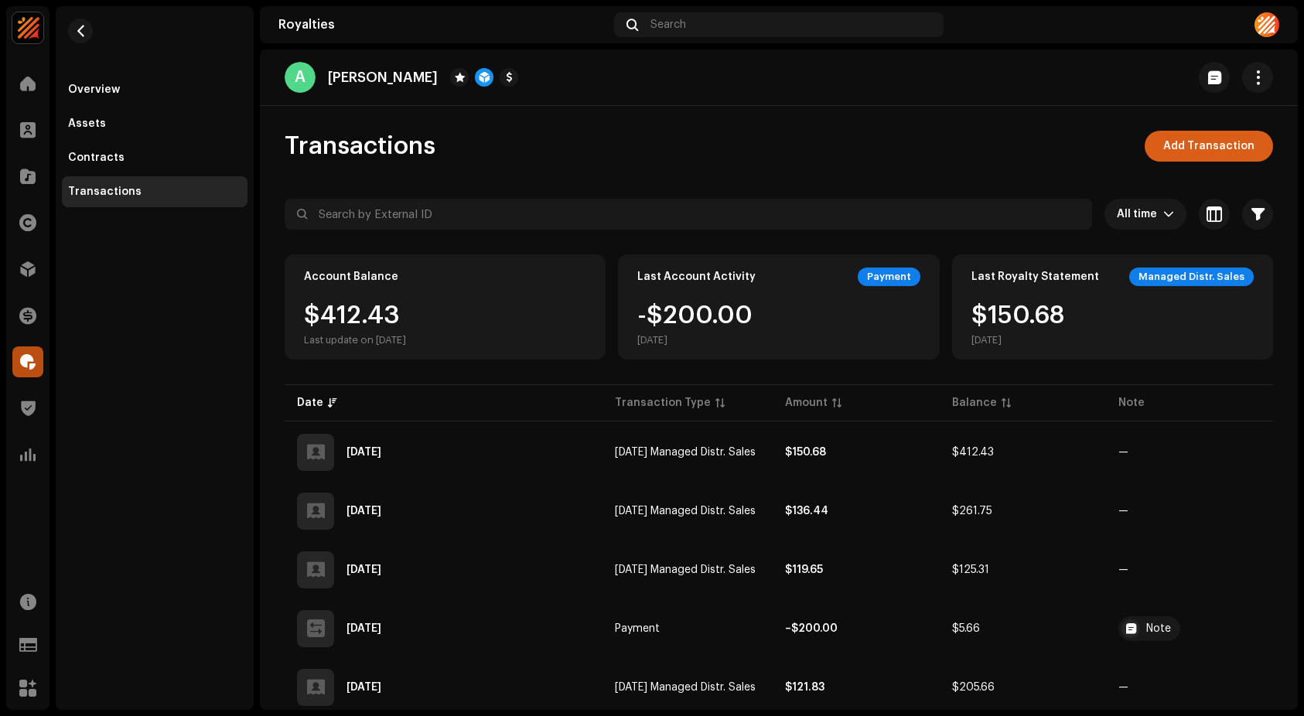
click at [1246, 143] on button "Add Transaction" at bounding box center [1208, 146] width 128 height 31
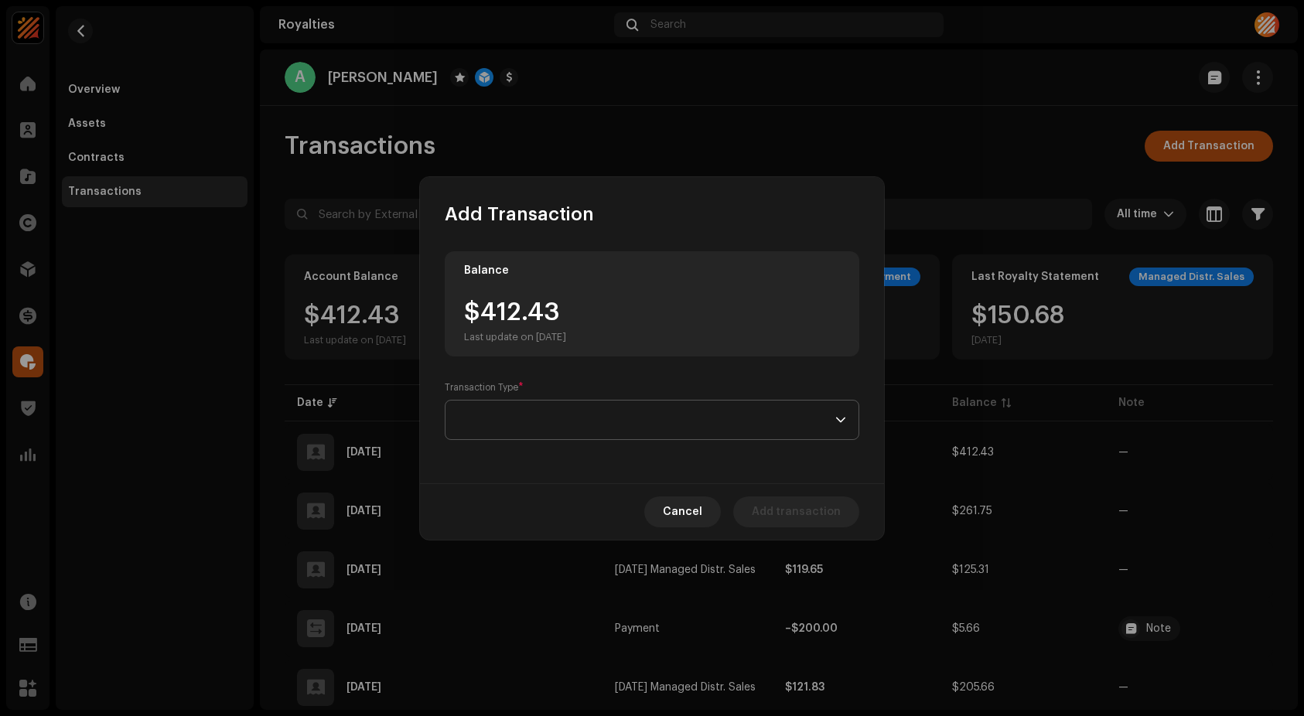
click at [602, 411] on span at bounding box center [646, 420] width 377 height 39
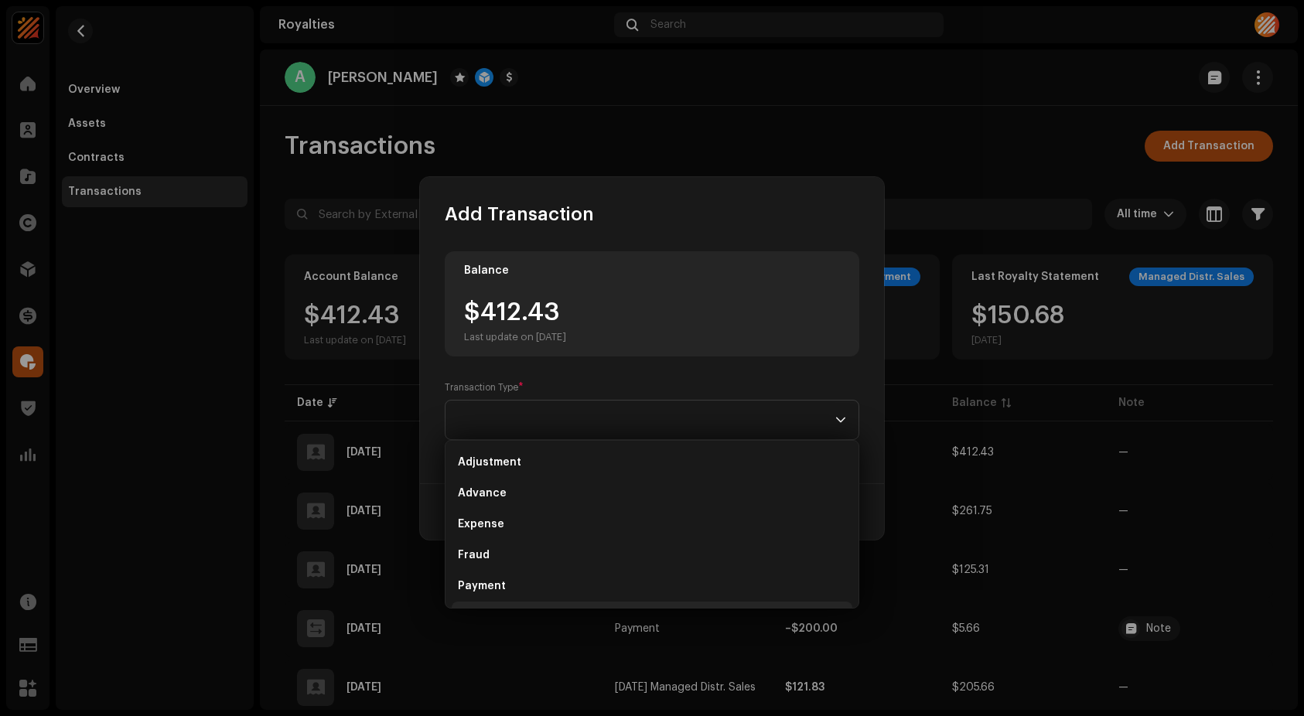
scroll to position [25, 0]
click at [494, 565] on span "Payment" at bounding box center [482, 561] width 48 height 15
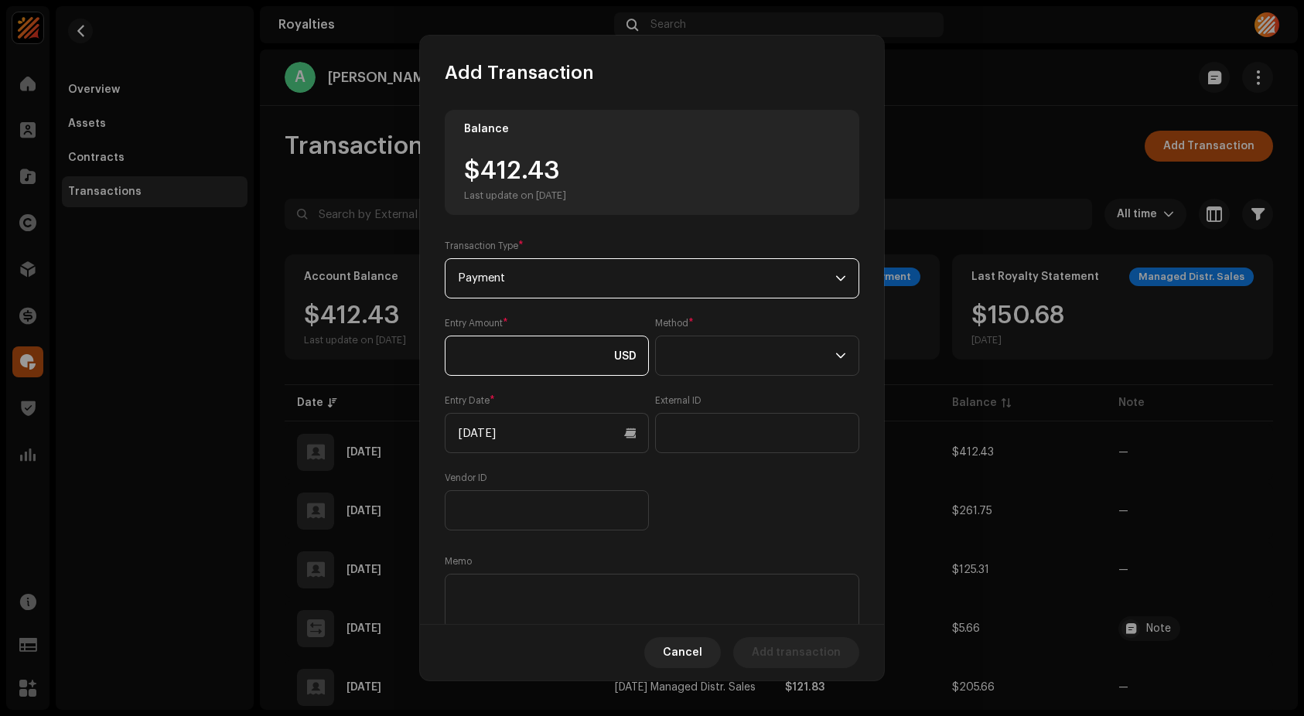
click at [530, 350] on input at bounding box center [547, 356] width 204 height 40
type input "400.00"
click at [704, 359] on span at bounding box center [751, 355] width 167 height 39
click at [697, 489] on span "Web Service" at bounding box center [698, 490] width 67 height 15
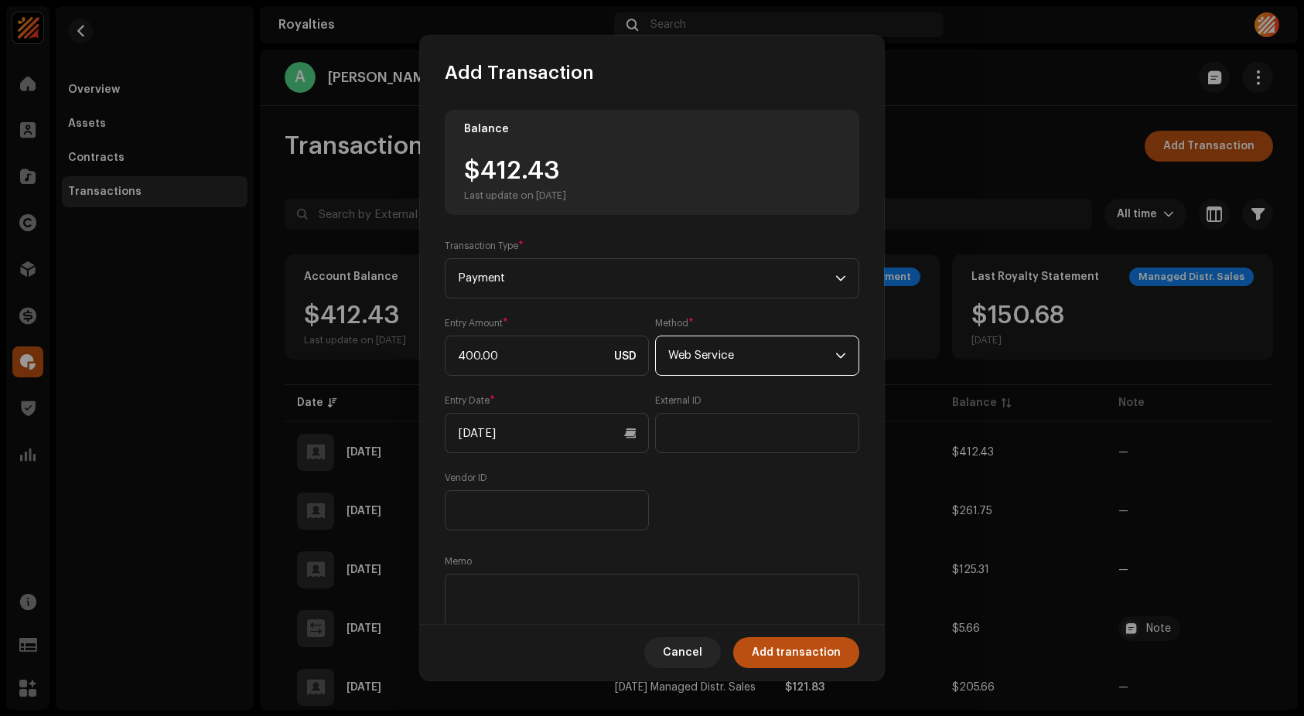
click at [775, 347] on span "Web Service" at bounding box center [751, 355] width 167 height 39
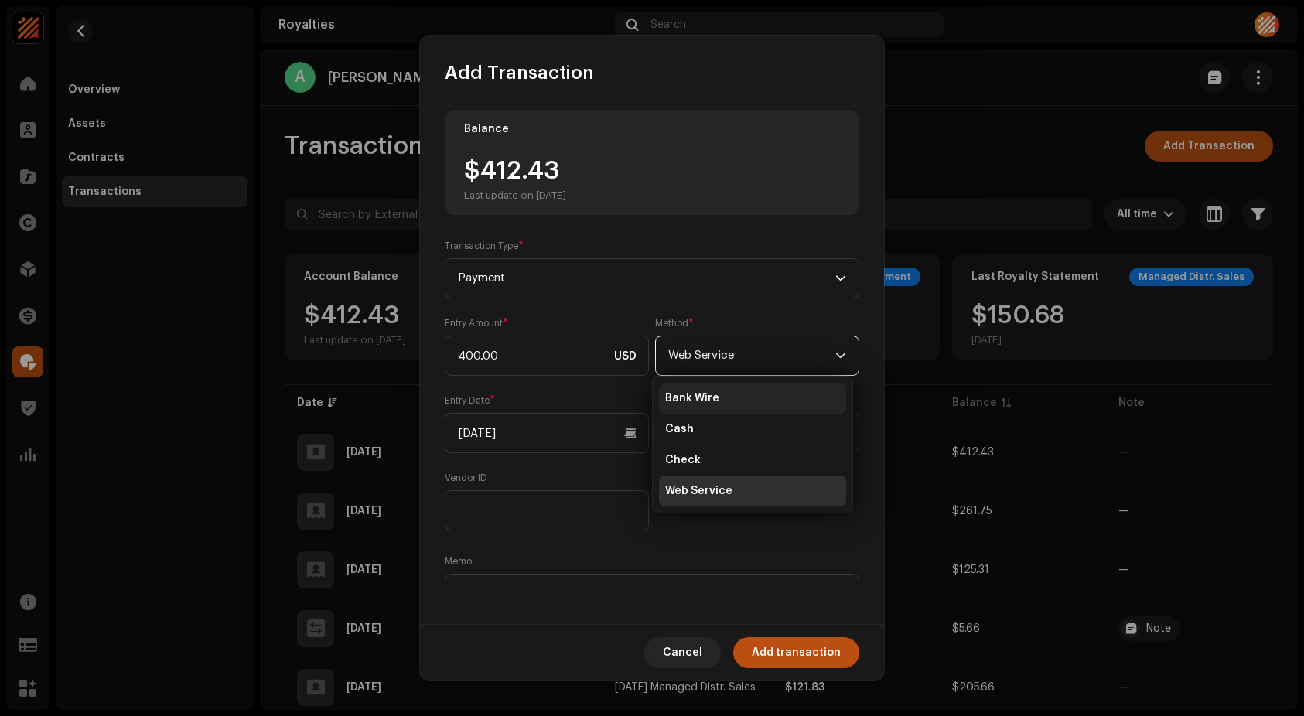
click at [714, 397] on span "Bank Wire" at bounding box center [692, 398] width 54 height 15
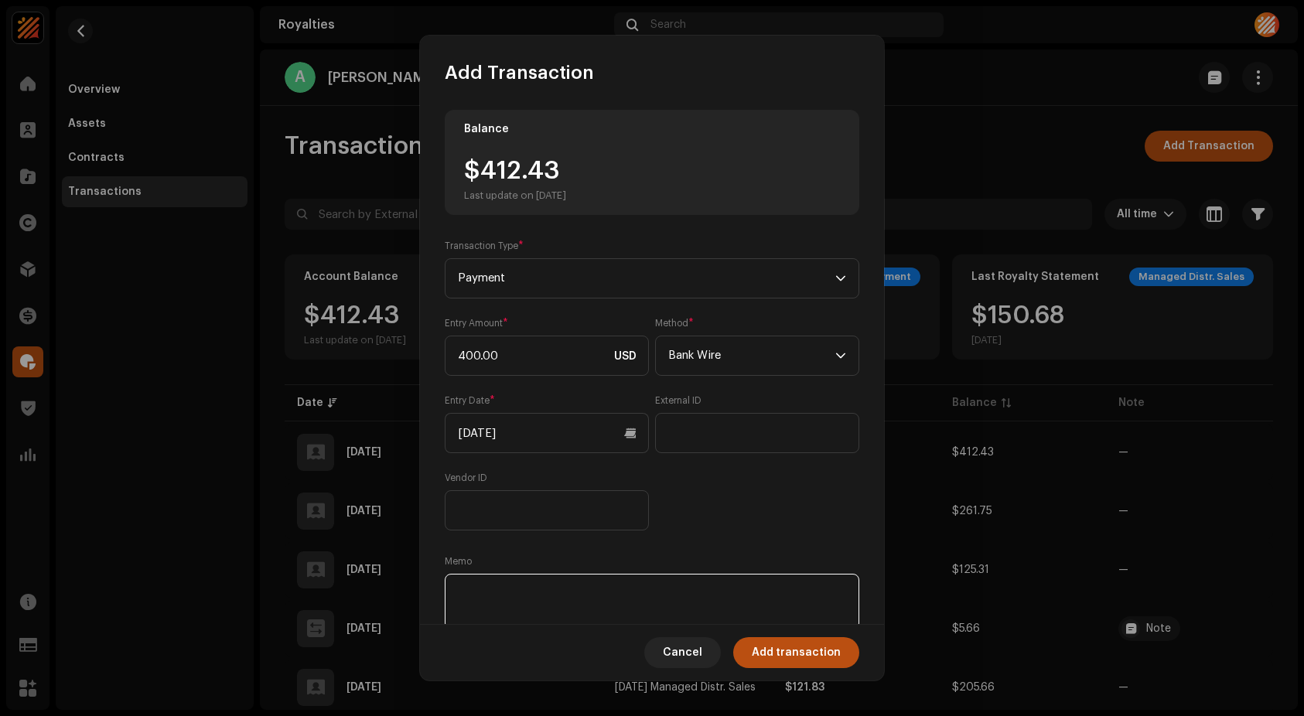
click at [542, 605] on textarea at bounding box center [652, 602] width 414 height 56
type textarea "UPI - 34536.00 INR"
click at [789, 427] on input "text" at bounding box center [757, 433] width 204 height 40
paste input "T2510092202458534214981"
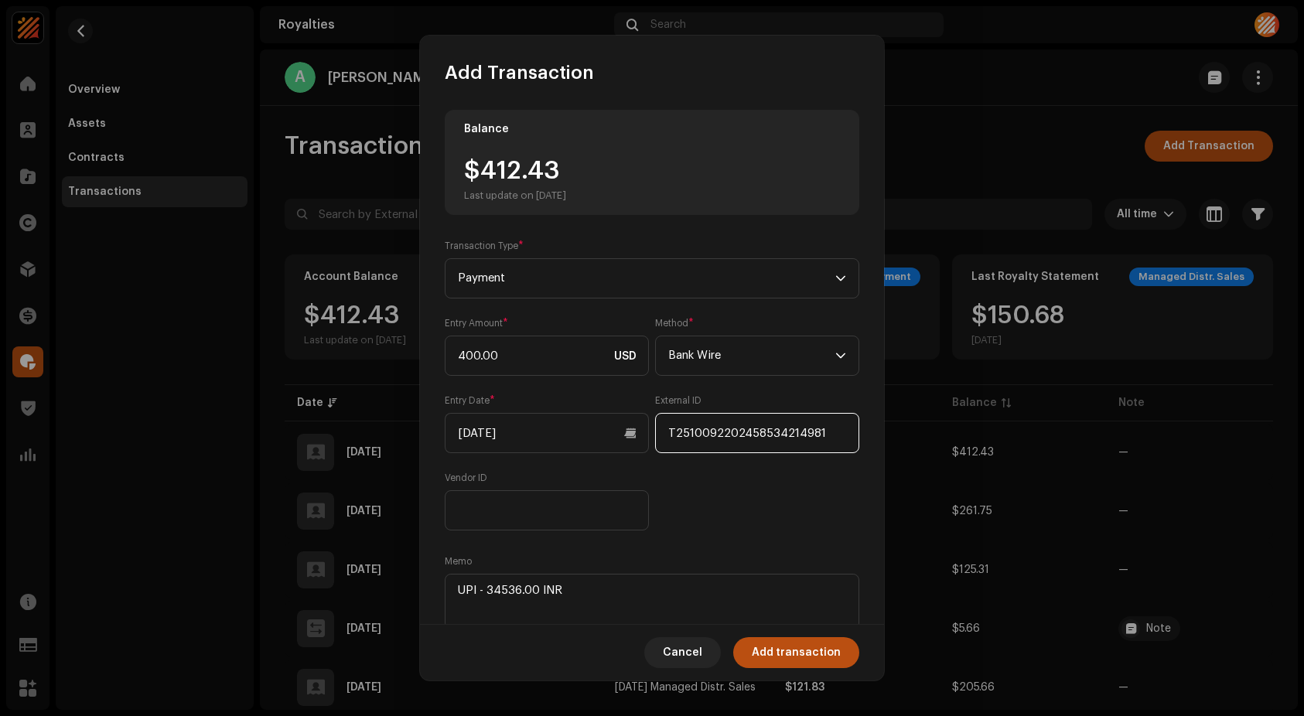
type input "T2510092202458534214981"
drag, startPoint x: 830, startPoint y: 508, endPoint x: 830, endPoint y: 556, distance: 47.9
click at [830, 508] on div "Entry Amount * 400.00 USD Method * Bank Wire Entry Date * [DATE] External ID T2…" at bounding box center [652, 423] width 414 height 213
click at [814, 651] on span "Add transaction" at bounding box center [796, 652] width 89 height 31
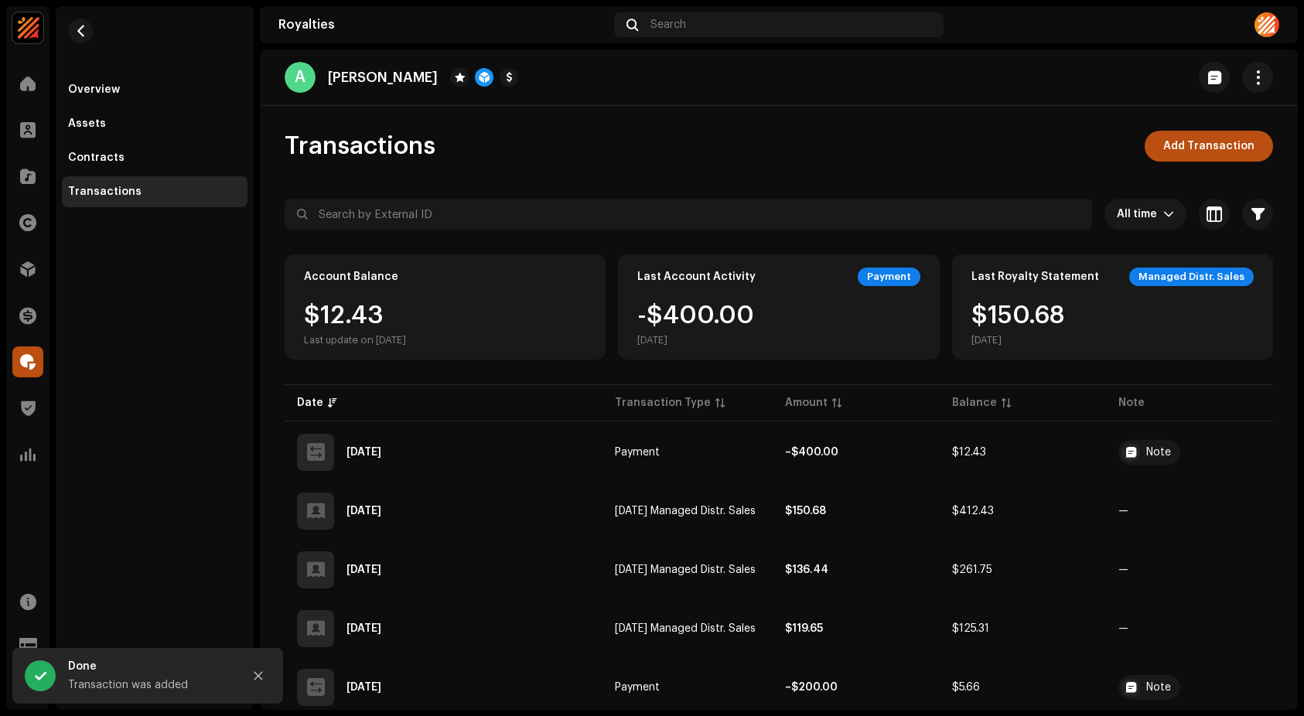
click at [493, 152] on div "Transactions Add Transaction" at bounding box center [779, 146] width 988 height 31
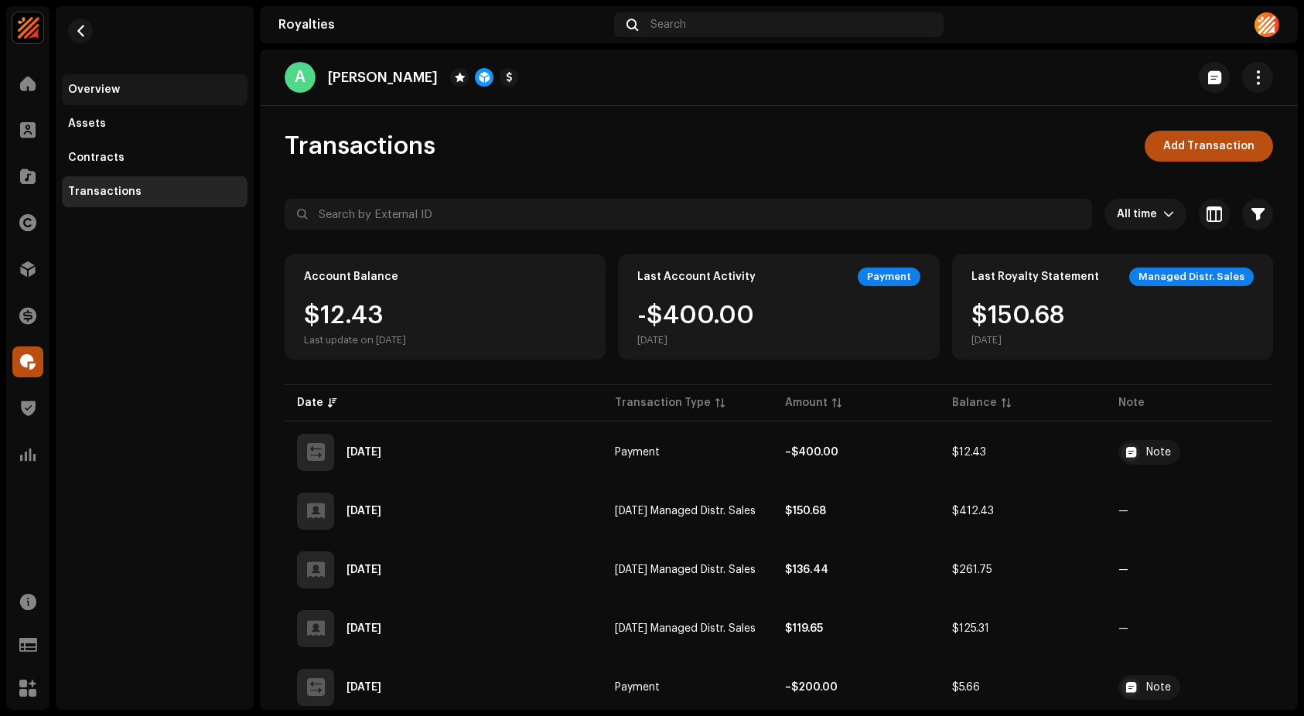
click at [88, 84] on div "Overview" at bounding box center [94, 90] width 52 height 12
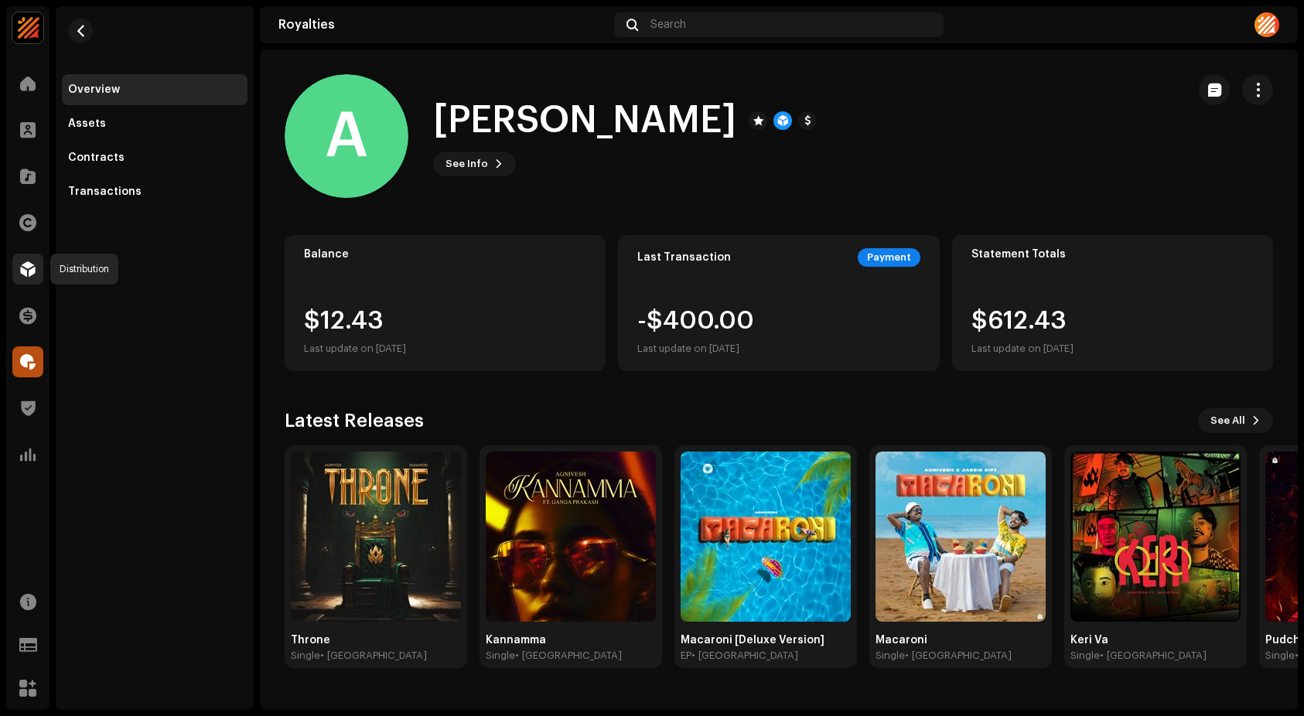
click at [25, 269] on span at bounding box center [27, 269] width 15 height 12
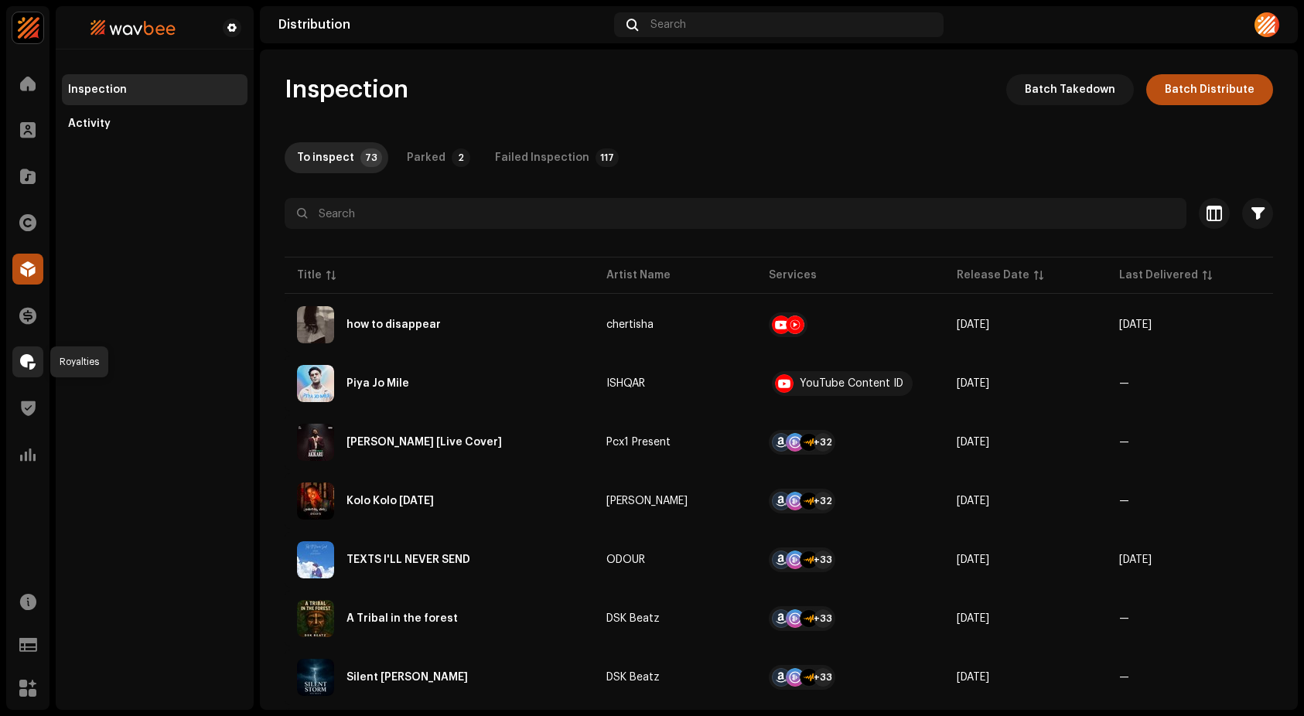
click at [25, 360] on span at bounding box center [27, 362] width 15 height 12
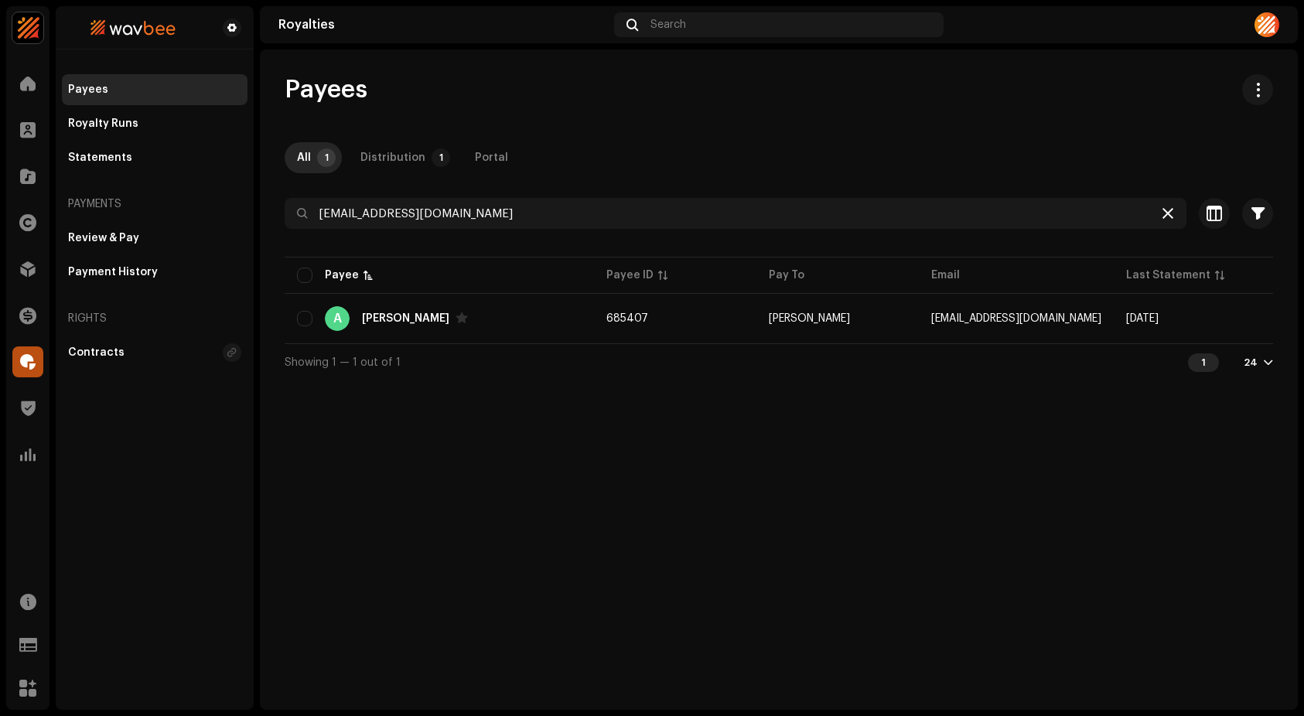
click at [1163, 217] on icon at bounding box center [1167, 213] width 11 height 12
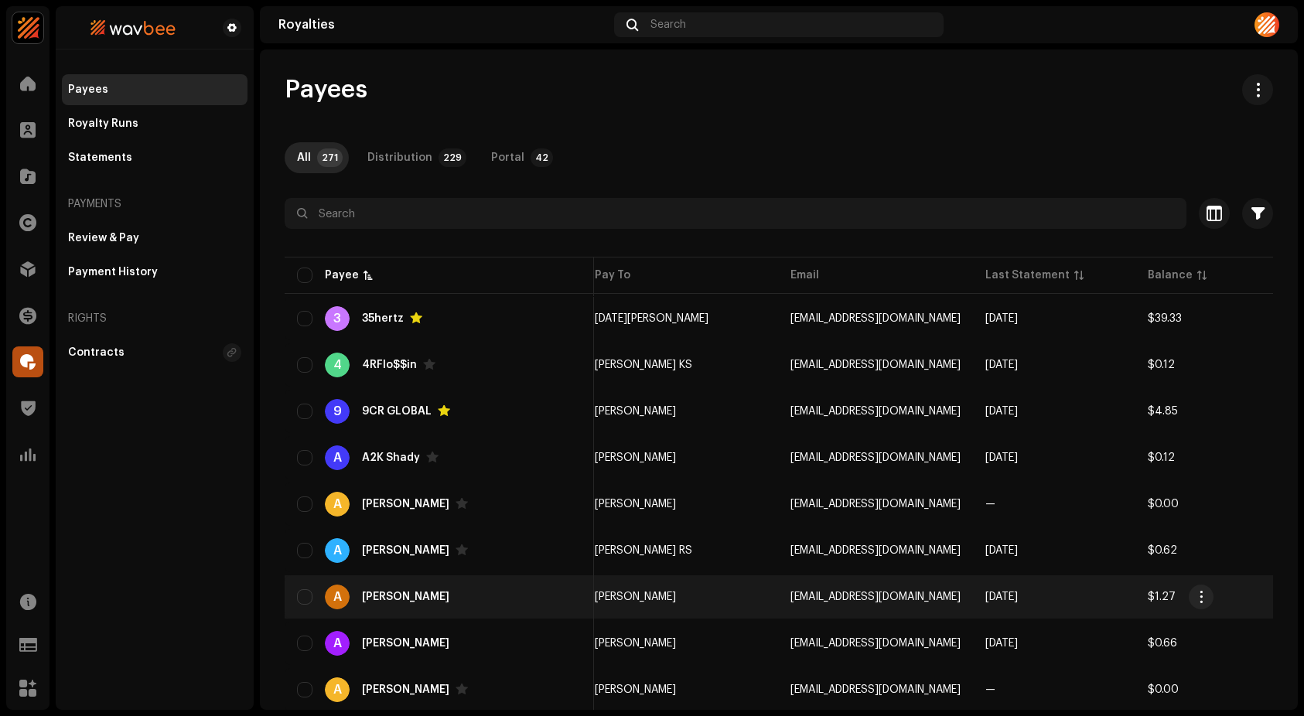
scroll to position [0, 186]
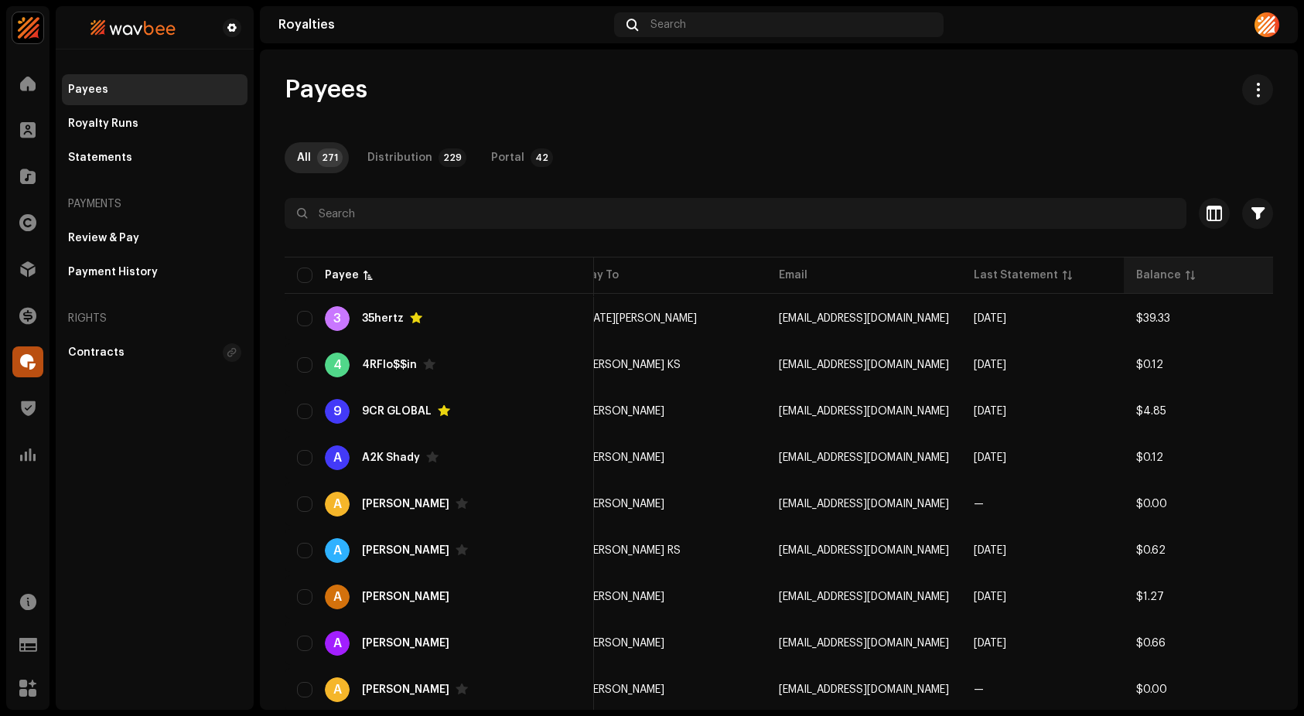
click at [1171, 268] on div "Balance" at bounding box center [1205, 275] width 138 height 15
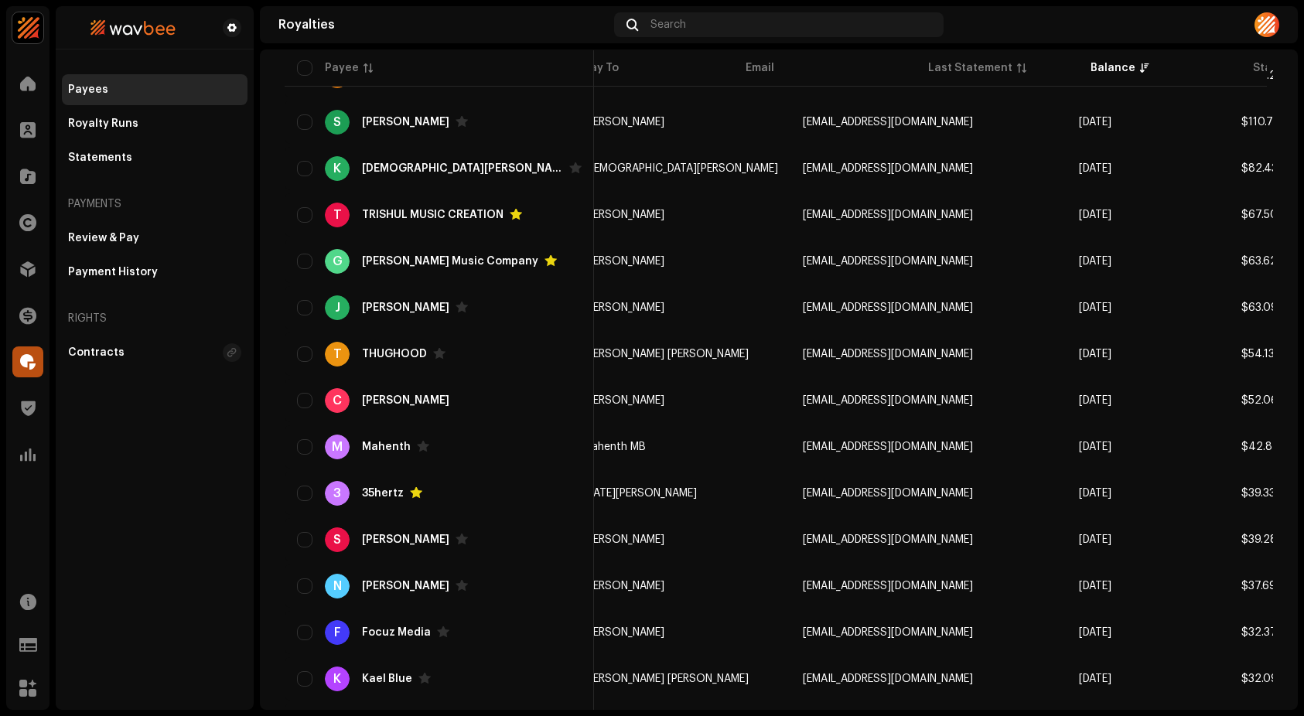
scroll to position [518, 0]
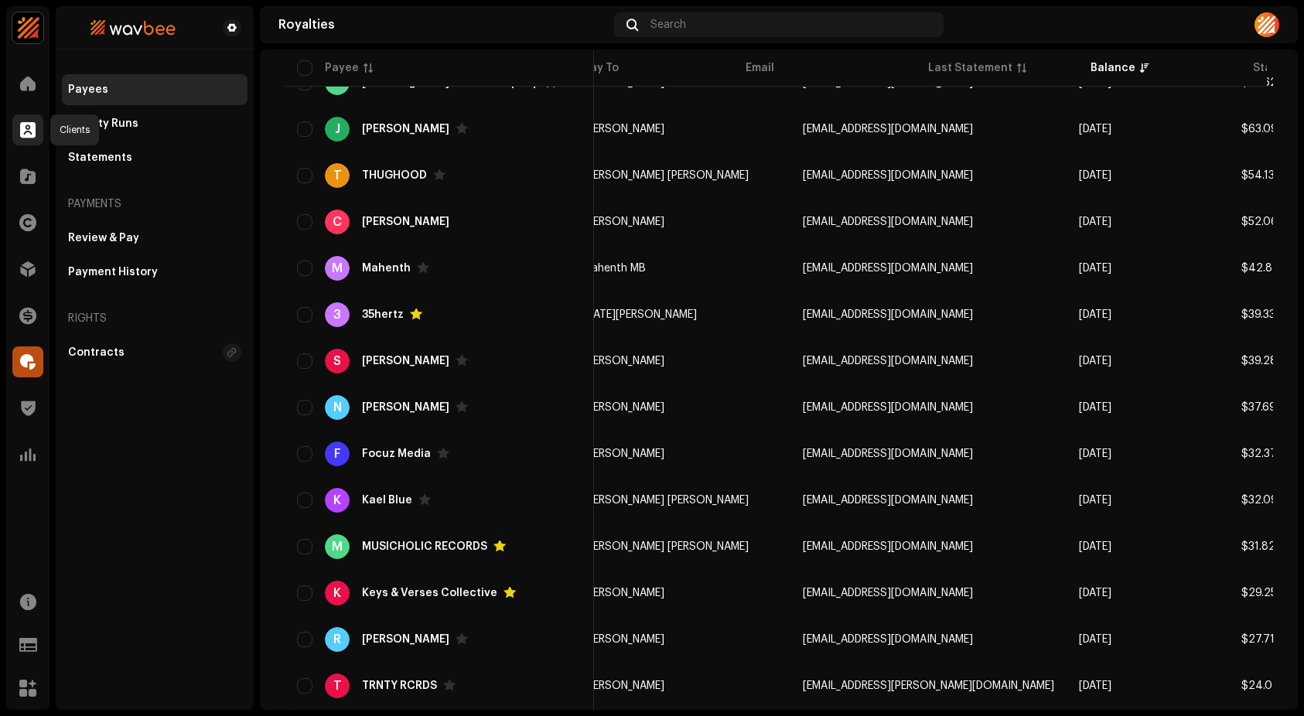
click at [28, 131] on span at bounding box center [27, 130] width 15 height 12
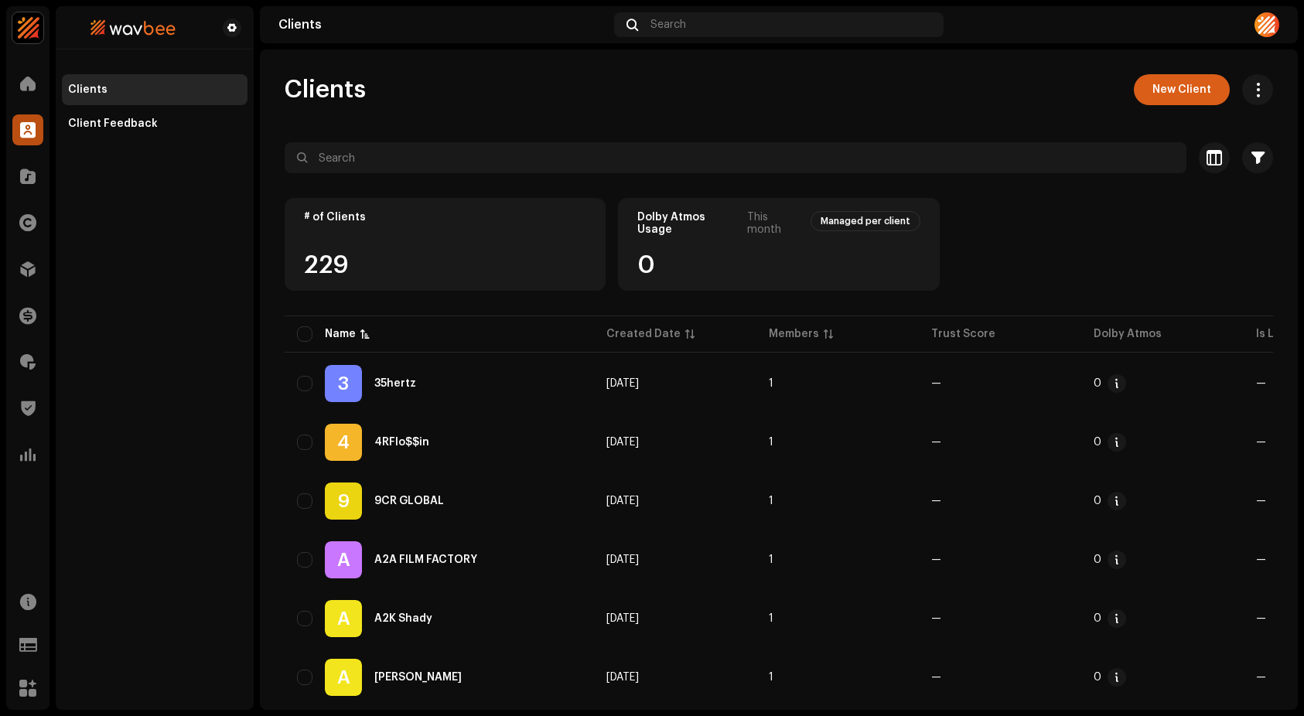
click at [1160, 79] on span "New Client" at bounding box center [1181, 89] width 59 height 31
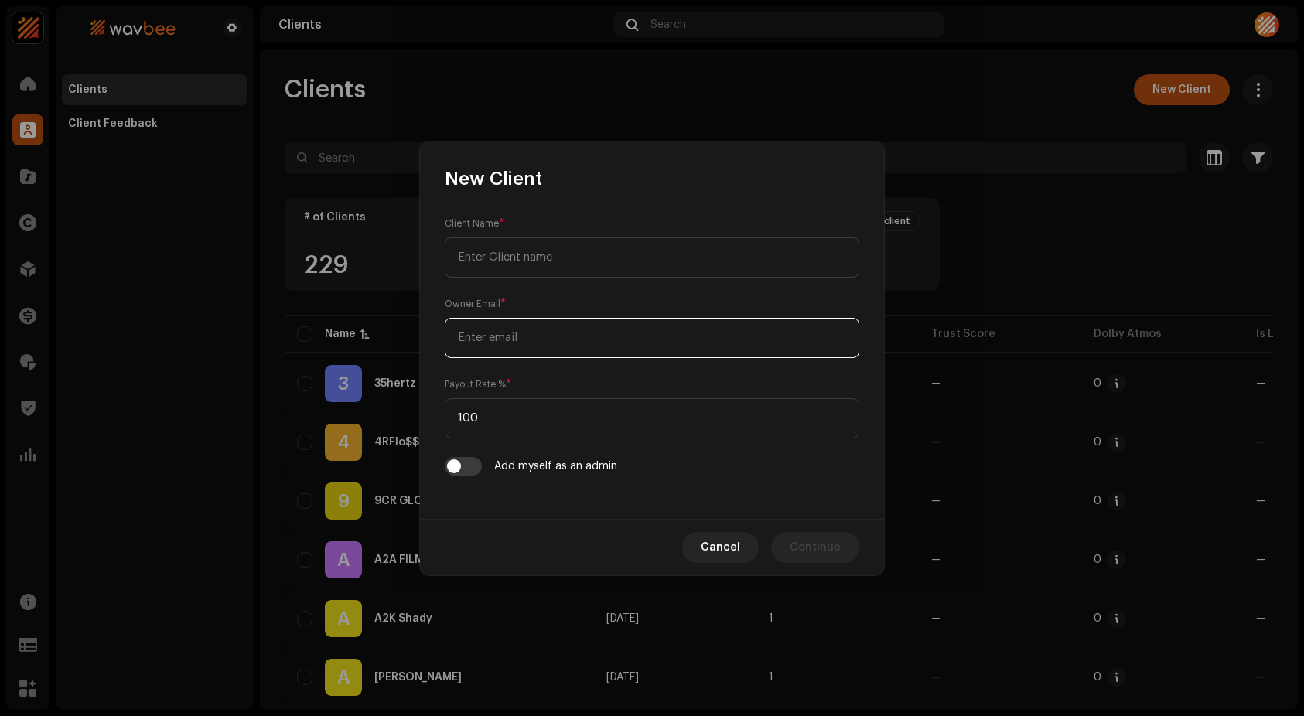
click at [507, 333] on input "email" at bounding box center [652, 338] width 414 height 40
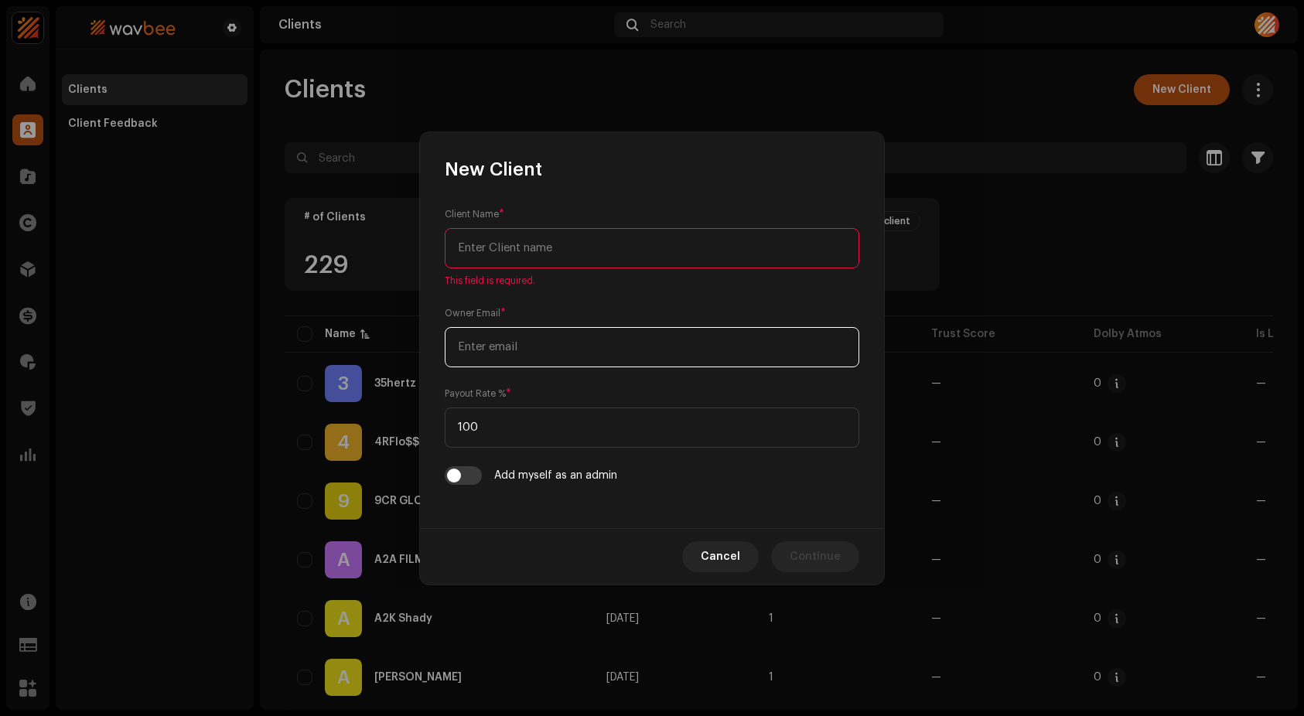
paste input "[EMAIL_ADDRESS][DOMAIN_NAME]"
type input "[EMAIL_ADDRESS][DOMAIN_NAME]"
click at [530, 248] on input "text" at bounding box center [652, 248] width 414 height 40
paste input "YVES"
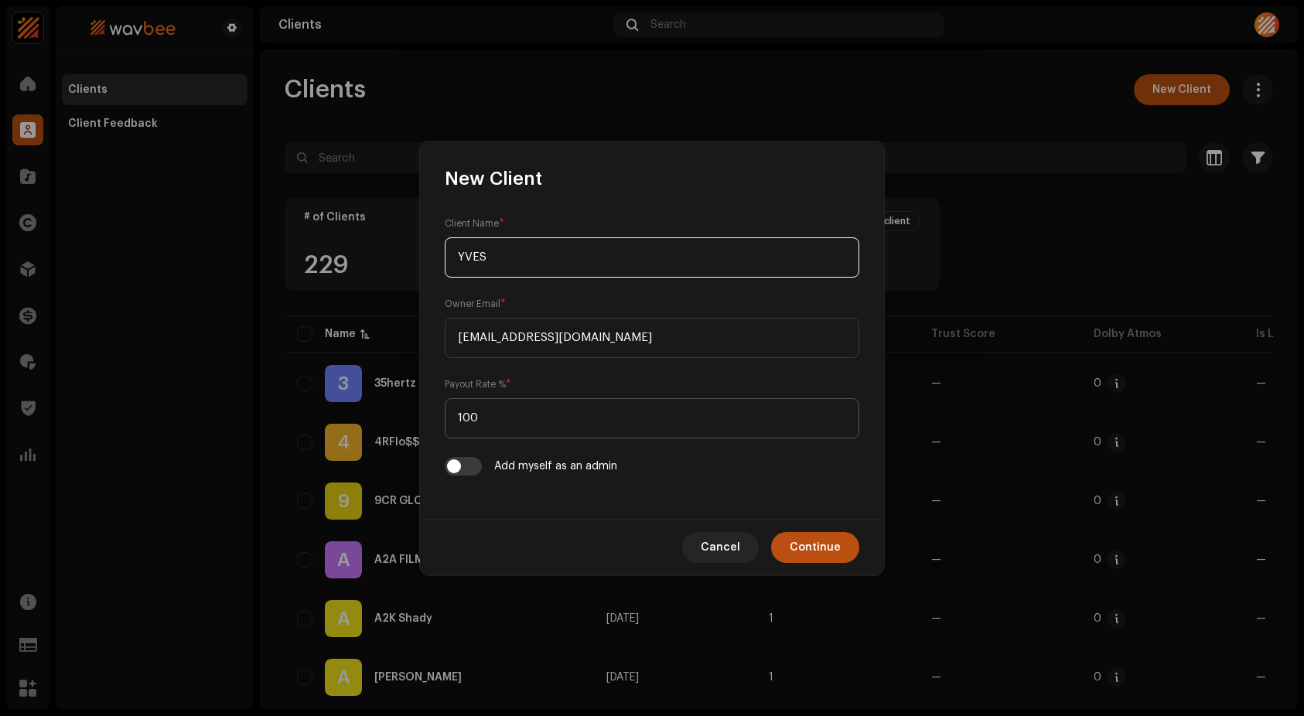
type input "YVES"
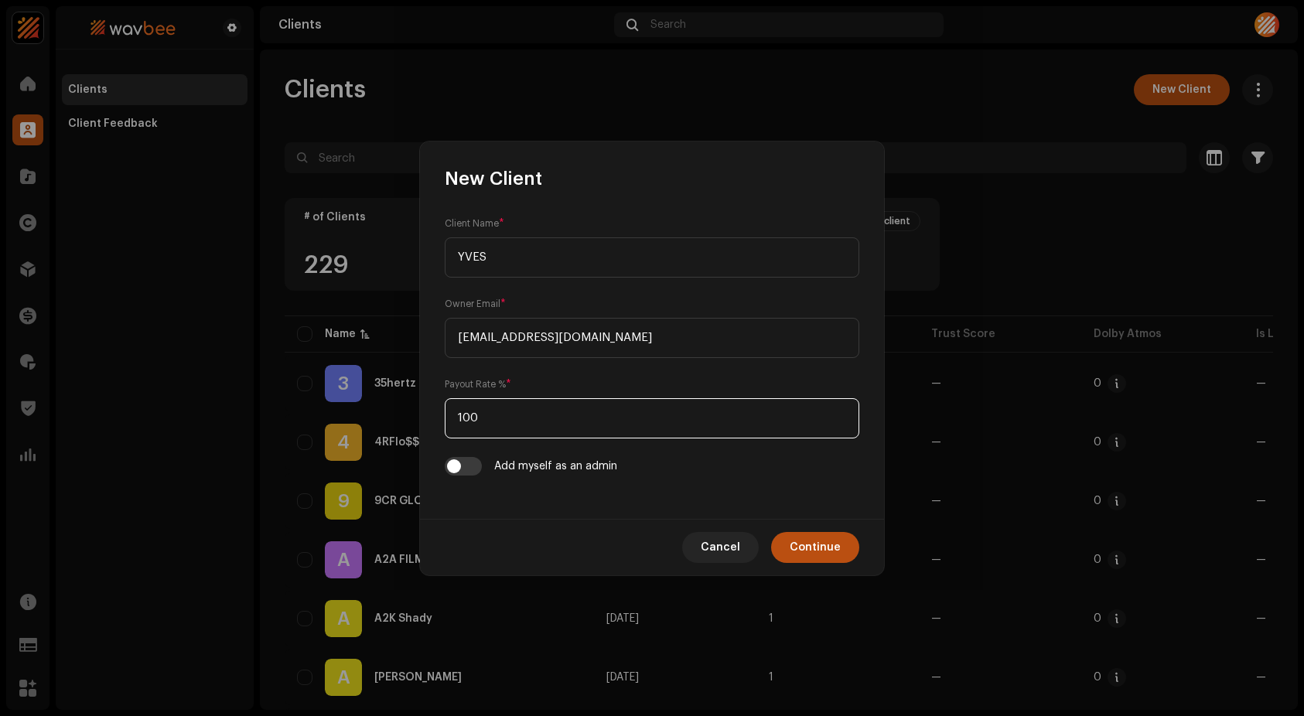
drag, startPoint x: 506, startPoint y: 423, endPoint x: 411, endPoint y: 409, distance: 96.9
click at [411, 409] on div "New Client Client Name * YVES Owner Email * [EMAIL_ADDRESS][DOMAIN_NAME] Payout…" at bounding box center [652, 358] width 1304 height 716
type input "85"
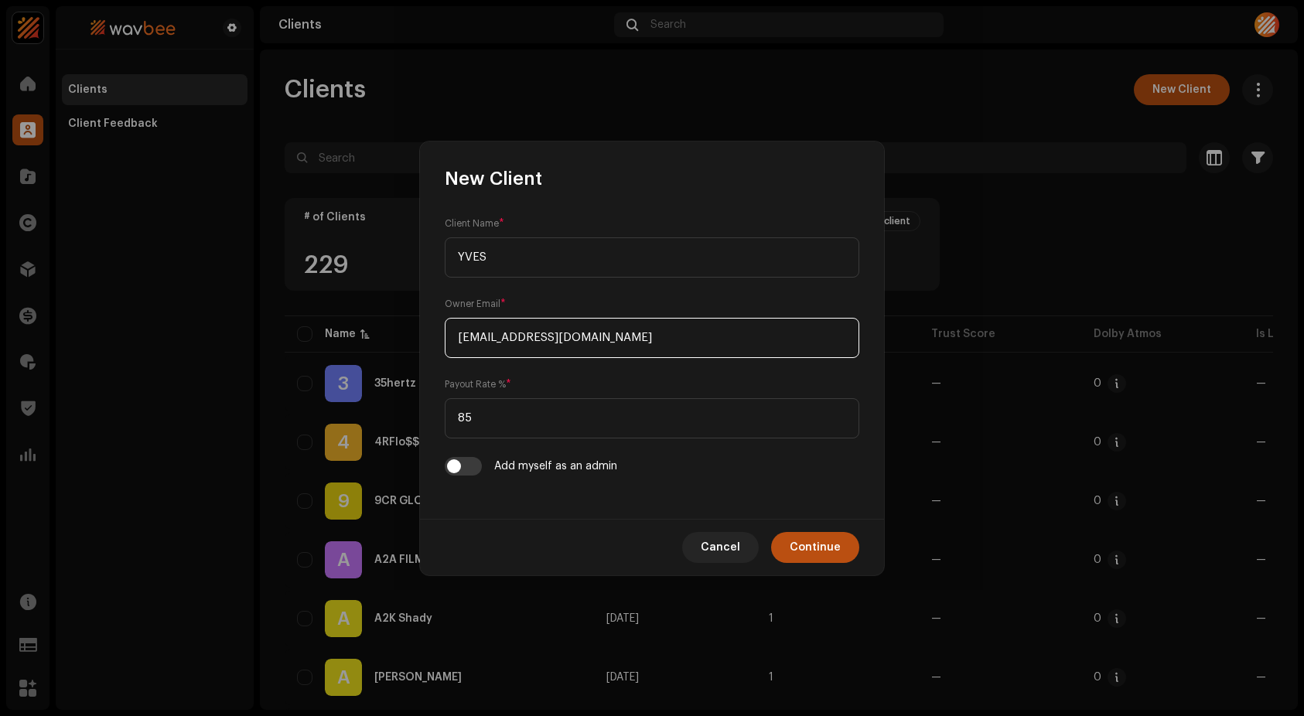
click at [624, 336] on input "[EMAIL_ADDRESS][DOMAIN_NAME]" at bounding box center [652, 338] width 414 height 40
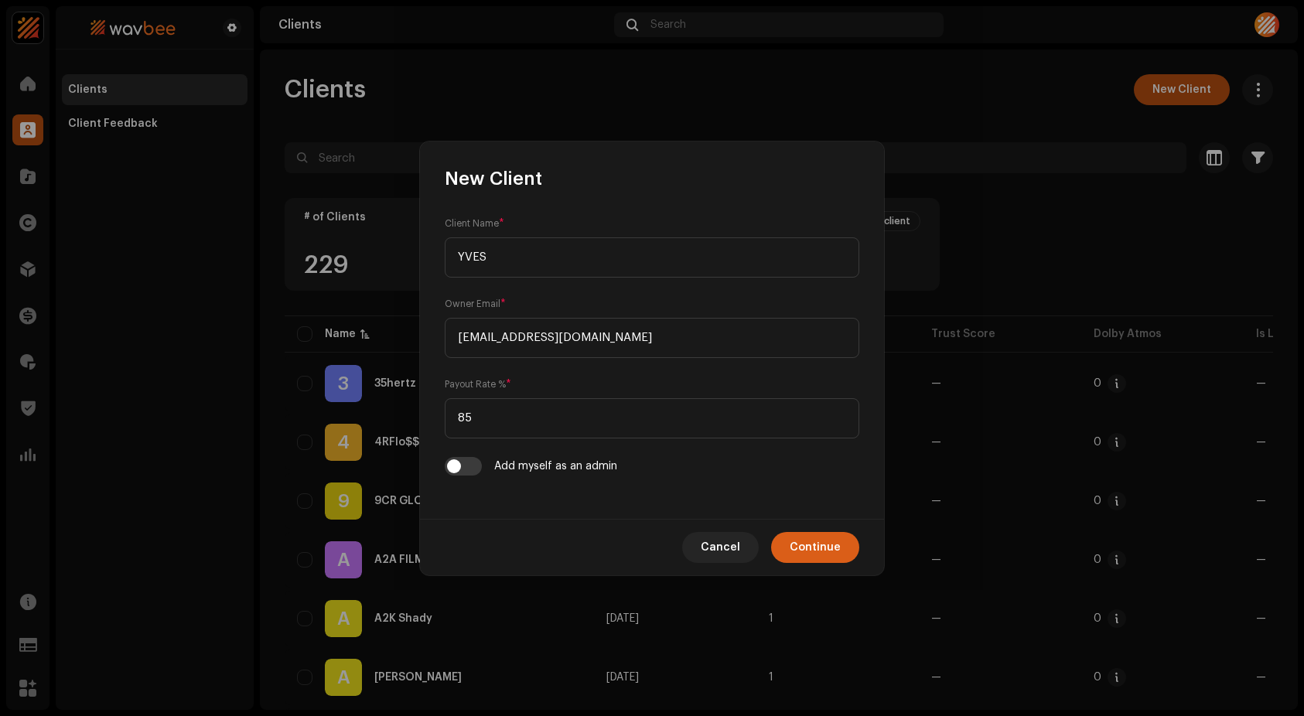
click at [824, 547] on span "Continue" at bounding box center [815, 547] width 51 height 31
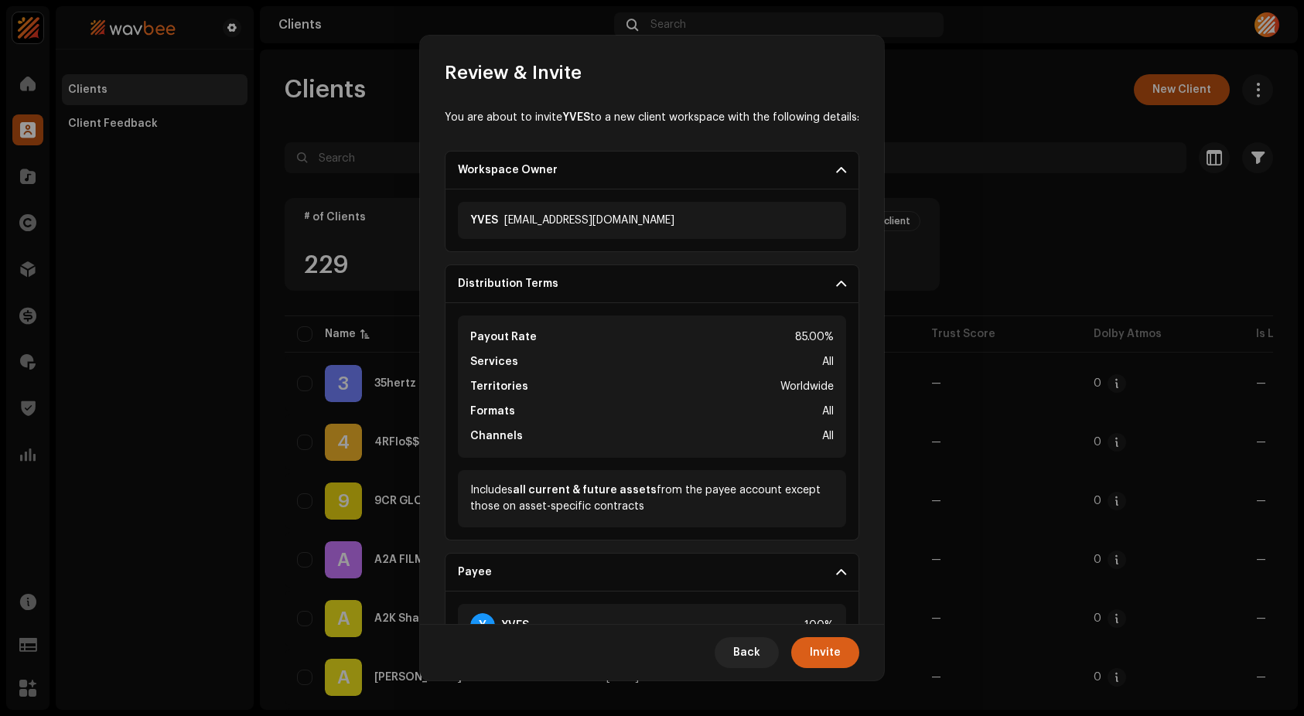
click at [820, 642] on span "Invite" at bounding box center [825, 652] width 31 height 31
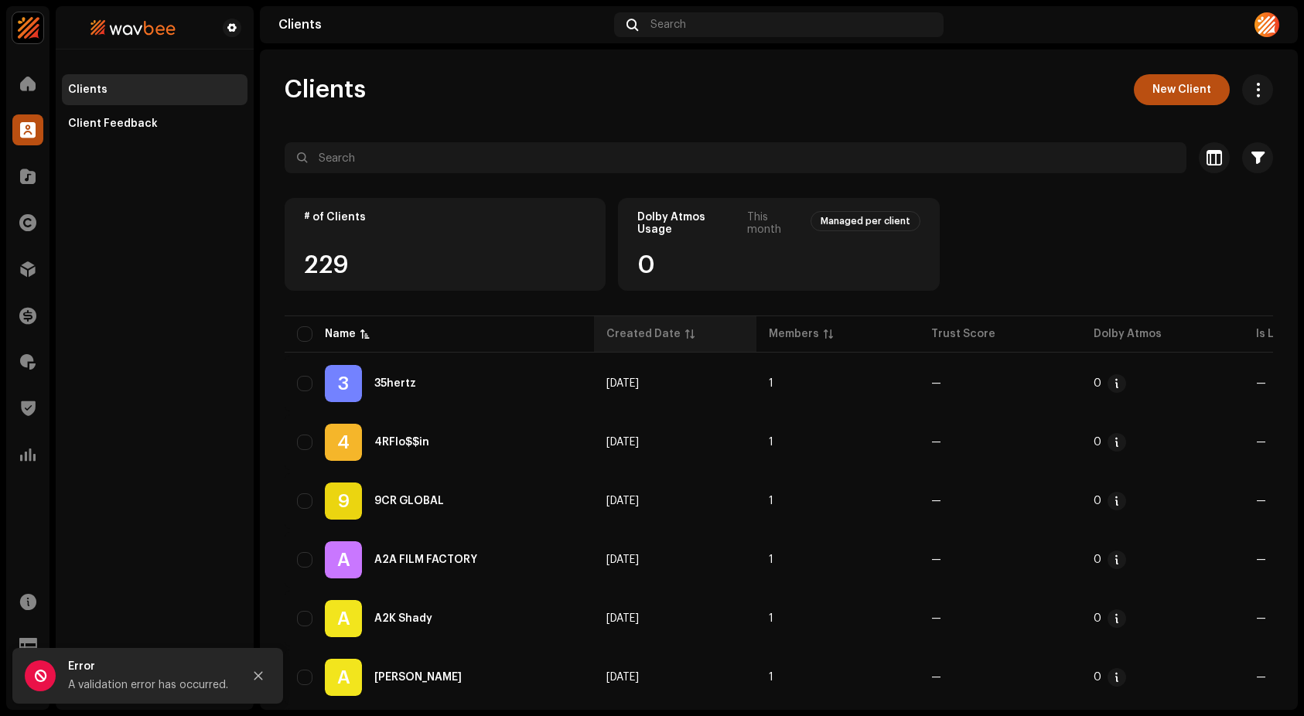
click at [648, 329] on div "Created Date" at bounding box center [643, 333] width 74 height 15
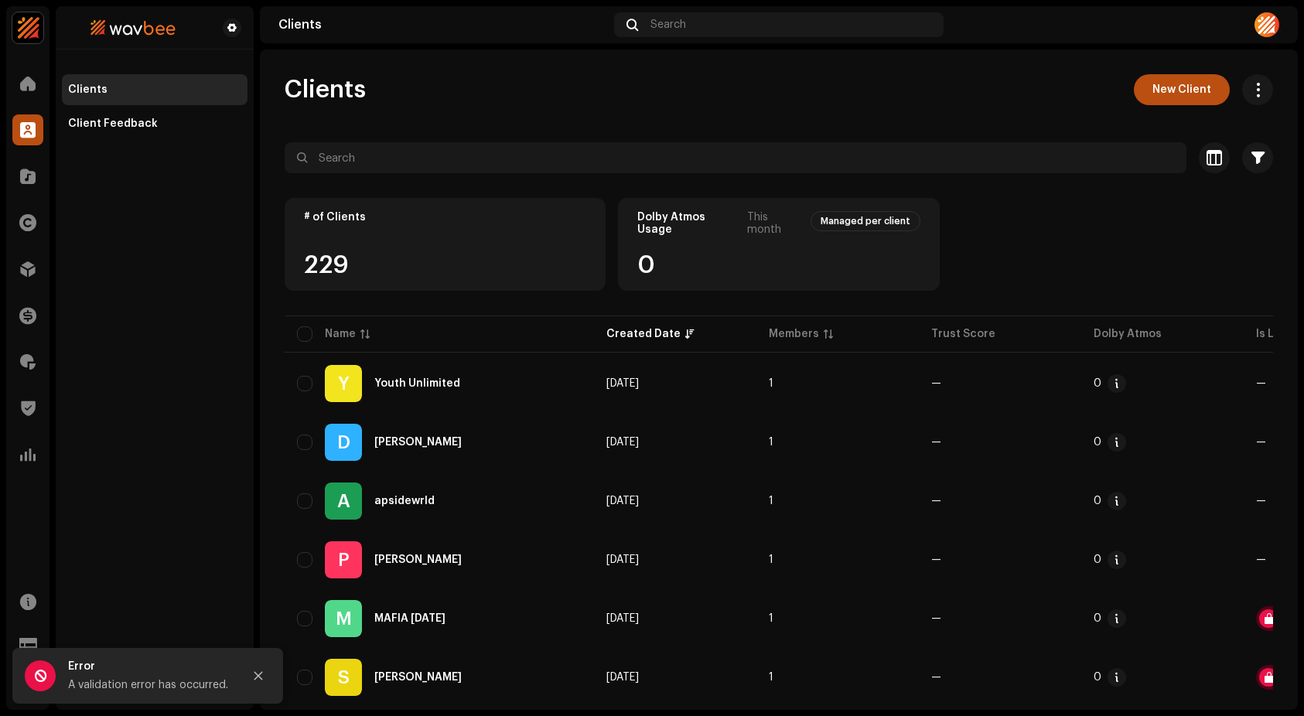
click at [196, 684] on div "A validation error has occurred." at bounding box center [149, 685] width 162 height 19
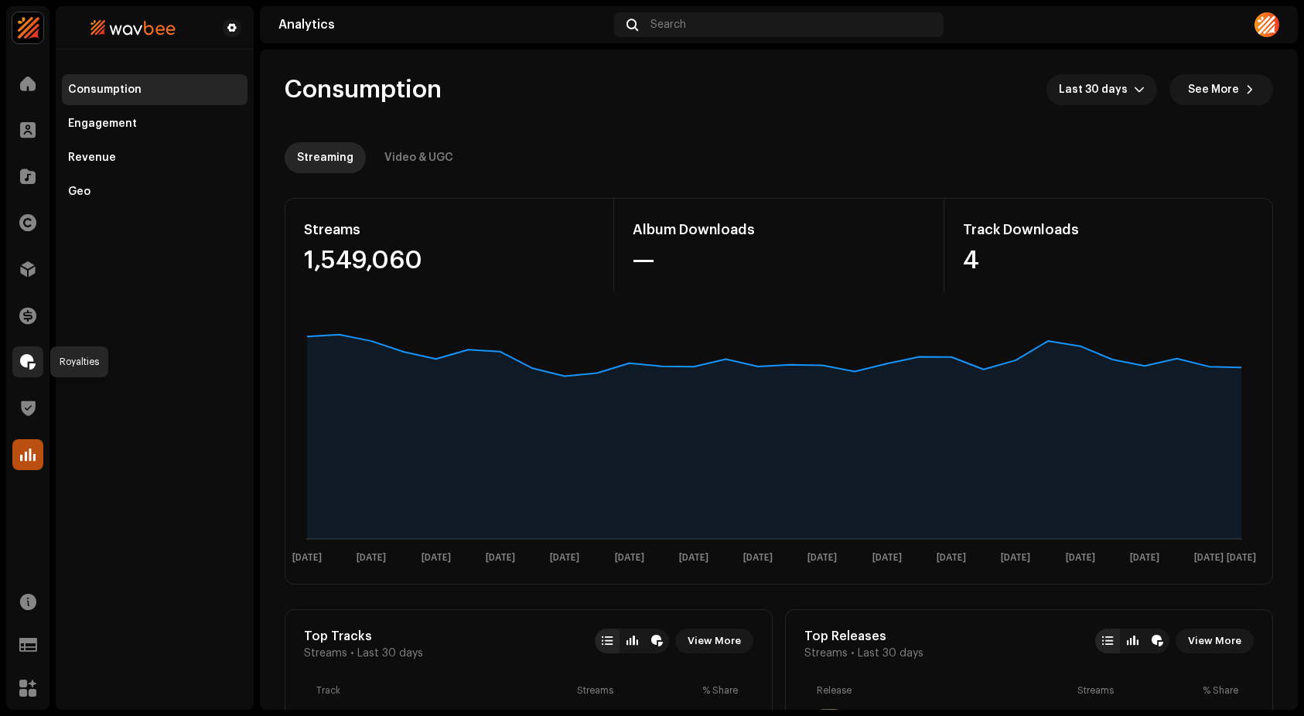
click at [29, 350] on div at bounding box center [27, 361] width 31 height 31
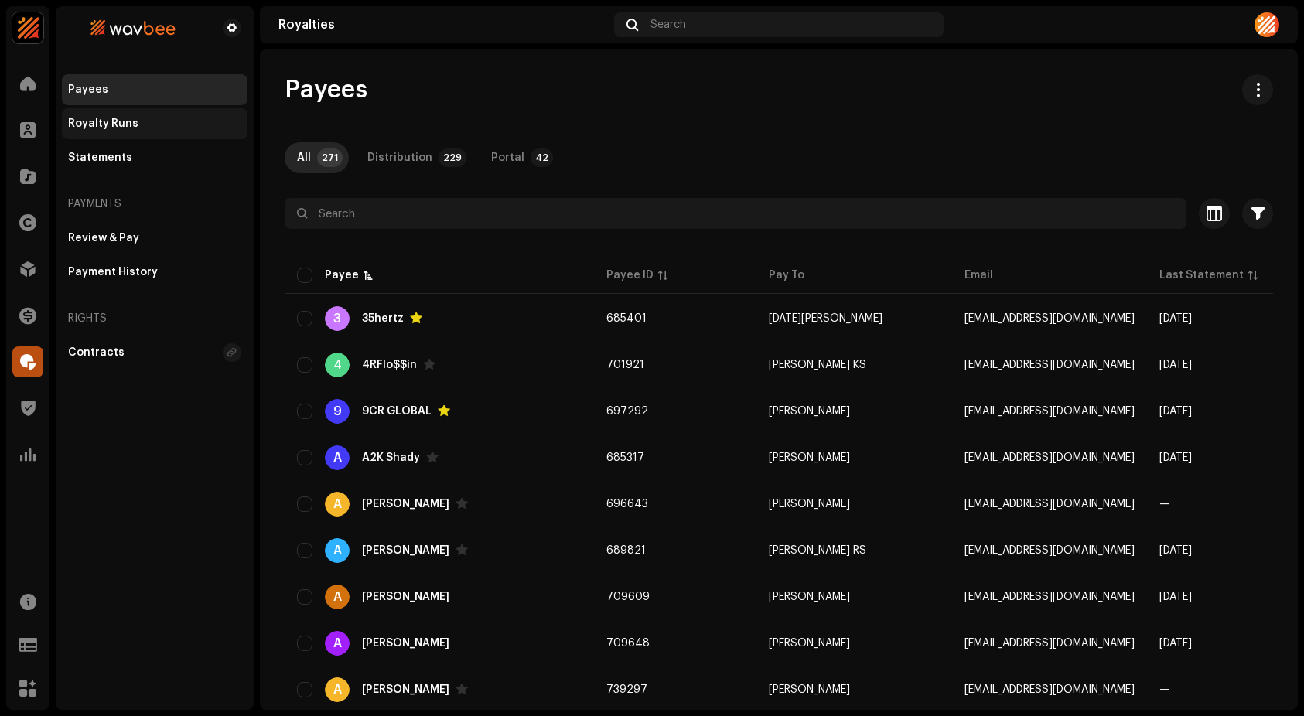
click at [104, 126] on div "Royalty Runs" at bounding box center [103, 124] width 70 height 12
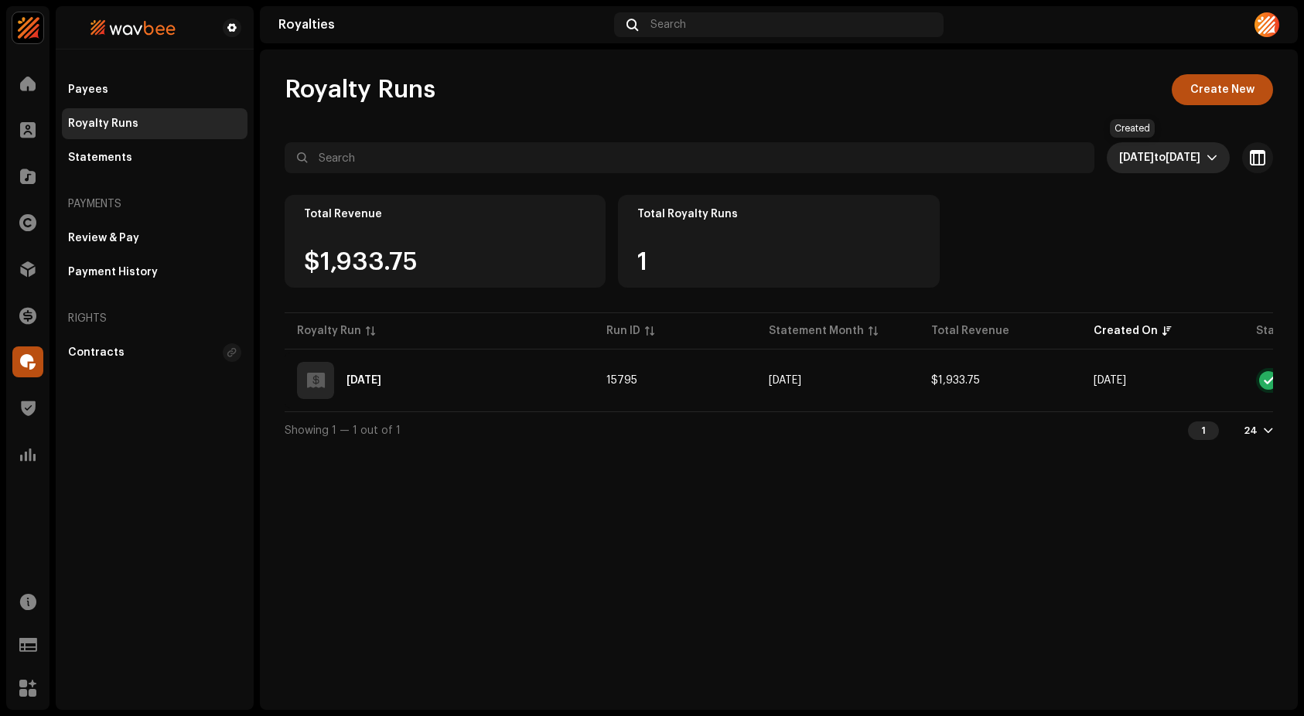
click at [1189, 162] on span "[DATE]" at bounding box center [1182, 157] width 35 height 11
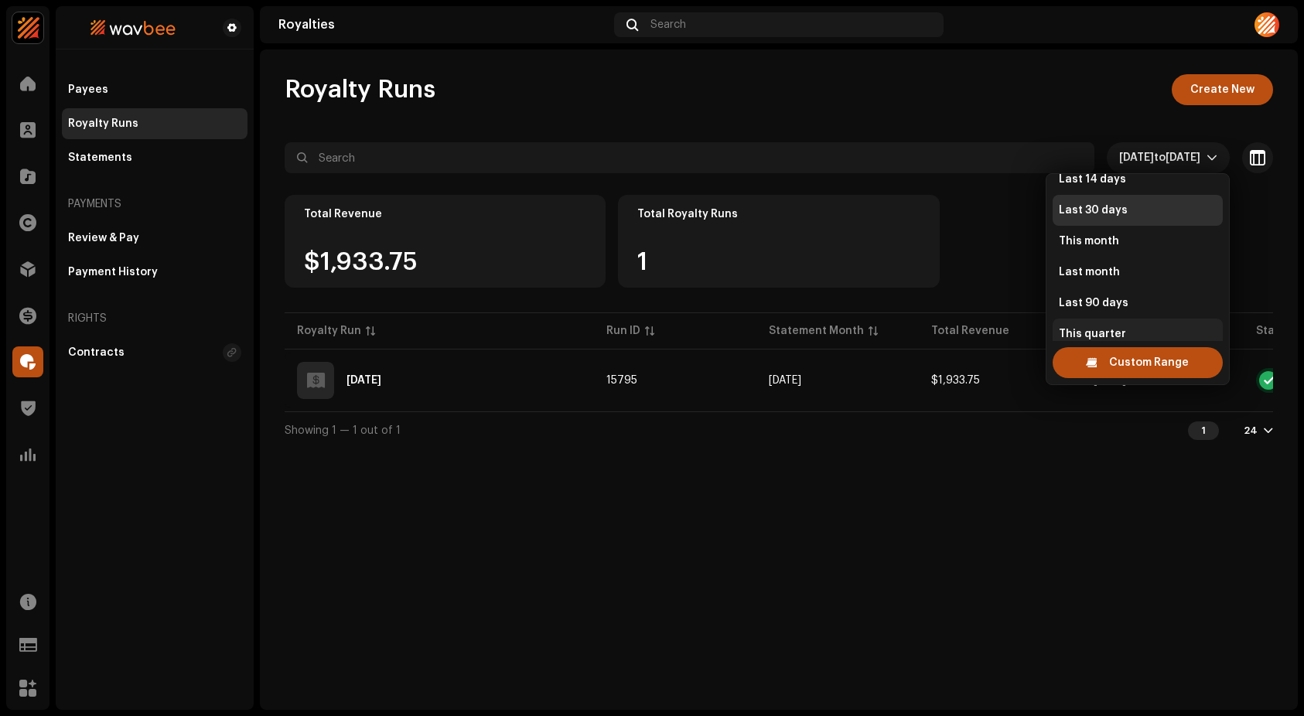
scroll to position [148, 0]
drag, startPoint x: 1112, startPoint y: 302, endPoint x: 1106, endPoint y: 324, distance: 23.3
click at [1106, 324] on ul "All time Last 7 days This week Last week Last 14 days Last 30 days This month L…" at bounding box center [1137, 248] width 182 height 445
click at [1106, 324] on span "This quarter" at bounding box center [1092, 325] width 67 height 15
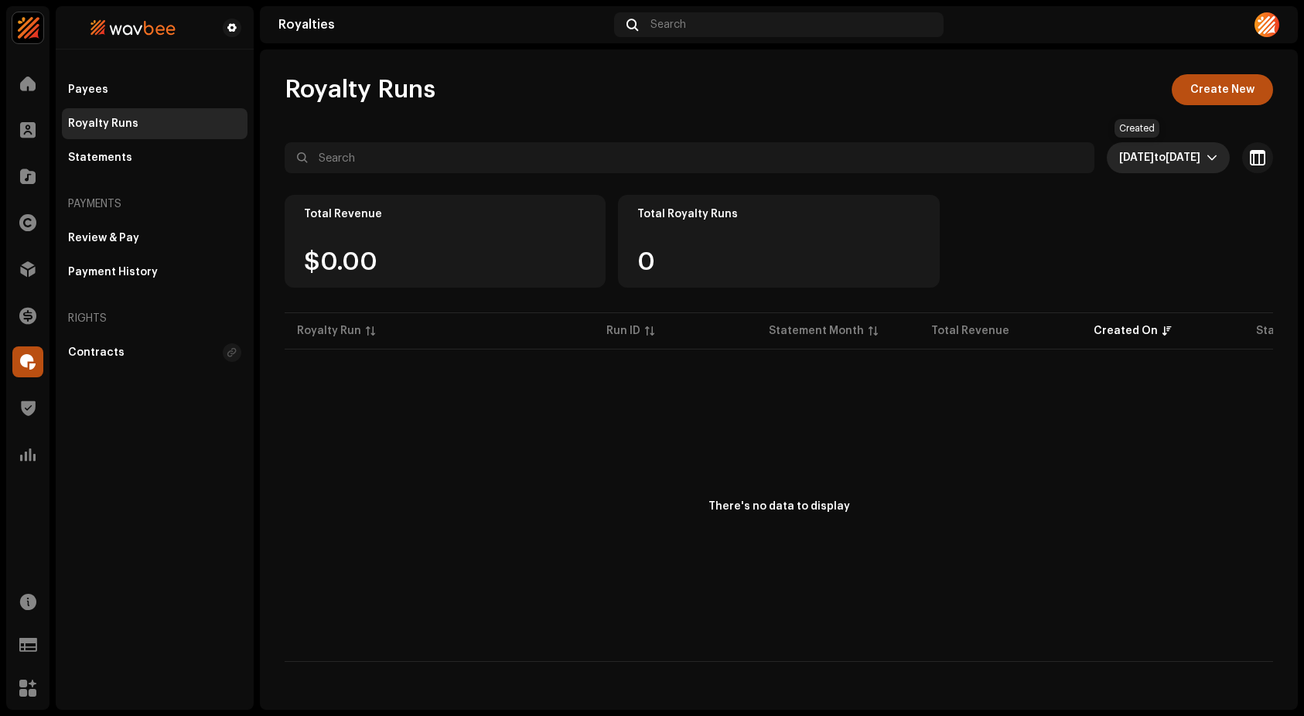
click at [1154, 156] on span "to" at bounding box center [1160, 157] width 12 height 11
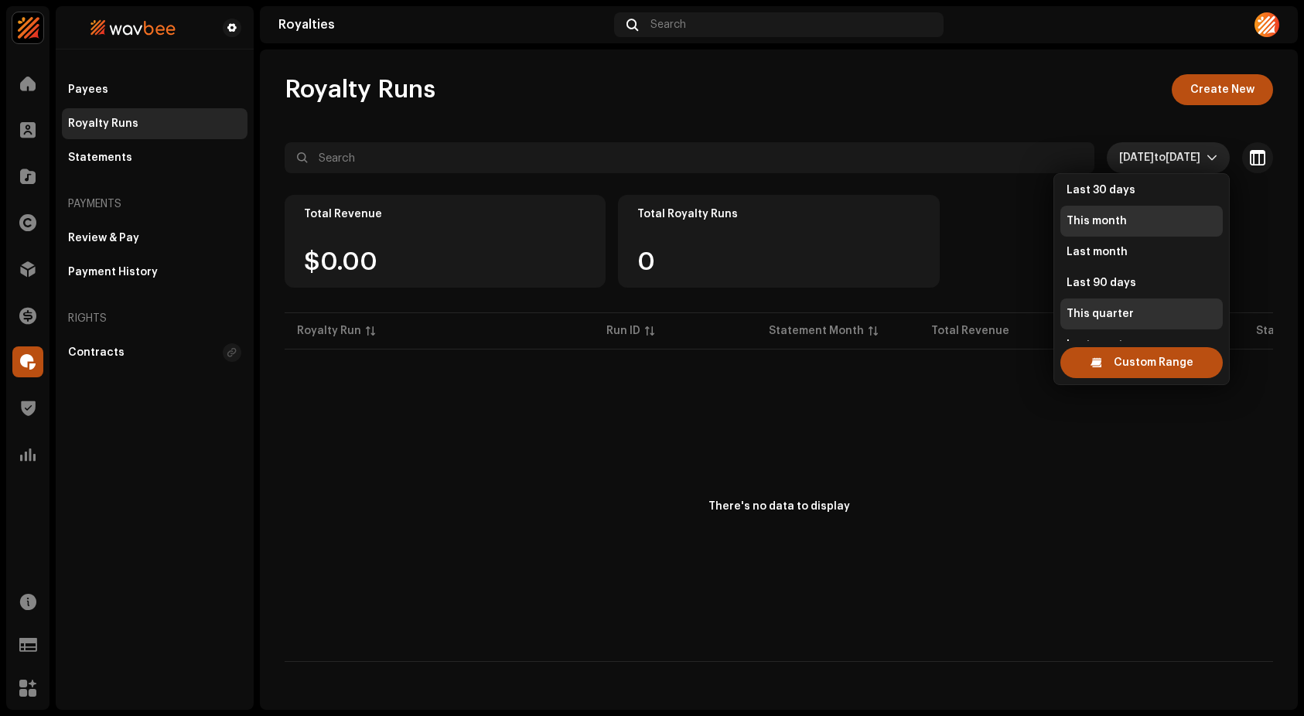
scroll to position [278, 0]
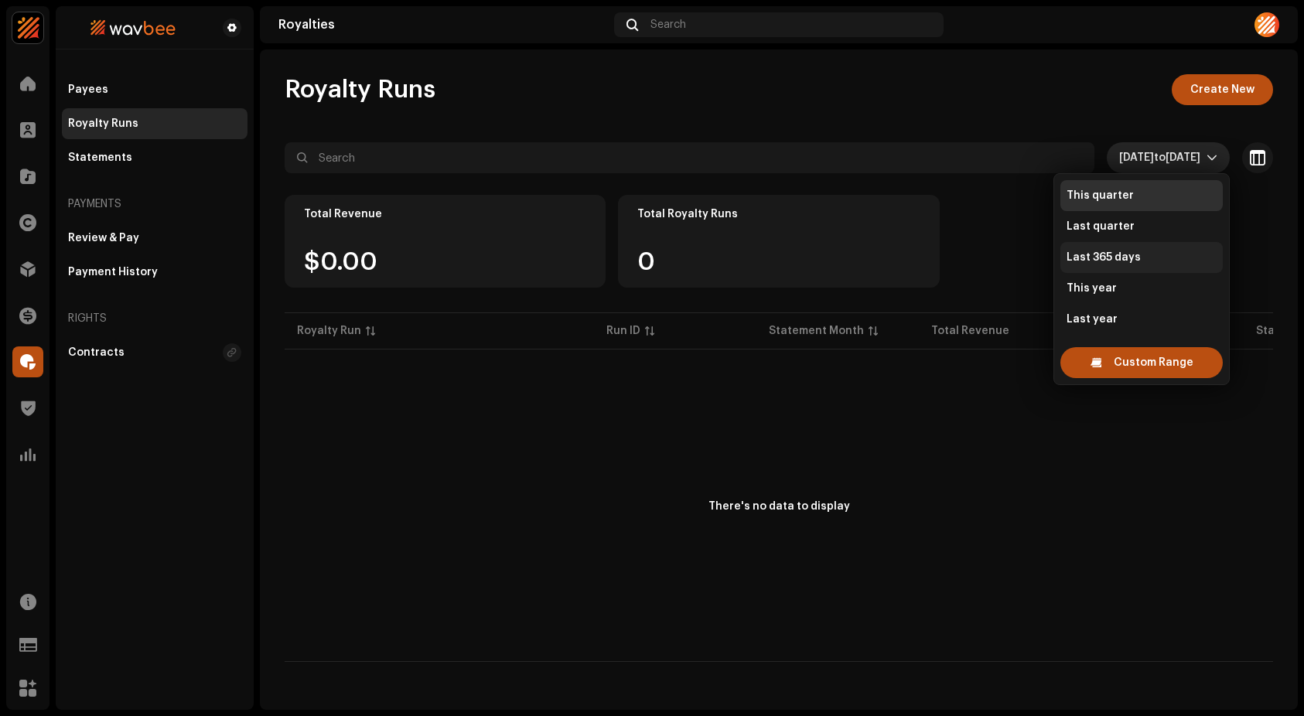
click at [1120, 259] on span "Last 365 days" at bounding box center [1103, 257] width 74 height 15
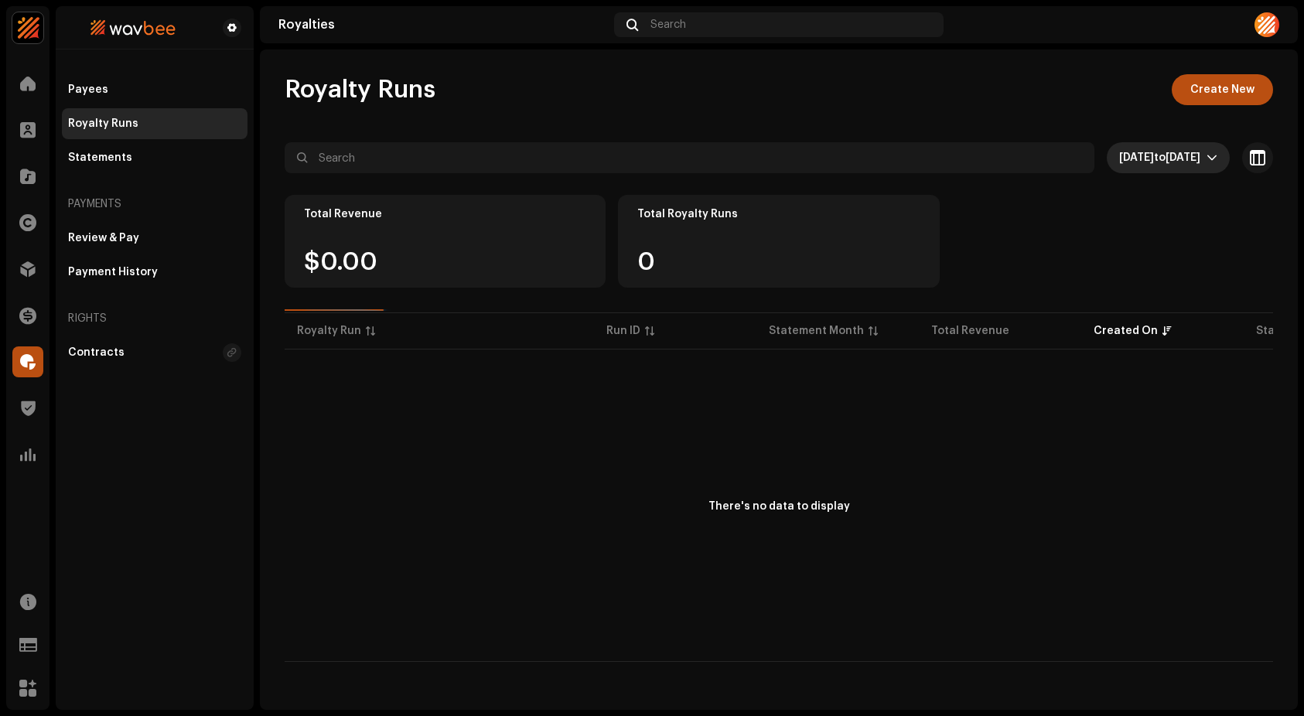
scroll to position [192, 0]
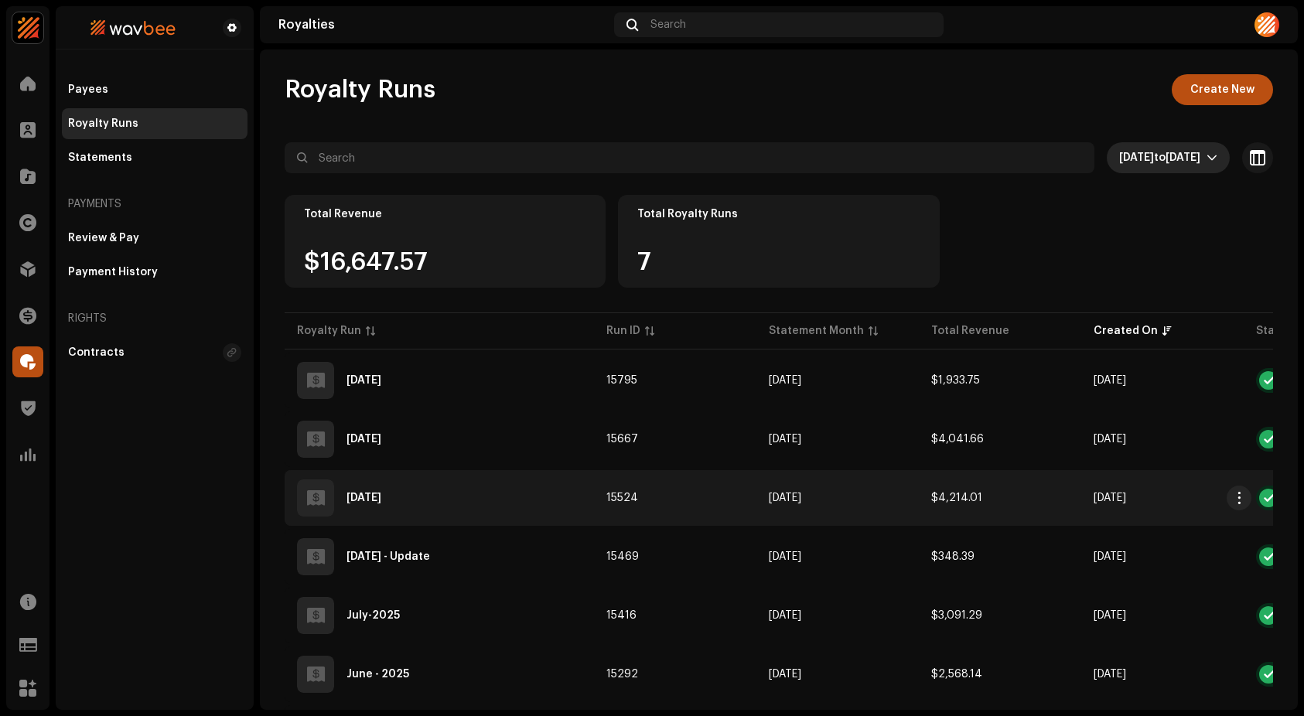
click at [381, 493] on div "August 2025" at bounding box center [363, 498] width 35 height 11
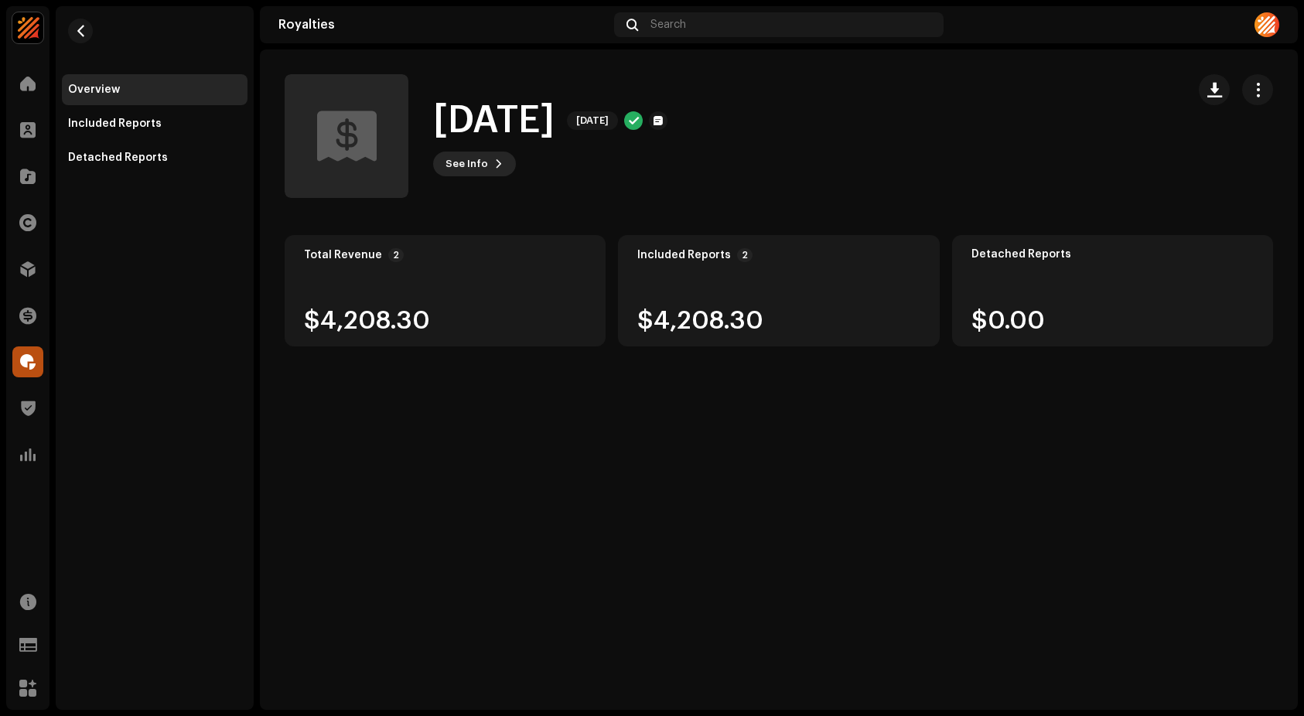
click at [486, 165] on button "See Info" at bounding box center [474, 164] width 83 height 25
drag, startPoint x: 653, startPoint y: 170, endPoint x: 687, endPoint y: 163, distance: 35.5
click at [653, 170] on div "August 2025 15524 Statement Month Aug 2025 Created On Jul 31, 2025 Created by e…" at bounding box center [652, 358] width 1304 height 716
click at [667, 114] on div at bounding box center [658, 120] width 19 height 19
click at [663, 119] on div at bounding box center [657, 120] width 9 height 12
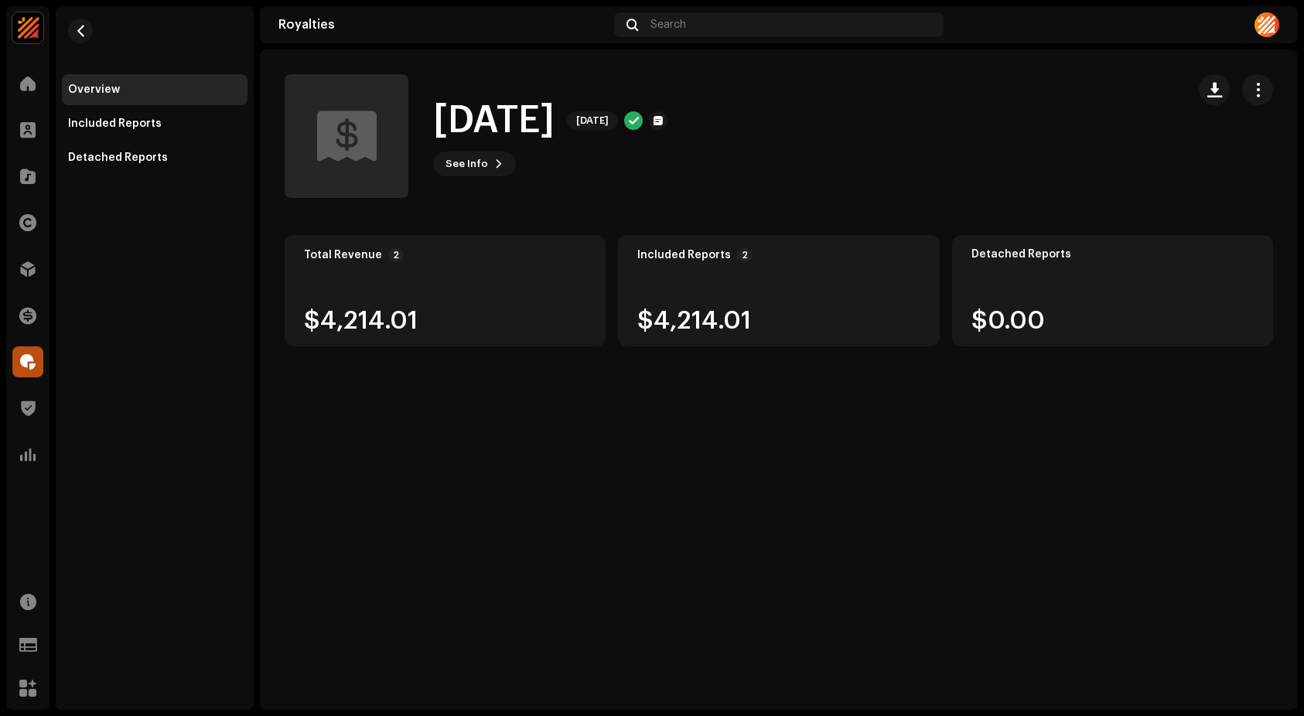
click at [663, 119] on div at bounding box center [657, 120] width 9 height 12
click at [663, 118] on div at bounding box center [657, 120] width 9 height 12
click at [90, 39] on re-m-nav-back at bounding box center [80, 40] width 37 height 68
click at [84, 33] on span "button" at bounding box center [81, 31] width 12 height 12
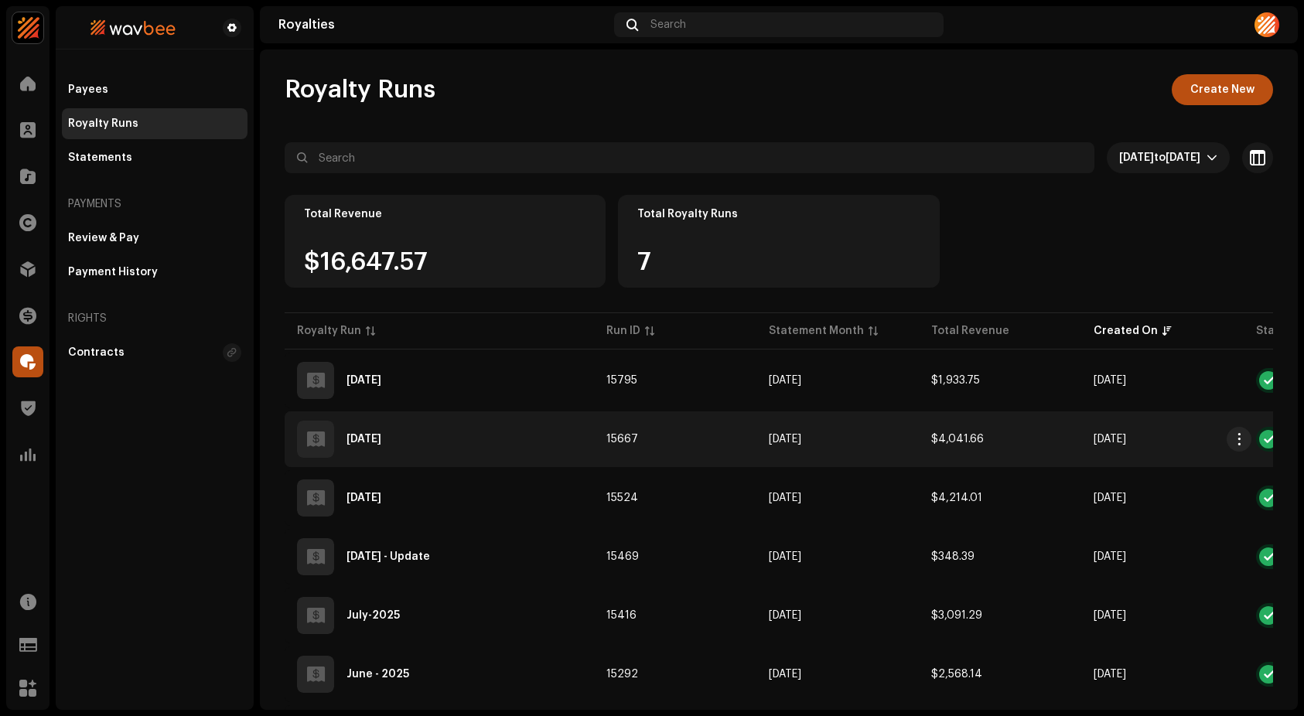
click at [399, 432] on div "September 2025" at bounding box center [439, 439] width 285 height 37
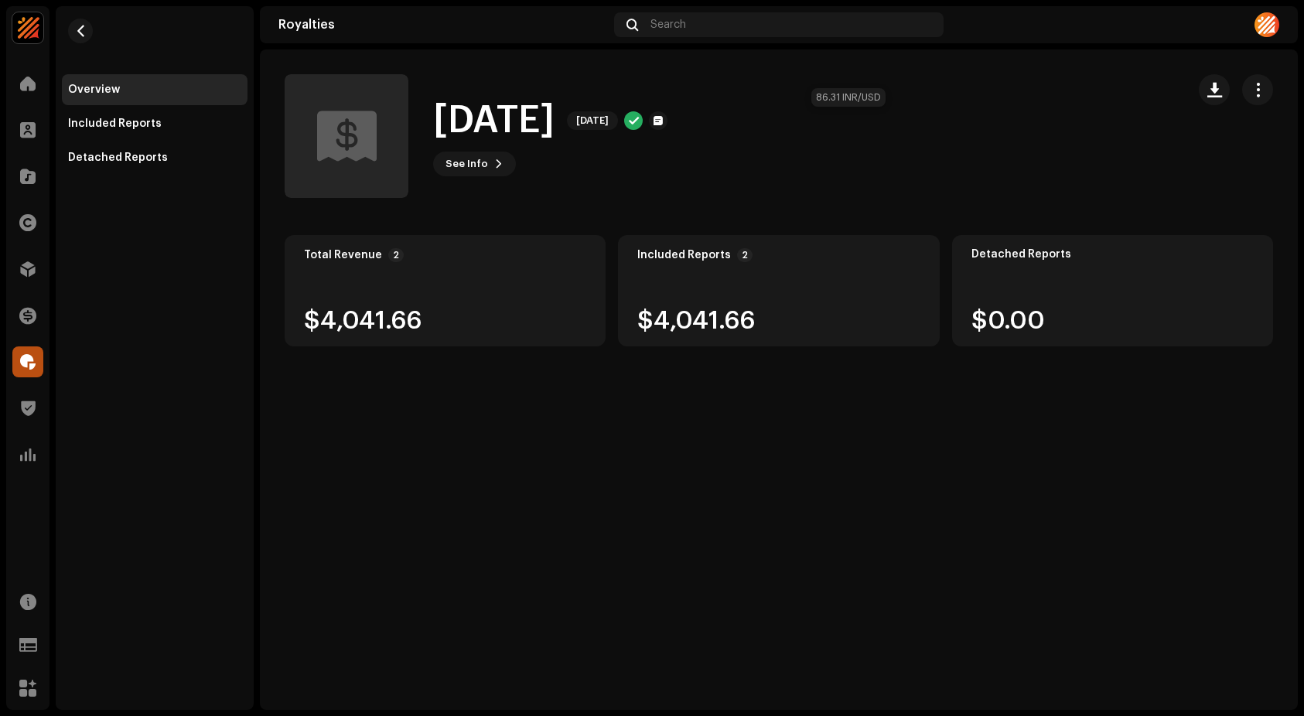
click at [663, 121] on div at bounding box center [657, 120] width 9 height 12
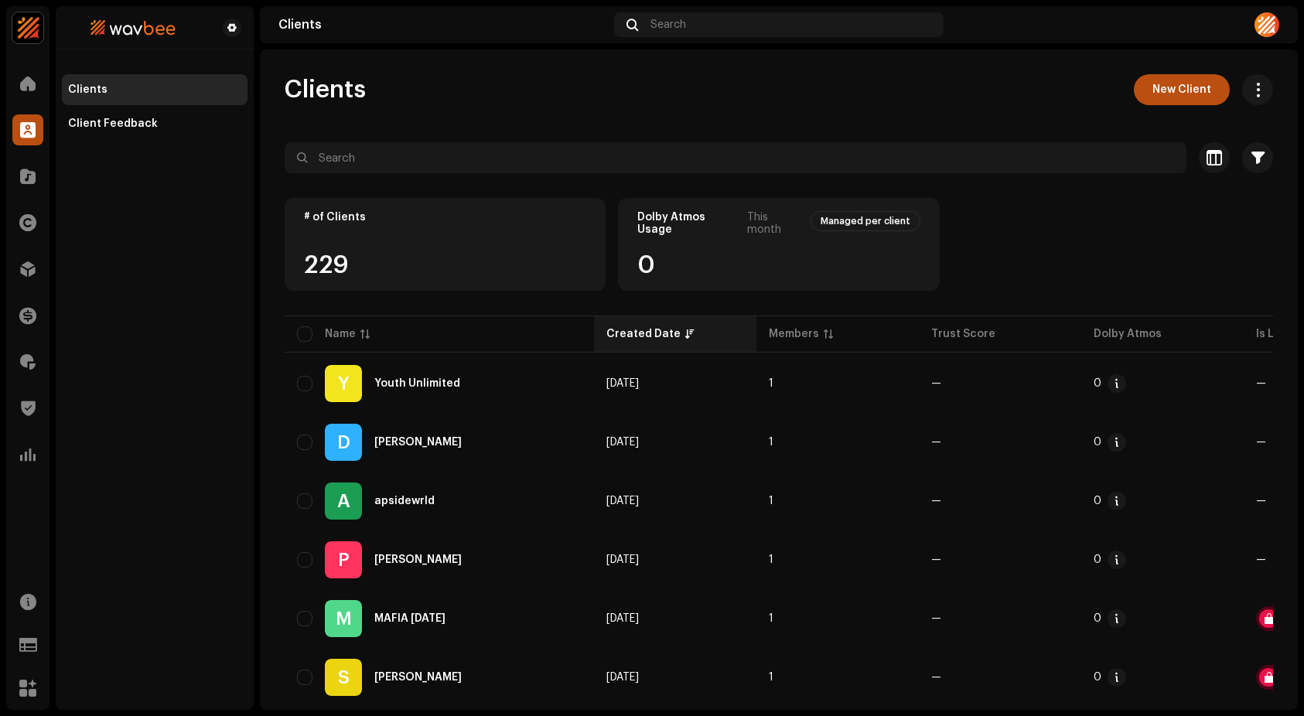
click at [674, 329] on div "Created Date" at bounding box center [643, 333] width 74 height 15
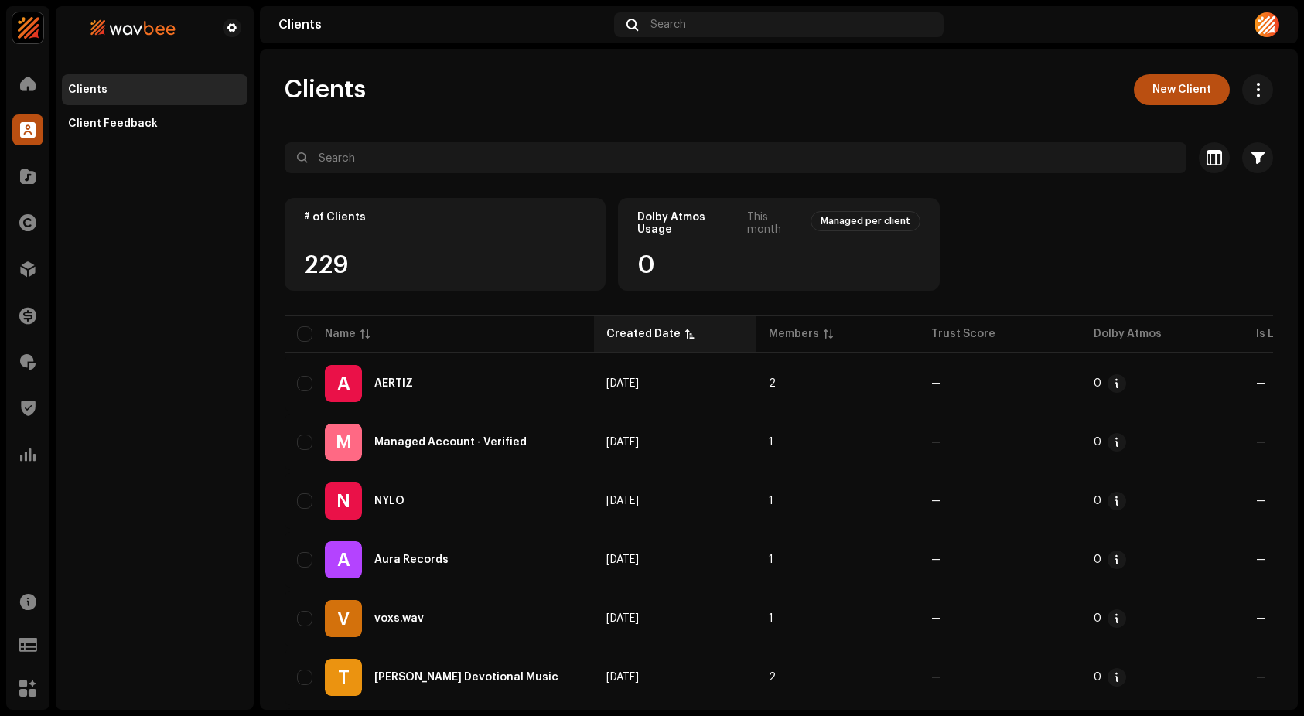
click at [674, 329] on div "Created Date" at bounding box center [643, 333] width 74 height 15
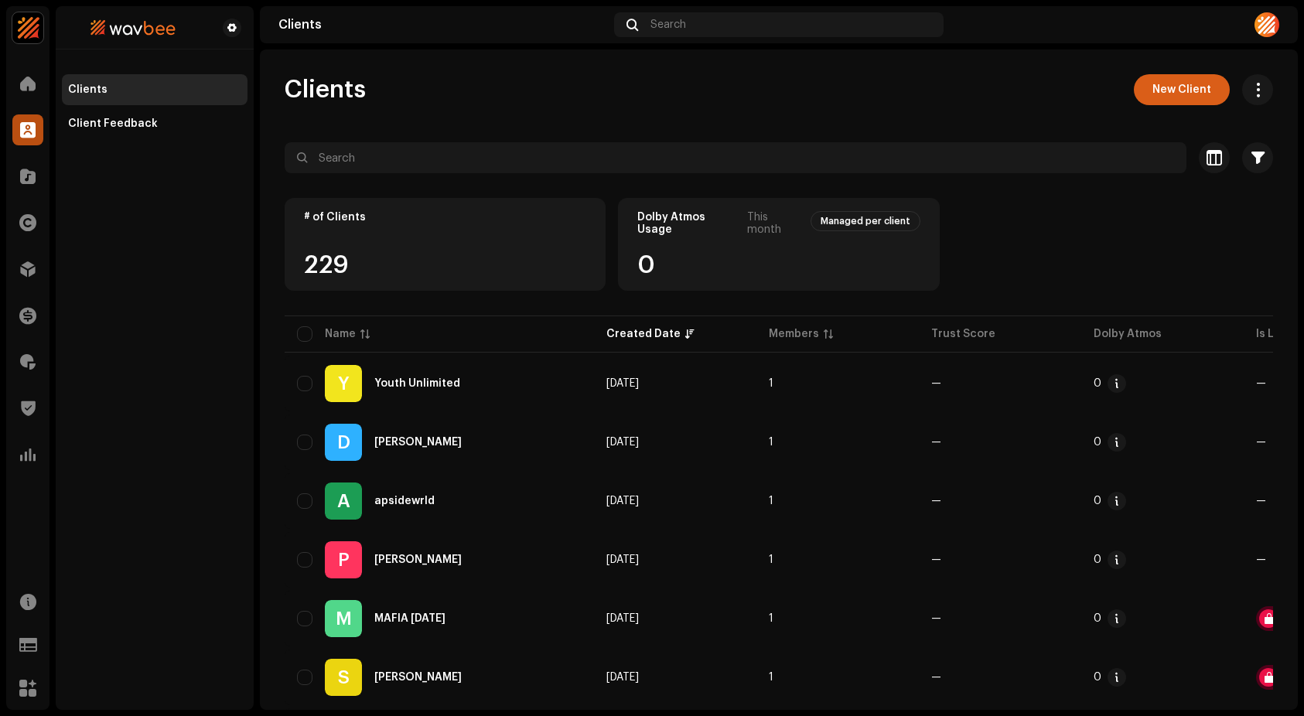
click at [1166, 94] on span "New Client" at bounding box center [1181, 89] width 59 height 31
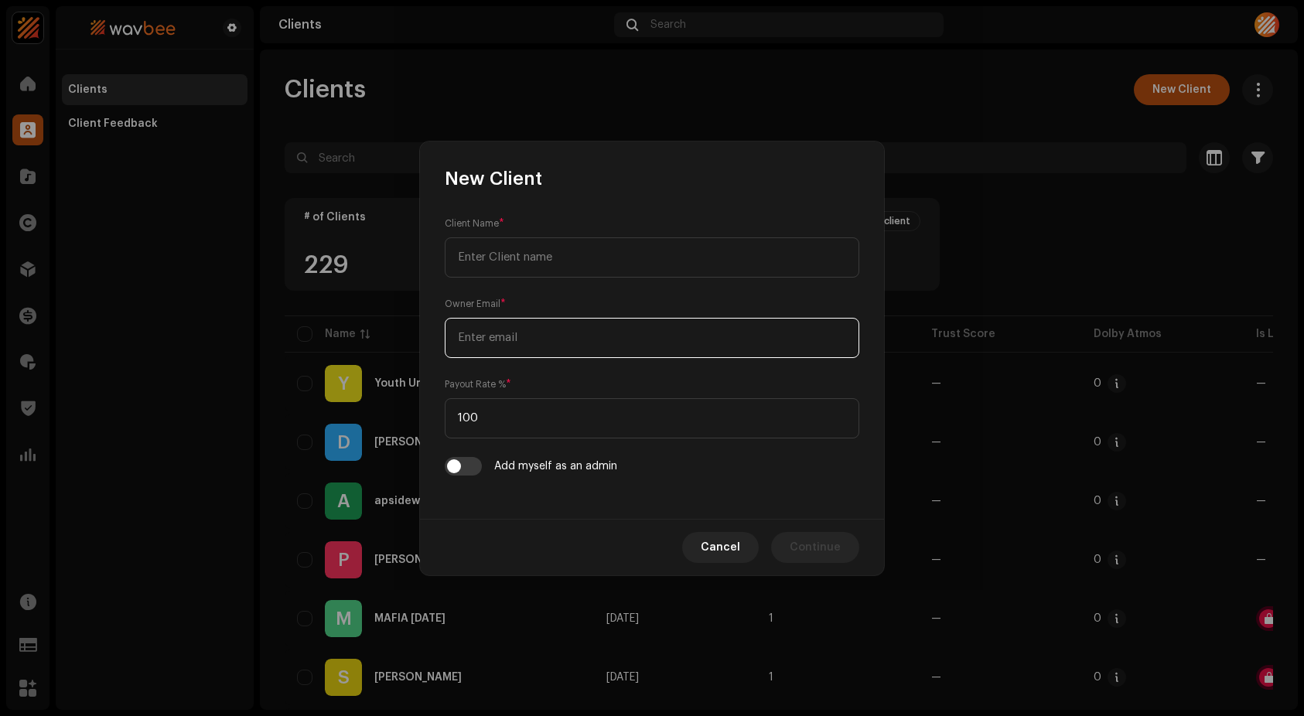
click at [544, 332] on input "email" at bounding box center [652, 338] width 414 height 40
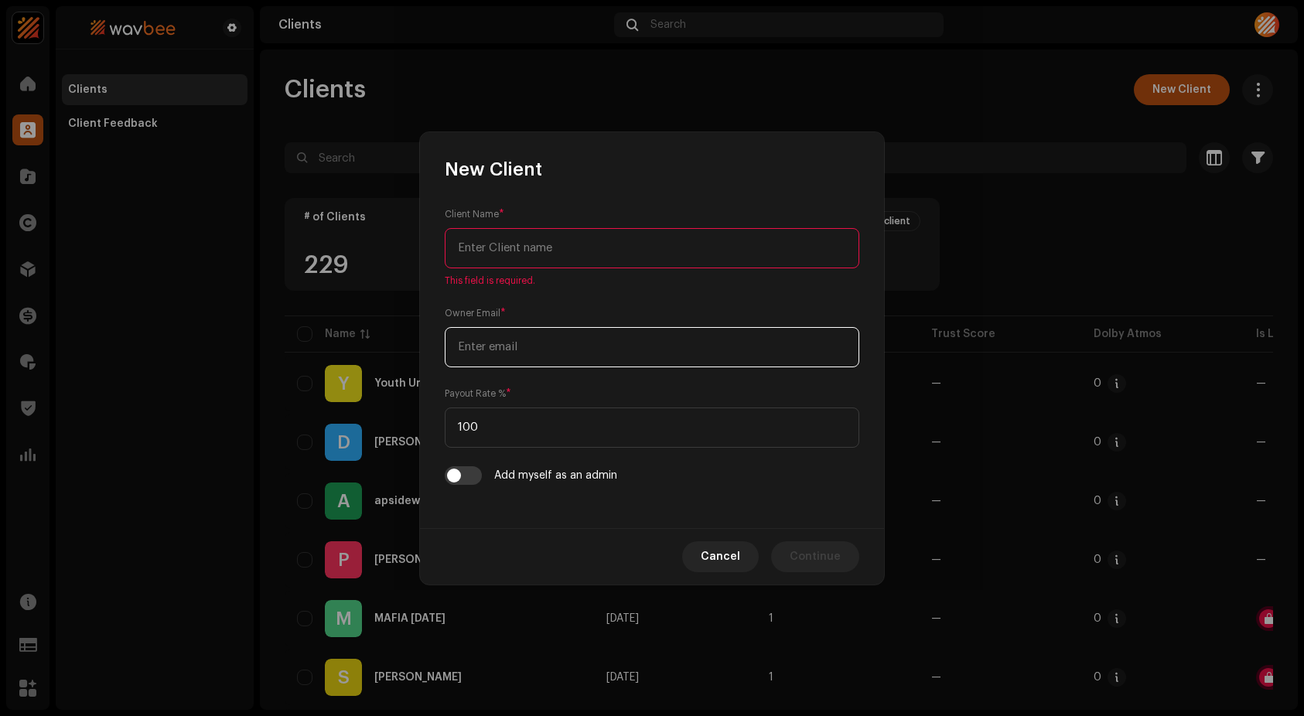
paste input "[EMAIL_ADDRESS][DOMAIN_NAME]"
type input "[EMAIL_ADDRESS][DOMAIN_NAME]"
click at [558, 246] on input "text" at bounding box center [652, 248] width 414 height 40
click at [558, 245] on input "text" at bounding box center [652, 248] width 414 height 40
paste input "YVES"
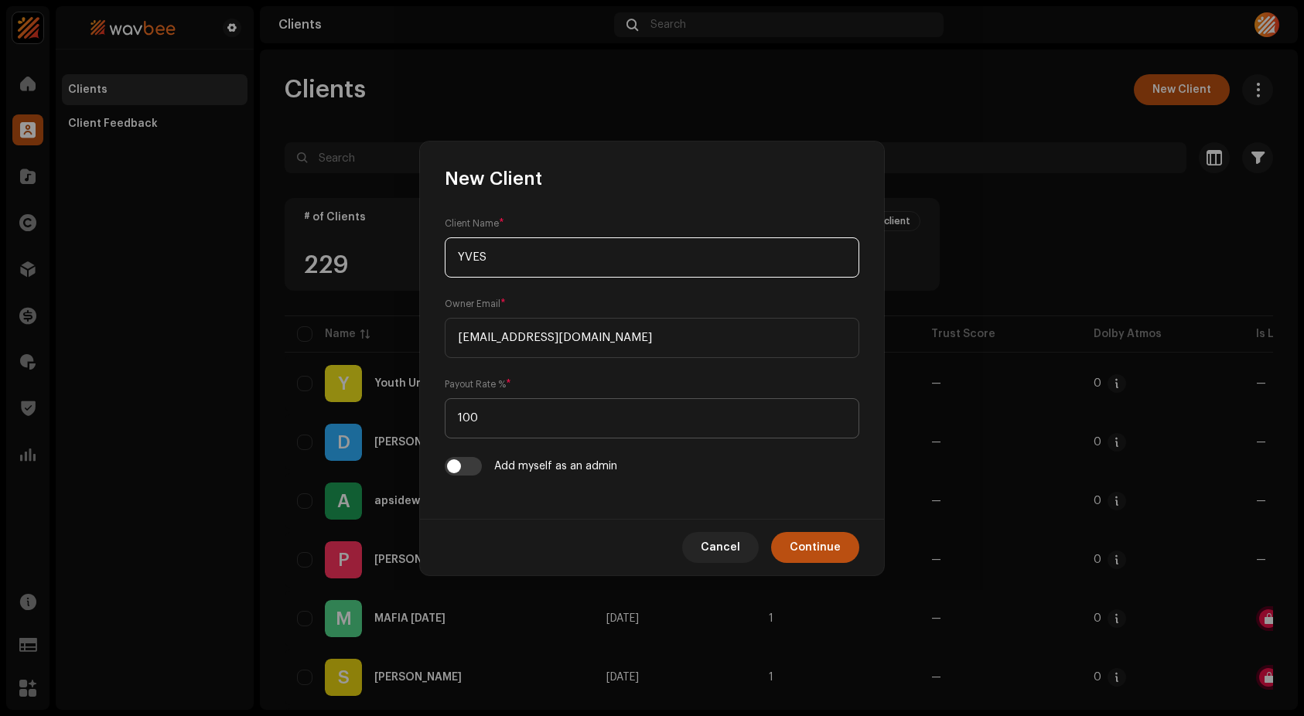
type input "YVES"
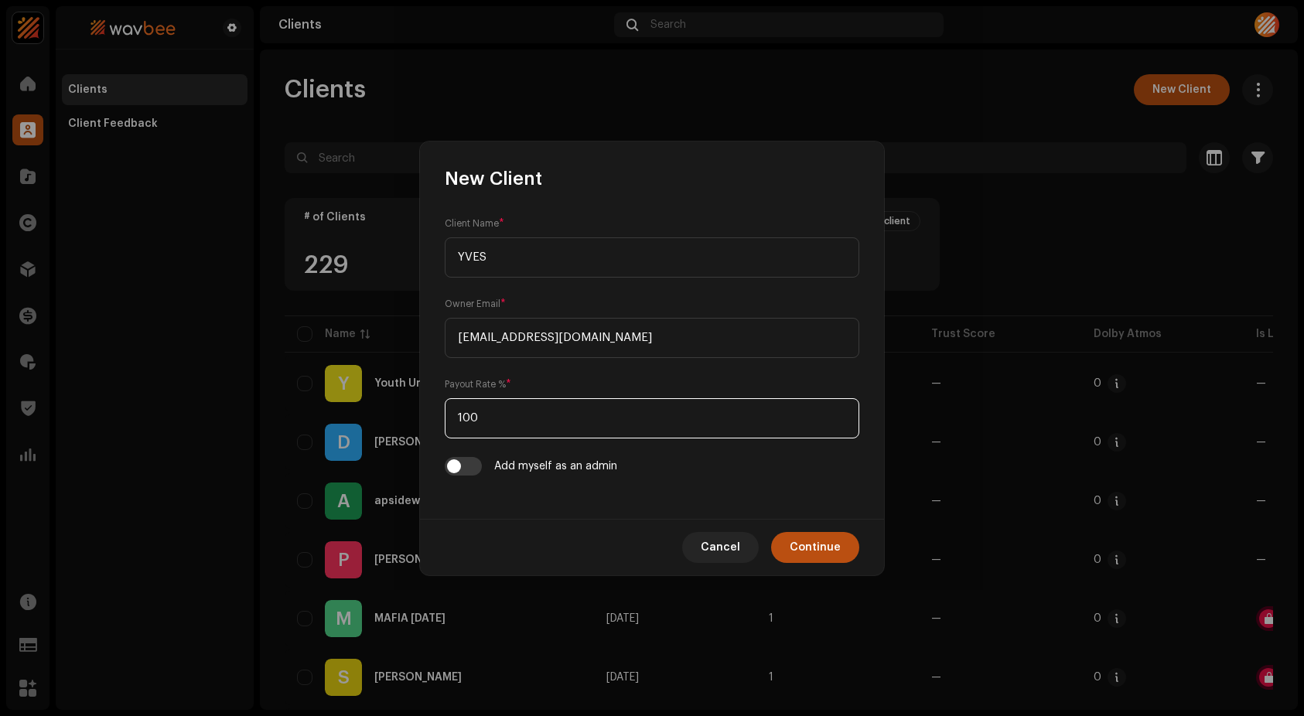
drag, startPoint x: 554, startPoint y: 410, endPoint x: 442, endPoint y: 401, distance: 112.4
click at [442, 401] on div "Client Name * YVES Owner Email * ouniyassin05@gmail.com Payout Rate % * 100 Add…" at bounding box center [652, 355] width 464 height 328
drag, startPoint x: 472, startPoint y: 411, endPoint x: 405, endPoint y: 401, distance: 67.3
click at [405, 401] on div "New Client Client Name * YVES Owner Email * [EMAIL_ADDRESS][DOMAIN_NAME] Payout…" at bounding box center [652, 358] width 1304 height 716
drag, startPoint x: 500, startPoint y: 415, endPoint x: 451, endPoint y: 416, distance: 49.5
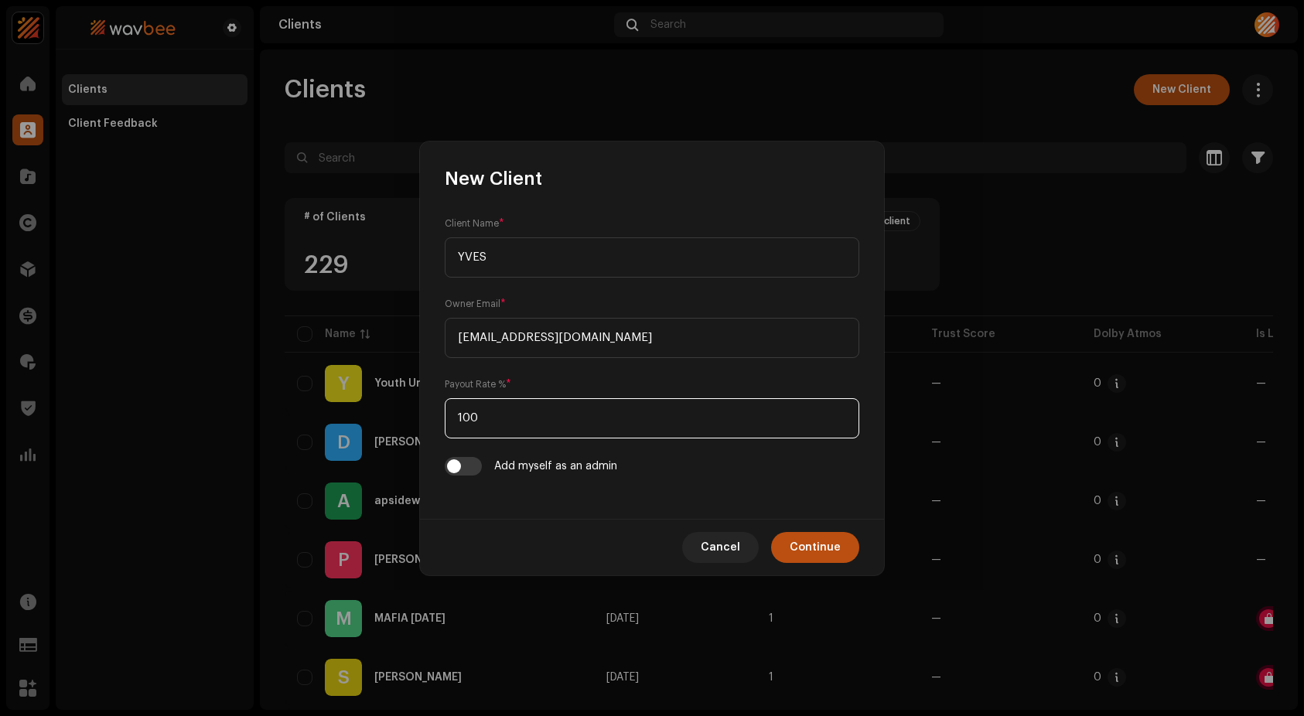
click at [451, 416] on input "100" at bounding box center [652, 418] width 414 height 40
type input "85"
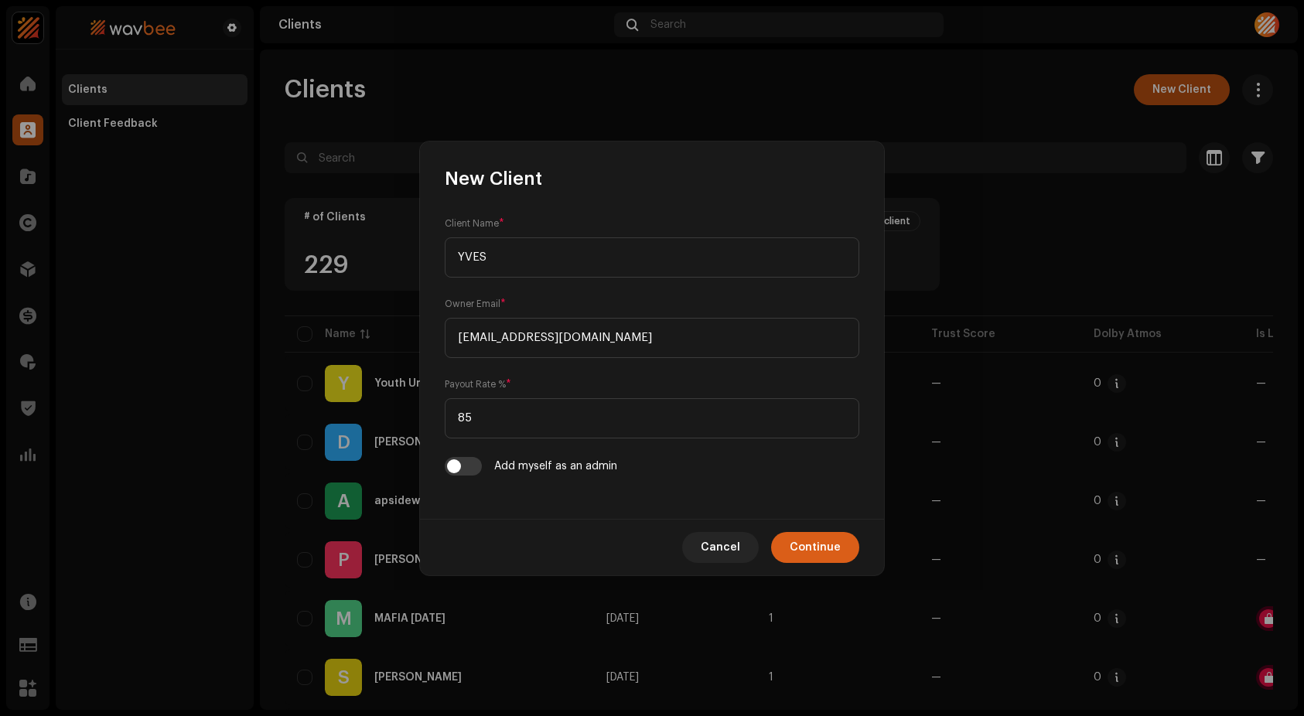
click at [813, 547] on span "Continue" at bounding box center [815, 547] width 51 height 31
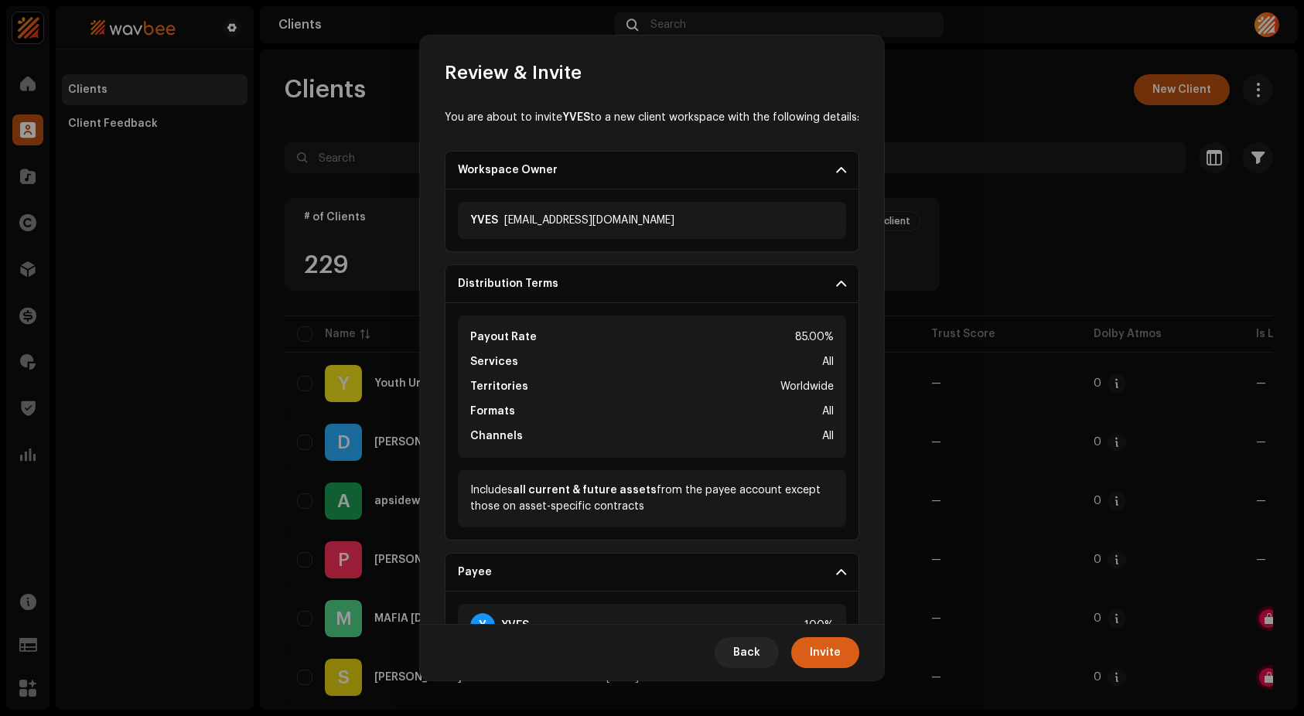
click at [838, 649] on span "Invite" at bounding box center [825, 652] width 31 height 31
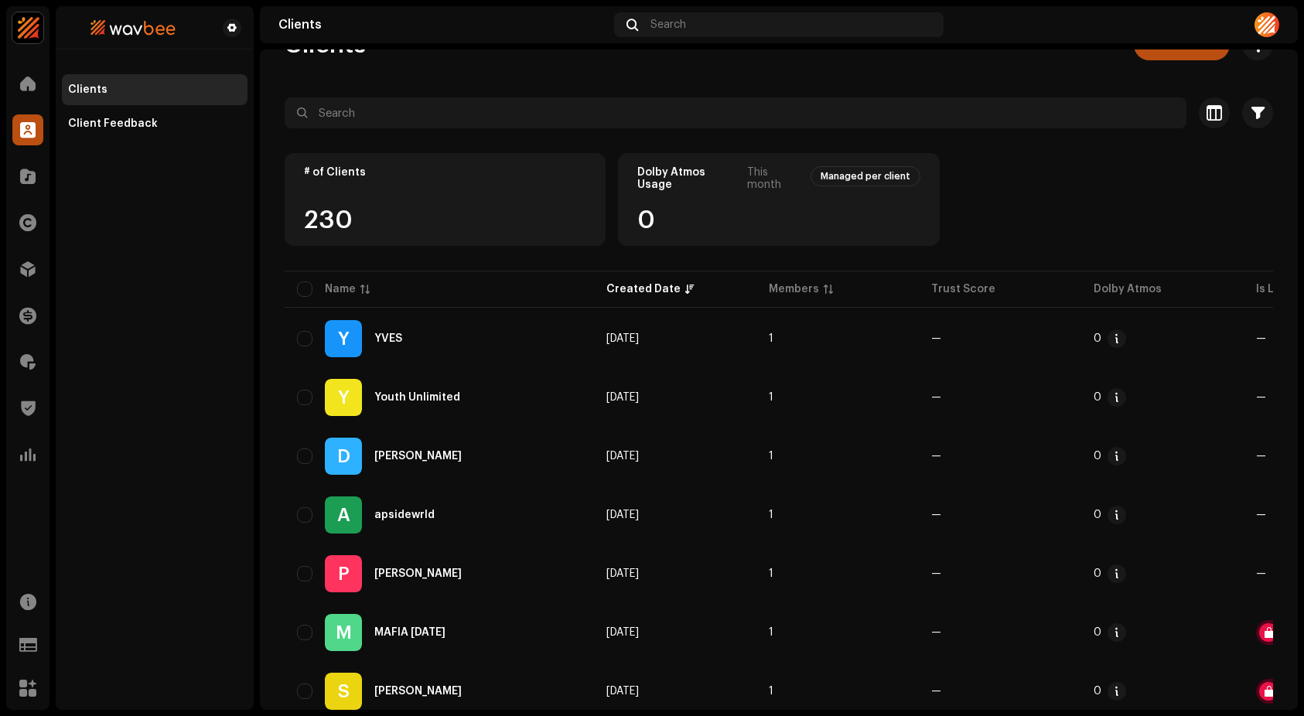
scroll to position [36, 0]
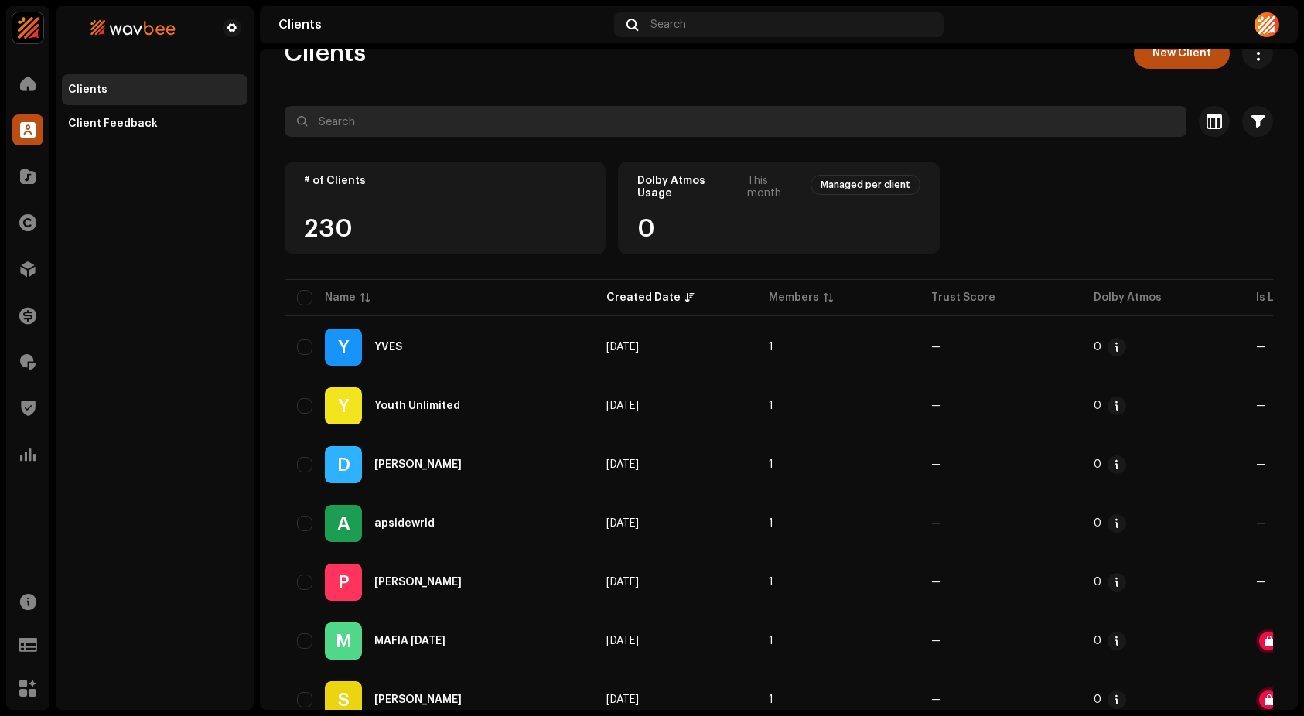
click at [347, 121] on input "text" at bounding box center [736, 121] width 902 height 31
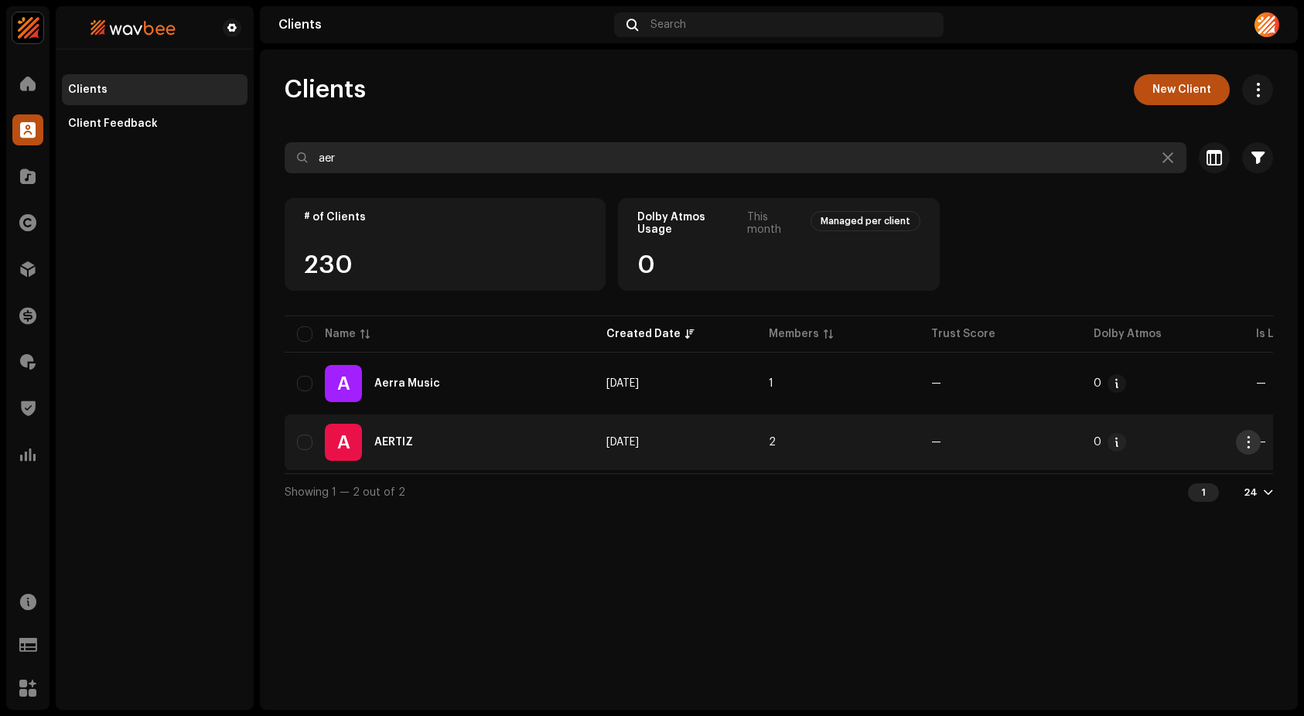
type input "aer"
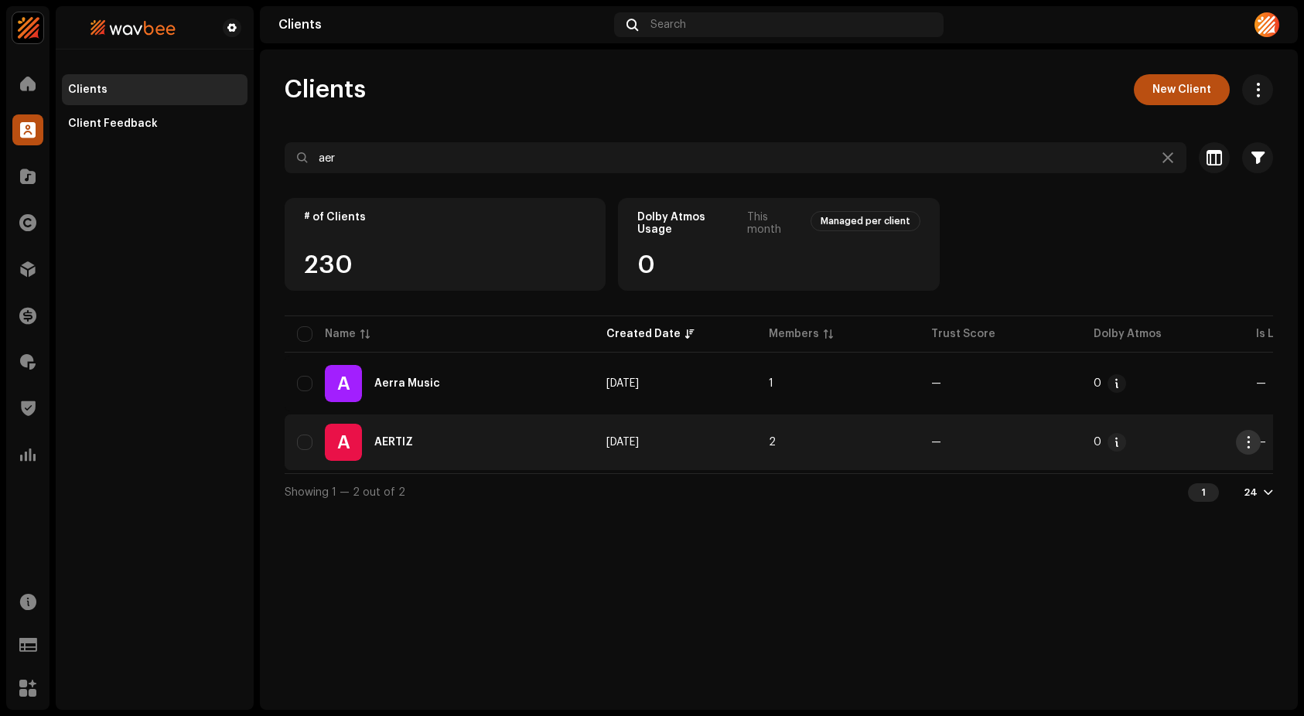
click at [1243, 442] on span "button" at bounding box center [1249, 442] width 12 height 12
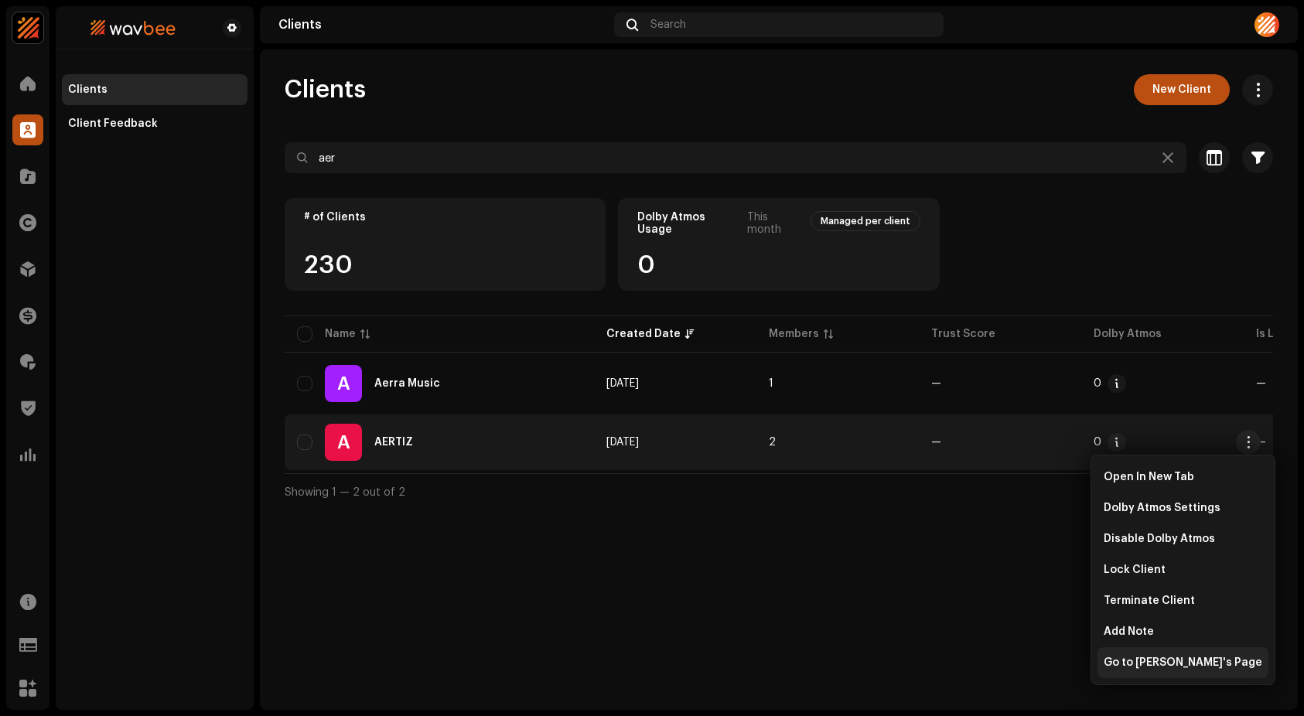
click at [1167, 666] on span "Go to Payee's Page" at bounding box center [1182, 663] width 159 height 12
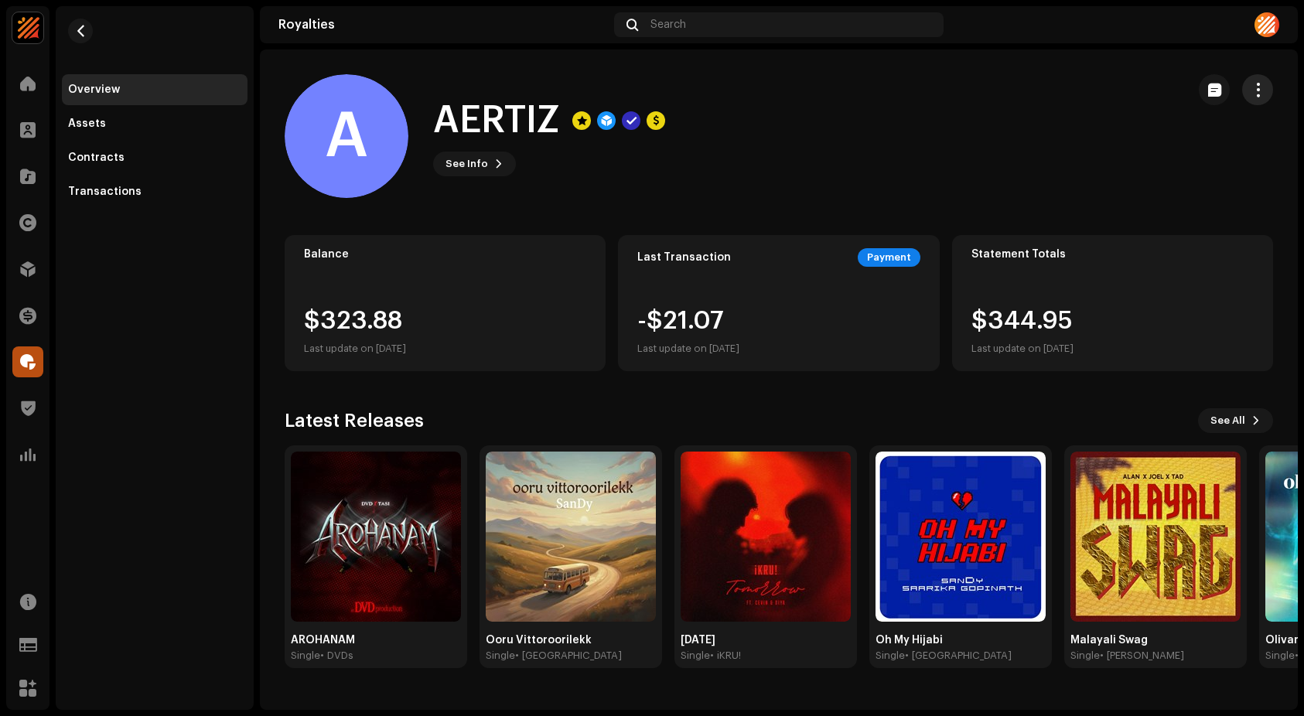
click at [1255, 89] on span "button" at bounding box center [1257, 90] width 15 height 12
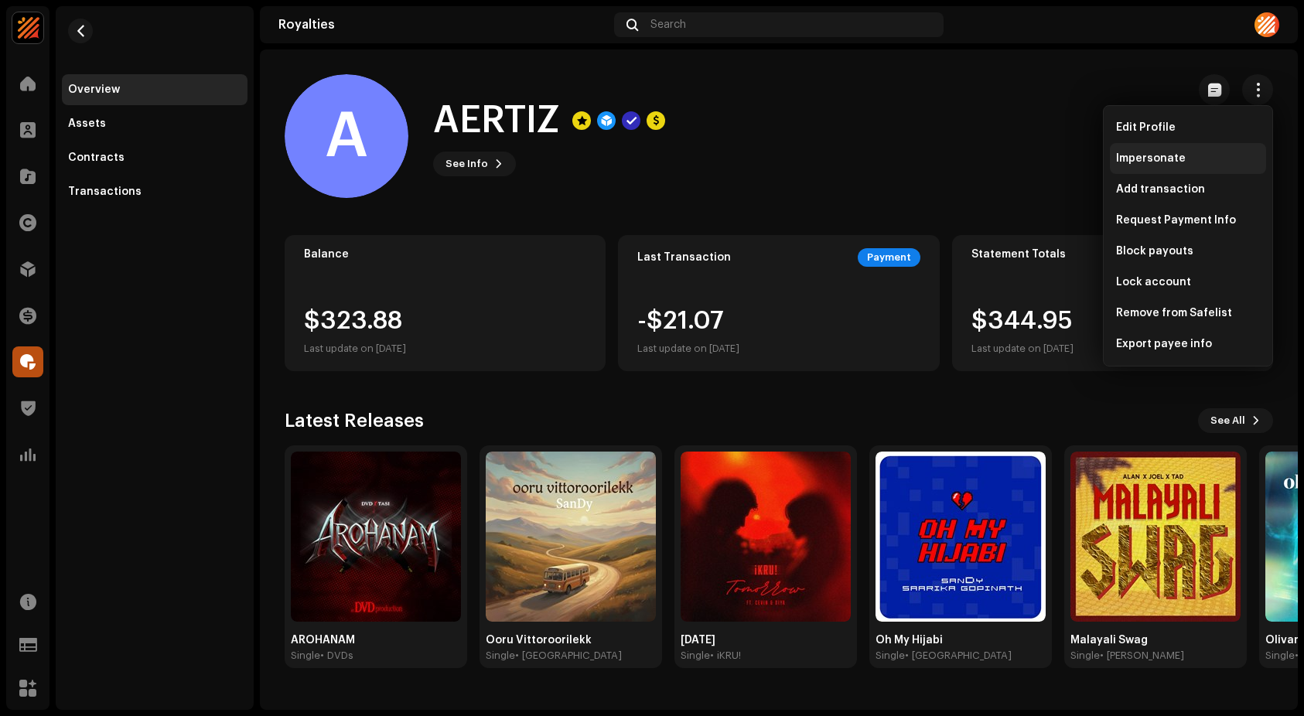
click at [1148, 151] on div "Impersonate" at bounding box center [1188, 158] width 156 height 31
